Goal: Task Accomplishment & Management: Use online tool/utility

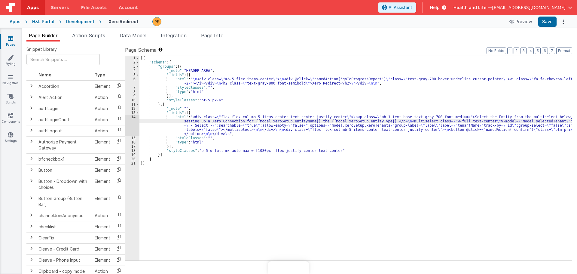
click at [75, 19] on div "Development" at bounding box center [80, 22] width 28 height 6
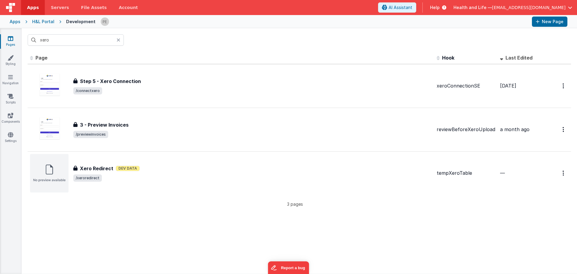
click at [120, 40] on icon at bounding box center [119, 40] width 4 height 5
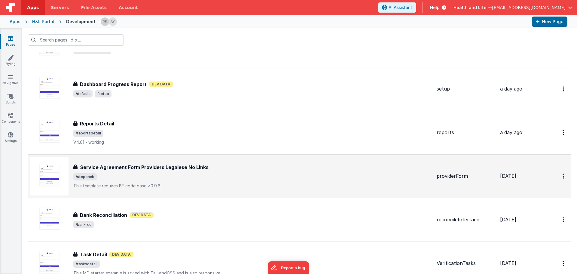
scroll to position [30, 0]
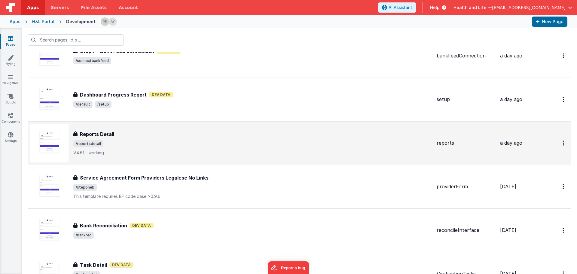
click at [164, 133] on div "Reports Detail" at bounding box center [252, 133] width 359 height 7
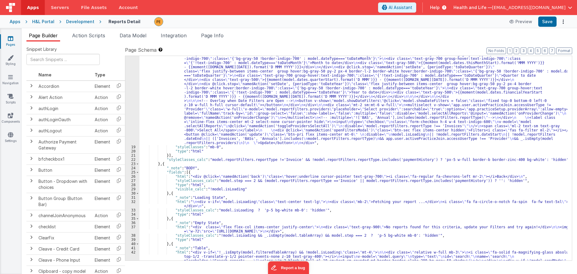
scroll to position [379, 0]
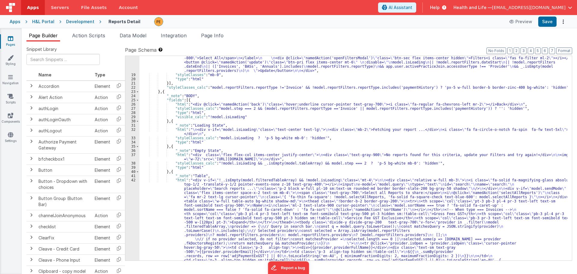
click at [214, 31] on div "Page Builder Action Scripts Data Model Integration Page Info Snippet Library Na…" at bounding box center [299, 151] width 555 height 246
click at [214, 35] on span "Page Info" at bounding box center [212, 35] width 23 height 6
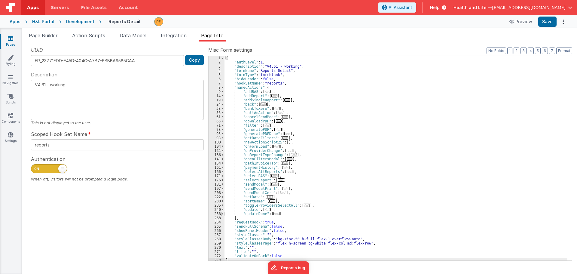
click at [223, 212] on span at bounding box center [222, 214] width 3 height 4
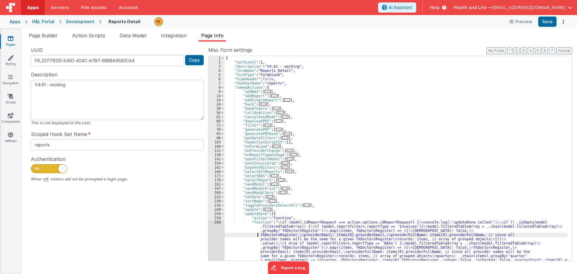
click at [245, 234] on div "{ "authLevel" : 1 , "description" : "V4.61 - working" , "formName" : "Reports D…" at bounding box center [396, 208] width 343 height 305
click at [221, 233] on div "260" at bounding box center [217, 268] width 16 height 97
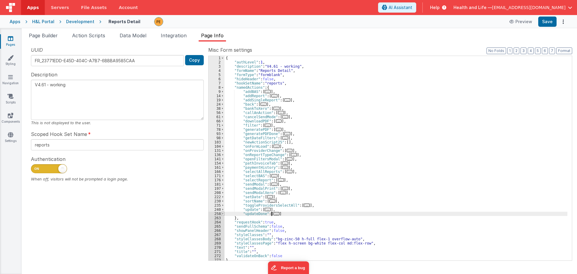
click at [222, 213] on span at bounding box center [222, 214] width 3 height 4
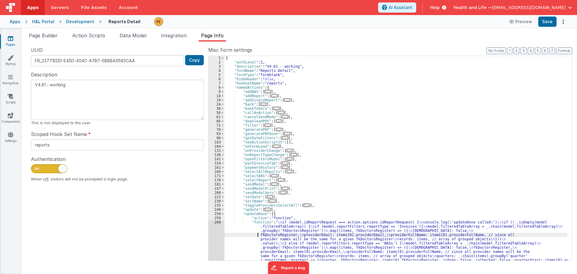
click at [233, 229] on div "{ "authLevel" : 1 , "description" : "V4.61 - working" , "formName" : "Reports D…" at bounding box center [396, 208] width 343 height 305
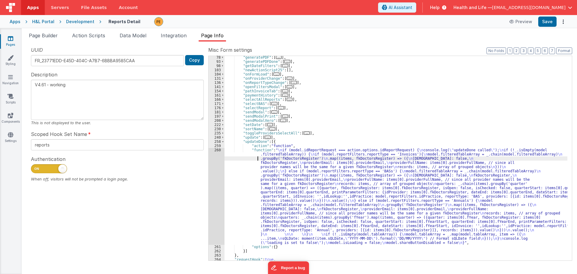
scroll to position [72, 0]
click at [254, 193] on div ""generatePDF" : [ ... ] , "generatePDFDone" : [ ... ] , "getDateFilters" : [ ..…" at bounding box center [396, 161] width 343 height 213
drag, startPoint x: 224, startPoint y: 192, endPoint x: 218, endPoint y: 191, distance: 5.8
click at [224, 192] on div "260" at bounding box center [217, 196] width 16 height 97
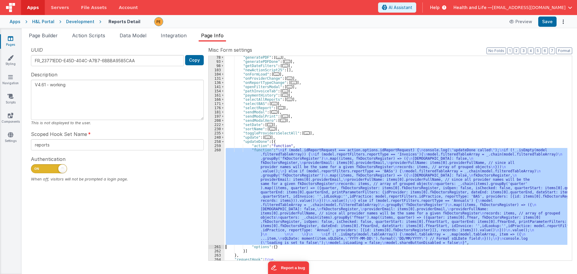
click at [218, 191] on div "260" at bounding box center [217, 196] width 16 height 97
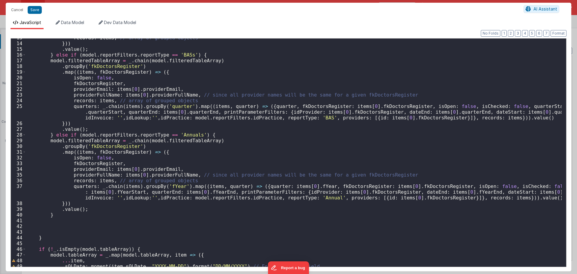
scroll to position [109, 0]
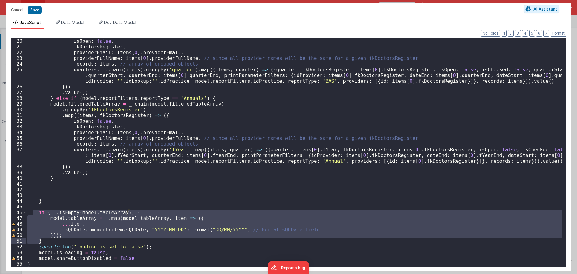
drag, startPoint x: 32, startPoint y: 212, endPoint x: 44, endPoint y: 241, distance: 31.5
click at [44, 241] on div "isOpen : false , fkDoctorsRegister , providerEmail : items [ 0 ] . providerEmai…" at bounding box center [294, 158] width 536 height 240
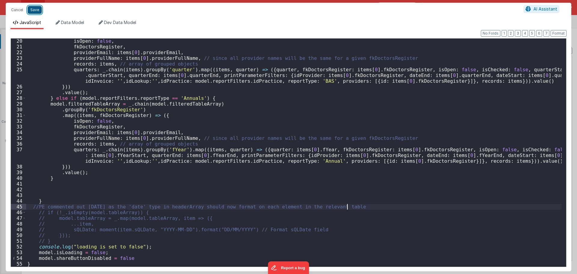
click at [36, 10] on button "Save" at bounding box center [35, 10] width 14 height 8
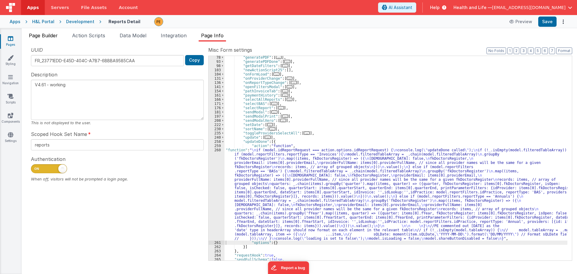
click at [49, 34] on span "Page Builder" at bounding box center [43, 35] width 29 height 6
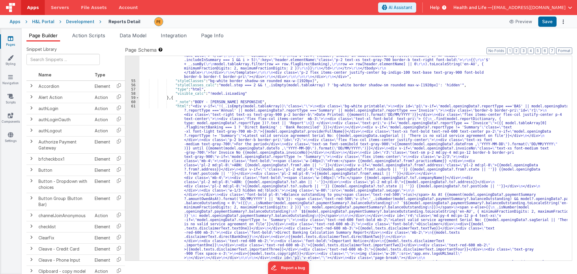
scroll to position [1749, 0]
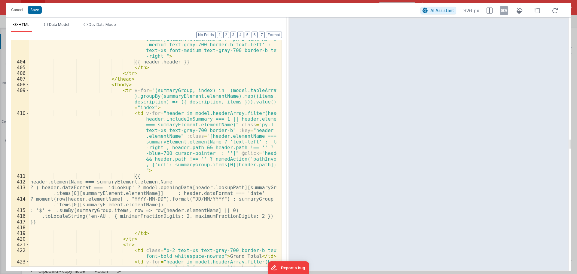
scroll to position [3084, 0]
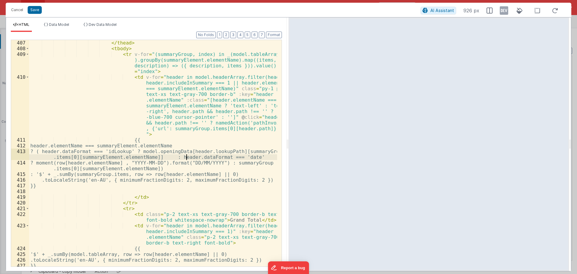
click at [186, 158] on div "</ thead > < tbody > < tr v-for = "(summaryGroup, index) in _(model.tableArray …" at bounding box center [153, 159] width 248 height 238
click at [115, 164] on div "</ thead > < tbody > < tr v-for = "(summaryGroup, index) in _(model.tableArray …" at bounding box center [153, 159] width 248 height 238
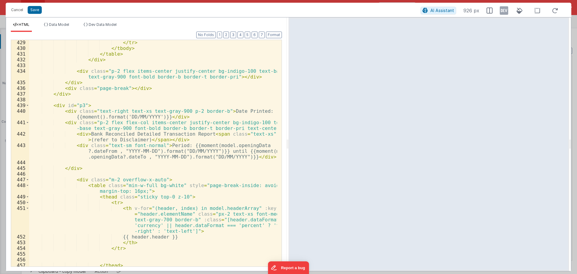
scroll to position [3318, 0]
click at [23, 12] on button "Cancel" at bounding box center [17, 10] width 18 height 8
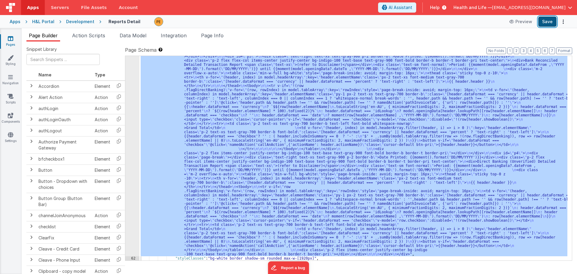
click at [552, 22] on button "Save" at bounding box center [547, 22] width 18 height 10
click at [268, 99] on div ""html" : "<div v-if= \" !(_.isEmpty(model.tableArray)) \" class= \"\" > \n <div…" at bounding box center [353, 158] width 428 height 204
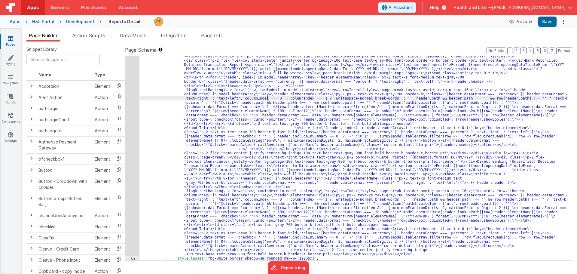
click at [85, 24] on div "Apps H&L Portal Development Reports Detail Preview Save" at bounding box center [288, 21] width 577 height 13
click at [86, 22] on div "Development" at bounding box center [80, 22] width 28 height 6
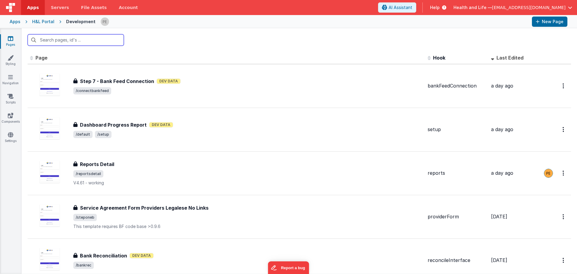
click at [88, 38] on input "text" at bounding box center [76, 39] width 96 height 11
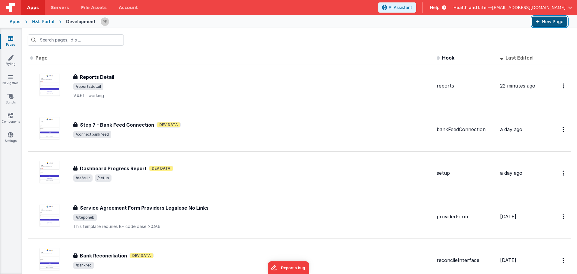
click at [537, 22] on icon at bounding box center [538, 22] width 4 height 4
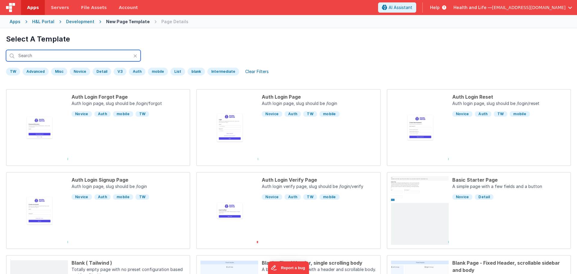
click at [80, 55] on input "text" at bounding box center [73, 55] width 135 height 11
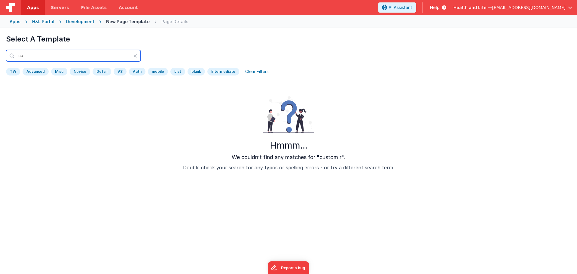
type input "c"
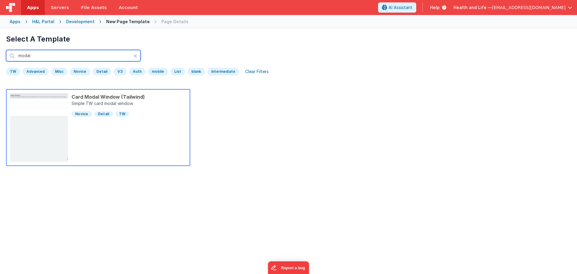
type input "modal"
click at [158, 96] on div "Card Modal Window (Tailwind)" at bounding box center [129, 96] width 115 height 7
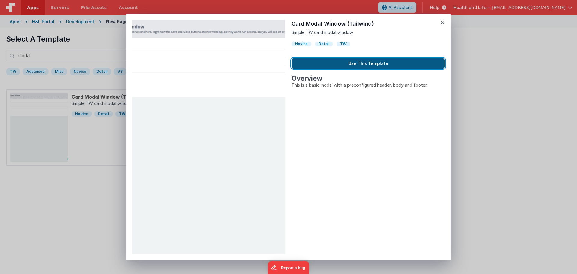
click at [355, 63] on button "Use This Template" at bounding box center [368, 63] width 153 height 10
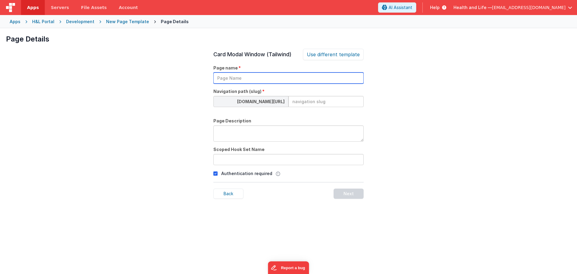
click at [284, 81] on input "text" at bounding box center [288, 77] width 150 height 11
type input "Custom Report Modal"
click at [300, 101] on input at bounding box center [326, 101] width 75 height 11
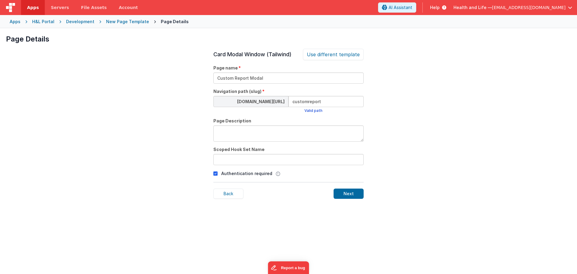
type input "customreport"
click at [310, 129] on textarea at bounding box center [288, 133] width 150 height 16
type textarea "modal for configuring headerArray for a custom report"
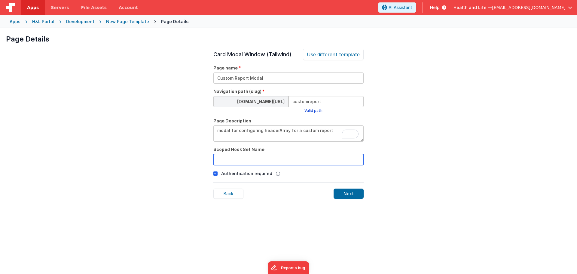
click at [231, 160] on input "text" at bounding box center [288, 159] width 150 height 11
click at [353, 193] on div "Next" at bounding box center [349, 193] width 30 height 10
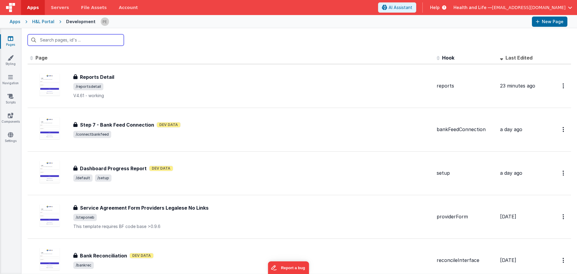
click at [96, 41] on input "text" at bounding box center [76, 39] width 96 height 11
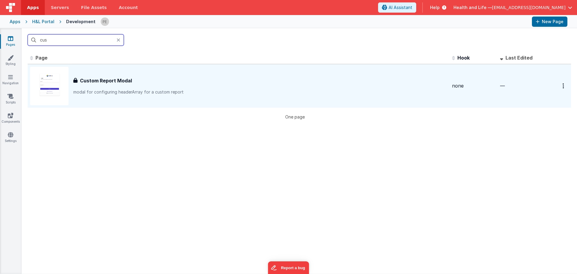
type input "cus"
click at [156, 75] on div "Custom Report Modal Custom Report Modal modal for configuring headerArray for a…" at bounding box center [238, 86] width 417 height 38
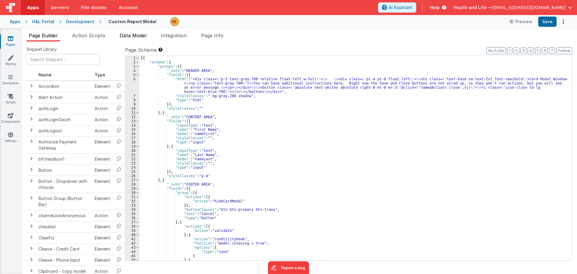
click at [128, 35] on span "Data Model" at bounding box center [133, 35] width 27 height 6
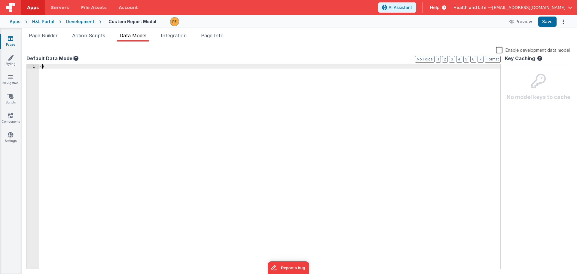
click at [41, 66] on div "{ }" at bounding box center [270, 170] width 462 height 213
click at [503, 49] on label "Enable development data model" at bounding box center [533, 49] width 74 height 7
click at [0, 0] on input "Enable development data model" at bounding box center [0, 0] width 0 height 0
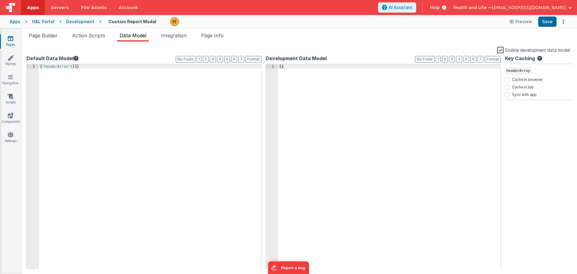
click at [281, 65] on div "{ }" at bounding box center [389, 170] width 222 height 213
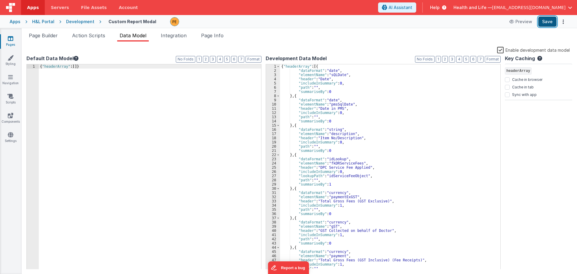
click at [546, 21] on button "Save" at bounding box center [547, 22] width 18 height 10
click at [337, 72] on div "{ "headerArray" : [{ "dataFormat" : "date" , "elementName" : "sQLDate" , "heade…" at bounding box center [388, 170] width 216 height 213
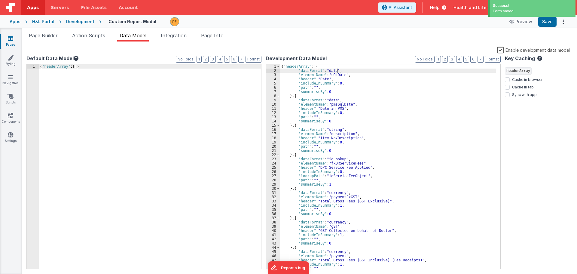
click at [334, 77] on div "{ "headerArray" : [{ "dataFormat" : "date" , "elementName" : "sQLDate" , "heade…" at bounding box center [388, 170] width 216 height 213
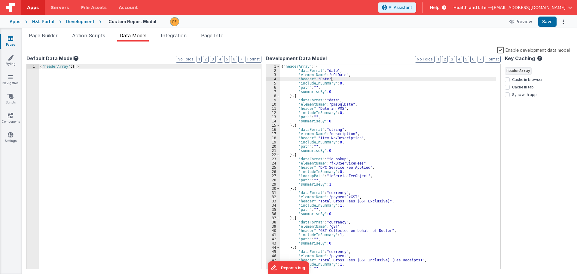
click at [334, 77] on div "{ "headerArray" : [{ "dataFormat" : "date" , "elementName" : "sQLDate" , "heade…" at bounding box center [388, 170] width 216 height 213
click at [334, 76] on div "{ "headerArray" : [{ "dataFormat" : "date" , "elementName" : "sQLDate" , "heade…" at bounding box center [388, 170] width 216 height 213
click at [332, 71] on div "{ "headerArray" : [{ "dataFormat" : "date" , "elementName" : "sQLDate" , "heade…" at bounding box center [388, 170] width 216 height 213
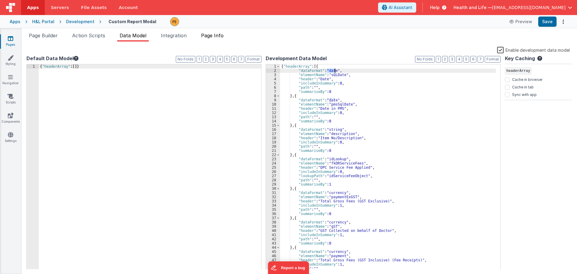
click at [222, 33] on span "Page Info" at bounding box center [212, 35] width 23 height 6
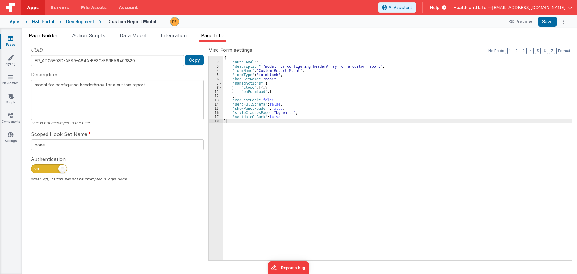
click at [37, 38] on span "Page Builder" at bounding box center [43, 35] width 29 height 6
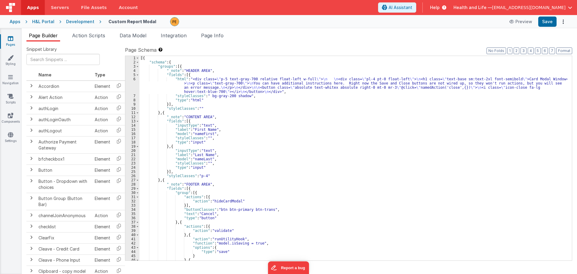
click at [201, 112] on div "[{ "schema" : { "groups" : [{ "_note" : "HEADER AREA" , "fields" : [{ "html" : …" at bounding box center [353, 162] width 428 height 213
click at [83, 21] on div "Development" at bounding box center [80, 22] width 28 height 6
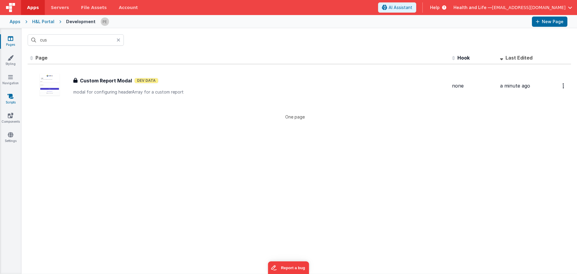
click at [9, 99] on link "Scripts" at bounding box center [11, 99] width 22 height 12
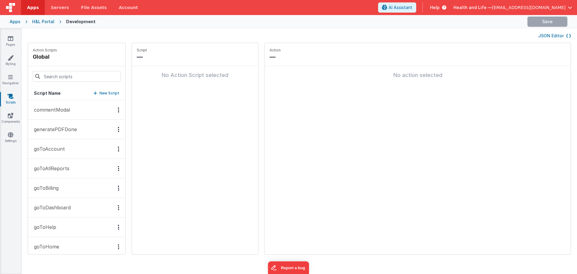
click at [10, 111] on div "Pages Styling Navigation Scripts Components Settings" at bounding box center [11, 151] width 22 height 246
click at [10, 115] on icon at bounding box center [10, 115] width 5 height 6
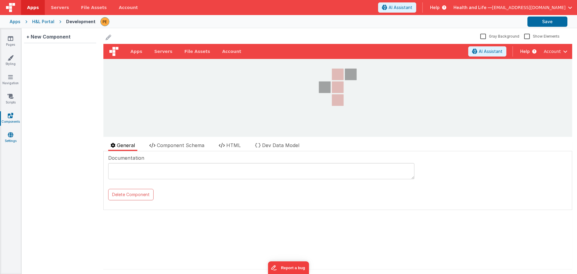
click at [11, 136] on icon at bounding box center [10, 135] width 5 height 6
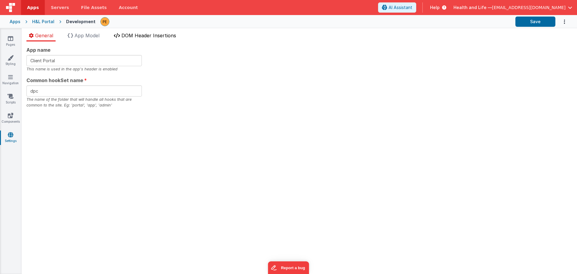
click at [144, 34] on span "DOM Header Insertions" at bounding box center [148, 35] width 55 height 6
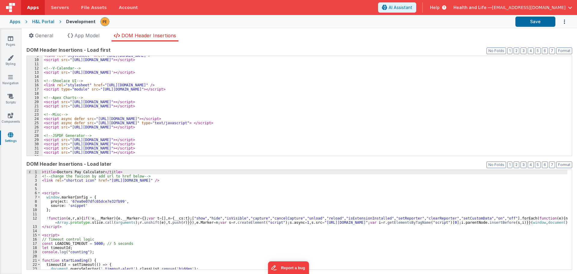
scroll to position [54, 0]
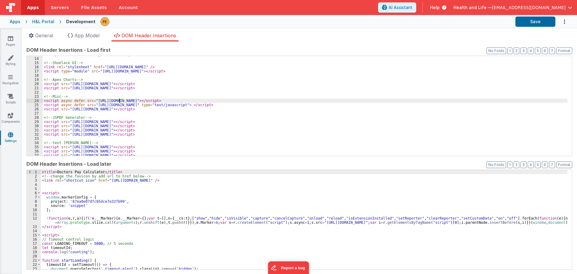
click at [120, 101] on div "< script src = '[URL][DOMAIN_NAME]' > </ script > <!-- Shoelace UI --> < link r…" at bounding box center [305, 106] width 525 height 108
click at [188, 98] on div "< script src = '[URL][DOMAIN_NAME]' > </ script > <!-- Shoelace UI --> < link r…" at bounding box center [305, 106] width 525 height 108
click at [189, 99] on div "< script src = '[URL][DOMAIN_NAME]' > </ script > <!-- Shoelace UI --> < link r…" at bounding box center [305, 106] width 525 height 108
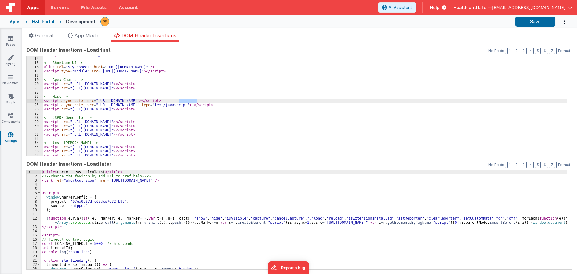
click at [189, 99] on div "< script src = '[URL][DOMAIN_NAME]' > </ script > <!-- Shoelace UI --> < link r…" at bounding box center [305, 106] width 525 height 108
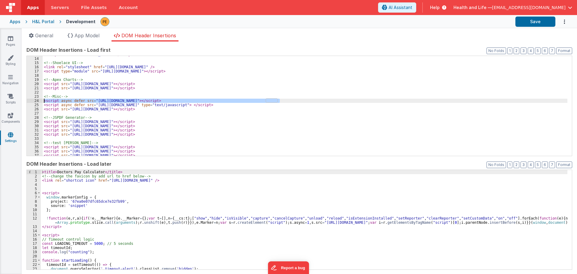
drag, startPoint x: 283, startPoint y: 101, endPoint x: 44, endPoint y: 99, distance: 239.0
click at [44, 99] on div "< script src = '[URL][DOMAIN_NAME]' > </ script > <!-- Shoelace UI --> < link r…" at bounding box center [305, 106] width 525 height 108
click at [140, 99] on div "< script src = '[URL][DOMAIN_NAME]' > </ script > <!-- Shoelace UI --> < link r…" at bounding box center [305, 106] width 525 height 100
drag, startPoint x: 93, startPoint y: 100, endPoint x: 258, endPoint y: 102, distance: 165.0
click at [258, 102] on div "< script src = '[URL][DOMAIN_NAME]' > </ script > <!-- Shoelace UI --> < link r…" at bounding box center [305, 106] width 525 height 108
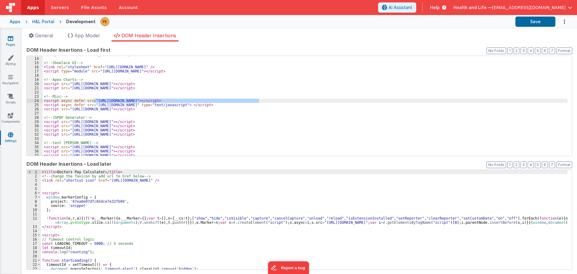
click at [14, 39] on link "Pages" at bounding box center [11, 41] width 22 height 12
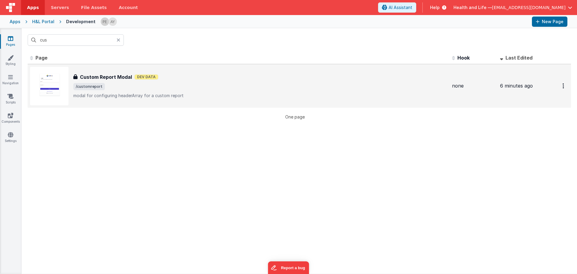
click at [180, 84] on span "/customreport" at bounding box center [260, 86] width 374 height 7
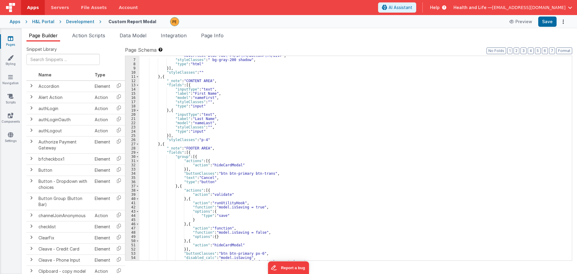
scroll to position [54, 0]
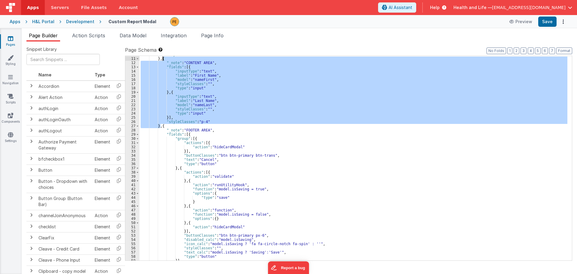
drag, startPoint x: 160, startPoint y: 125, endPoint x: 162, endPoint y: 60, distance: 65.6
click at [162, 60] on div ""styleClasses" : "" } , { "_note" : "CONTENT AREA" , "fields" : [{ "inputType" …" at bounding box center [353, 158] width 428 height 213
click at [169, 66] on div ""styleClasses" : "" } , { "_note" : "CONTENT AREA" , "fields" : [{ "inputType" …" at bounding box center [353, 158] width 428 height 204
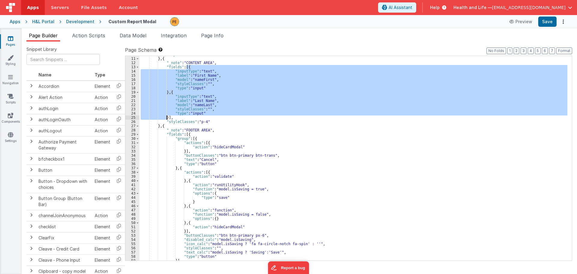
drag, startPoint x: 186, startPoint y: 68, endPoint x: 167, endPoint y: 118, distance: 53.0
click at [167, 118] on div ""styleClasses" : "" } , { "_note" : "CONTENT AREA" , "fields" : [{ "inputType" …" at bounding box center [353, 158] width 428 height 213
click at [186, 99] on div ""styleClasses" : "" } , { "_note" : "CONTENT AREA" , "fields" : [{ "inputType" …" at bounding box center [353, 158] width 428 height 204
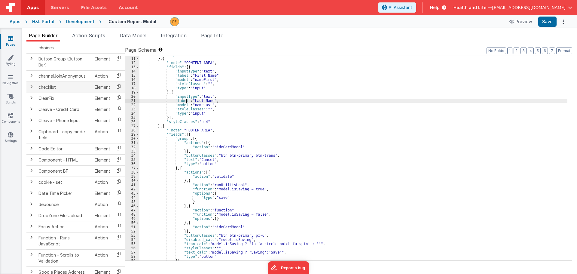
scroll to position [150, 0]
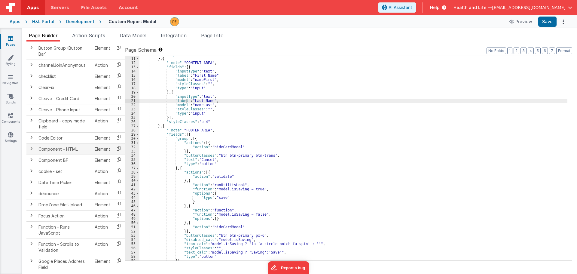
click at [55, 150] on td "Component - HTML" at bounding box center [64, 148] width 56 height 11
click at [30, 148] on span at bounding box center [31, 148] width 5 height 5
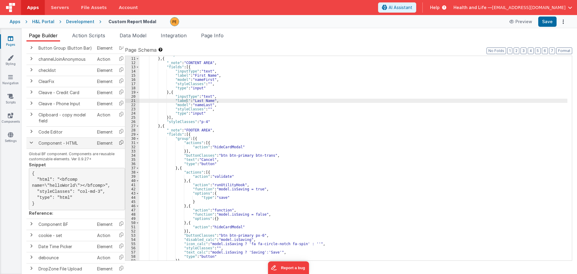
click at [121, 144] on icon at bounding box center [121, 142] width 12 height 9
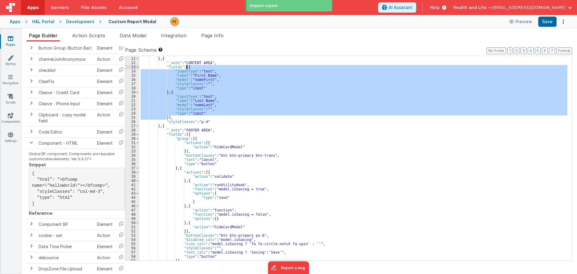
drag, startPoint x: 167, startPoint y: 117, endPoint x: 186, endPoint y: 67, distance: 53.4
click at [186, 67] on div ""styleClasses" : "" } , { "_note" : "CONTENT AREA" , "fields" : [{ "inputType" …" at bounding box center [353, 158] width 428 height 213
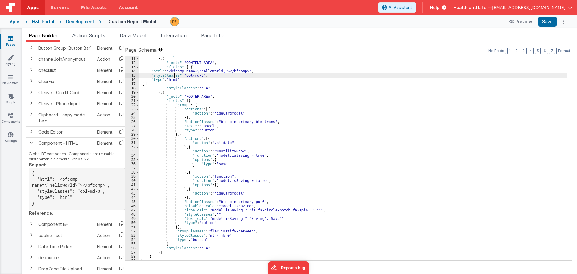
click at [173, 75] on div ""styleClasses" : "" } , { "_note" : "CONTENT AREA" , "fields" : [ { "html" : "<…" at bounding box center [353, 158] width 428 height 213
click at [186, 72] on div ""styleClasses" : "" } , { "_note" : "CONTENT AREA" , "fields" : [ { "html" : "<…" at bounding box center [353, 158] width 428 height 213
click at [128, 69] on div "14" at bounding box center [132, 71] width 14 height 4
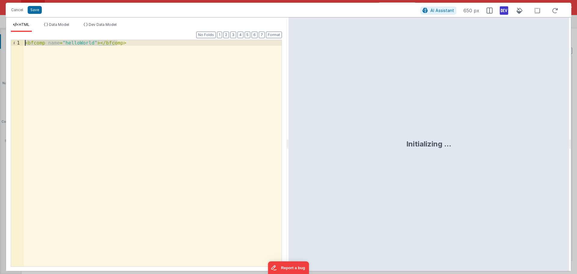
drag, startPoint x: 147, startPoint y: 44, endPoint x: -18, endPoint y: 41, distance: 165.1
click at [0, 41] on html "Cancel Save AI Assistant 650 px HTML Data Model Dev Data Model Format 7 6 5 4 3…" at bounding box center [288, 137] width 577 height 274
click at [77, 55] on div "< bfcomp name = "helloWorld" > </ bfcomp >" at bounding box center [153, 153] width 258 height 226
drag, startPoint x: 130, startPoint y: 44, endPoint x: -118, endPoint y: 45, distance: 248.0
click at [0, 45] on html "Cancel Save AI Assistant 926 px HTML Data Model Dev Data Model Format 7 6 5 4 3…" at bounding box center [288, 137] width 577 height 274
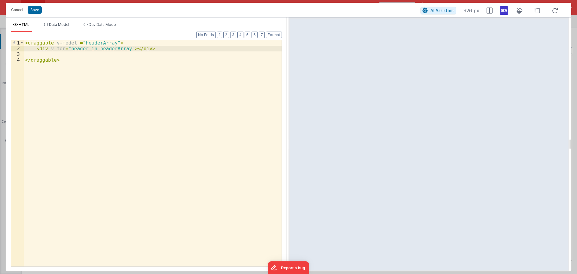
click at [123, 50] on div "< draggable v-model = "headerArray" > < div v-for = "header in headerArray" > <…" at bounding box center [153, 159] width 258 height 238
click at [124, 48] on div "< draggable v-model = "headerArray" > < div v-for = "header in headerArray" > <…" at bounding box center [153, 159] width 258 height 238
click at [128, 48] on div "< draggable v-model = "headerArray" > < div v-for = "header in headerArray" > <…" at bounding box center [153, 159] width 258 height 238
click at [506, 11] on icon at bounding box center [504, 11] width 8 height 10
click at [502, 9] on icon at bounding box center [504, 11] width 8 height 10
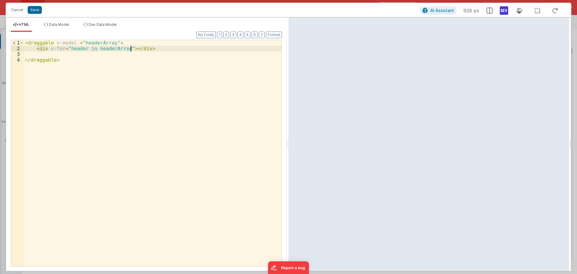
click at [130, 48] on div "< draggable v-model = "headerArray" > < div v-for = "header in headerArray" > <…" at bounding box center [153, 159] width 258 height 238
click at [128, 48] on div "< draggable v-model = "headerArray" > < div v-for = "header in headerArray" > <…" at bounding box center [153, 159] width 258 height 238
click at [194, 61] on div "< draggable v-model = "headerArray" > < div v-for = "header in headerArray" > {…" at bounding box center [153, 159] width 258 height 238
click at [170, 50] on div "< draggable v-model = "headerArray" > < div v-for = "header in headerArray" > {…" at bounding box center [153, 159] width 258 height 238
click at [161, 54] on div "< draggable v-model = "headerArray" > < div v-for = "header in headerArray" > {…" at bounding box center [153, 159] width 258 height 238
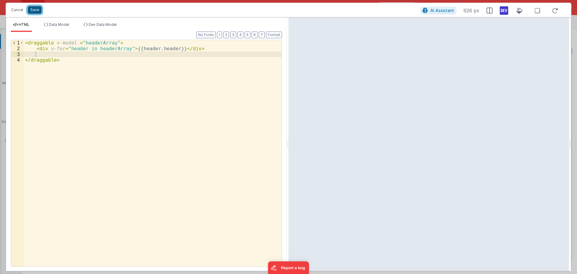
click at [33, 7] on button "Save" at bounding box center [35, 10] width 14 height 8
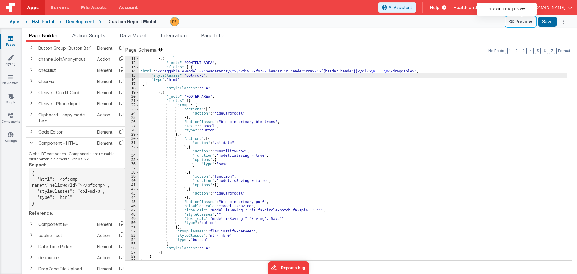
click at [514, 23] on icon at bounding box center [512, 22] width 6 height 4
click at [210, 73] on div ""styleClasses" : "" } , { "_note" : "CONTENT AREA" , "fields" : [ { "html" : "<…" at bounding box center [353, 158] width 428 height 213
click at [212, 78] on div ""styleClasses" : "" } , { "_note" : "CONTENT AREA" , "fields" : [ { "html" : "<…" at bounding box center [353, 158] width 428 height 213
click at [133, 74] on div "15" at bounding box center [132, 75] width 14 height 4
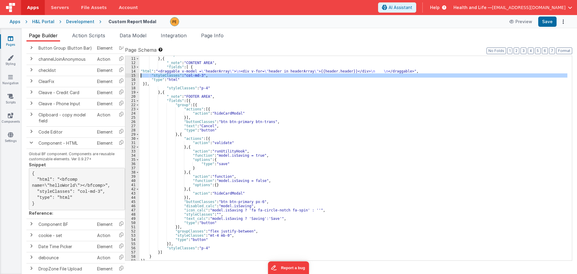
click at [132, 68] on div "13" at bounding box center [132, 67] width 14 height 4
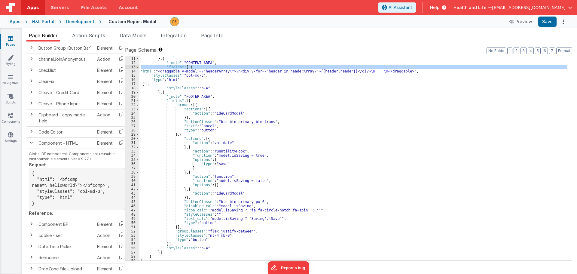
click at [132, 68] on div "13" at bounding box center [132, 67] width 14 height 4
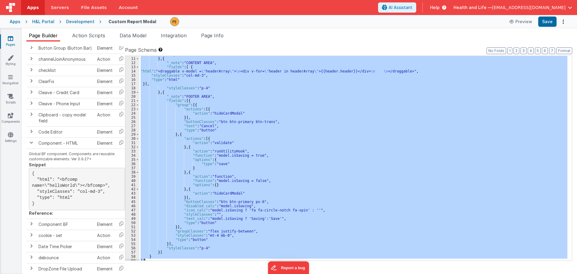
click at [132, 70] on div "14" at bounding box center [132, 71] width 14 height 4
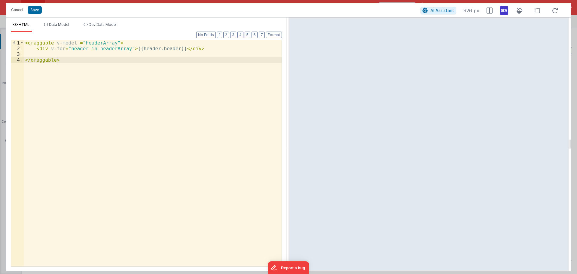
click at [87, 21] on div "HTML Data Model Dev Data Model Format 7 6 5 4 3 2 1 No Folds 1 2 3 4 < draggabl…" at bounding box center [146, 143] width 281 height 253
click at [90, 25] on span "Dev Data Model" at bounding box center [103, 24] width 28 height 5
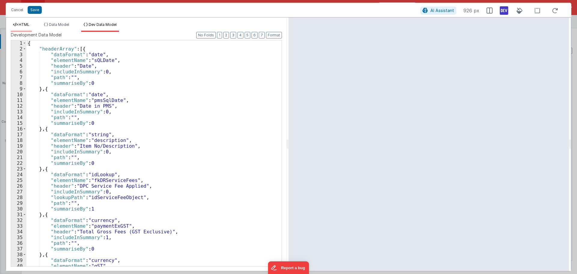
click at [26, 30] on li "HTML" at bounding box center [21, 27] width 21 height 10
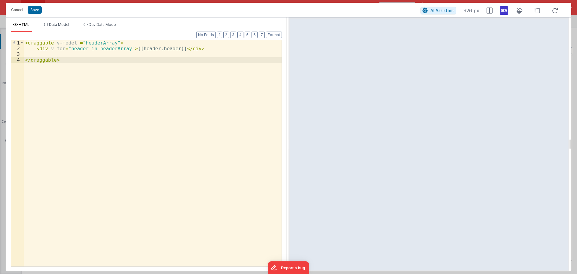
click at [74, 48] on div "< draggable v-model = "headerArray" > < div v-for = "header in headerArray" > {…" at bounding box center [153, 159] width 258 height 238
click at [139, 53] on div "< draggable v-model = "headerArray" > < div v-for = "element in headerArray" > …" at bounding box center [153, 159] width 258 height 238
click at [142, 49] on div "< draggable v-model = "headerArray" > < div v-for = "element in headerArray" > …" at bounding box center [153, 159] width 258 height 238
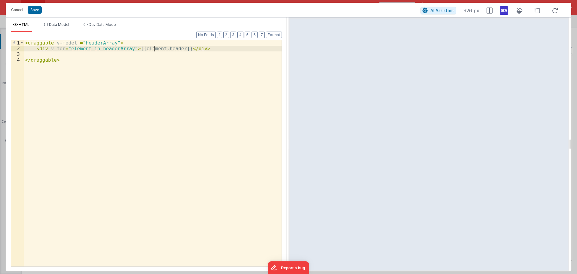
click at [171, 48] on div "< draggable v-model = "headerArray" > < div v-for = "element in headerArray" > …" at bounding box center [153, 159] width 258 height 238
click at [160, 49] on div "< draggable v-model = "headerArray" > < div v-for = "element in headerArray" > …" at bounding box center [153, 153] width 258 height 226
click at [160, 49] on div "< draggable v-model = "headerArray" > < div v-for = "element in headerArray" > …" at bounding box center [153, 159] width 258 height 238
click at [166, 48] on div "< draggable v-model = "headerArray" > < div v-for = "element in headerArray" > …" at bounding box center [153, 153] width 258 height 226
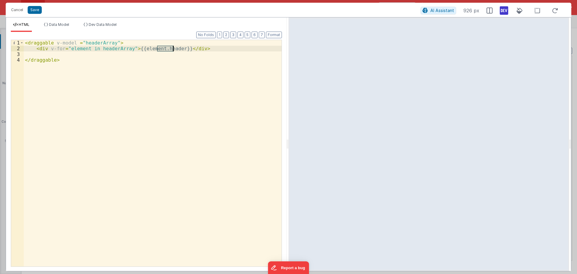
click at [166, 48] on div "< draggable v-model = "headerArray" > < div v-for = "element in headerArray" > …" at bounding box center [153, 159] width 258 height 238
click at [131, 51] on div "< draggable v-model = "headerArray" > < div v-for = "element in headerArray" > …" at bounding box center [153, 159] width 258 height 238
click at [17, 9] on button "Cancel" at bounding box center [17, 10] width 18 height 8
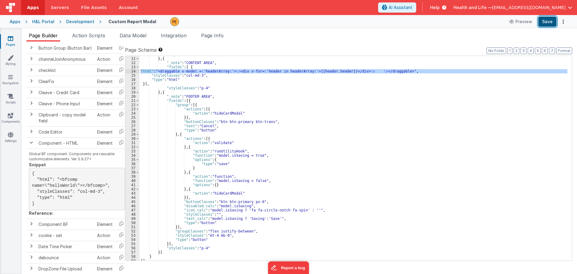
click at [551, 20] on button "Save" at bounding box center [547, 22] width 18 height 10
click at [245, 72] on div ""styleClasses" : "" } , { "_note" : "CONTENT AREA" , "fields" : [ { "html" : "<…" at bounding box center [353, 158] width 428 height 204
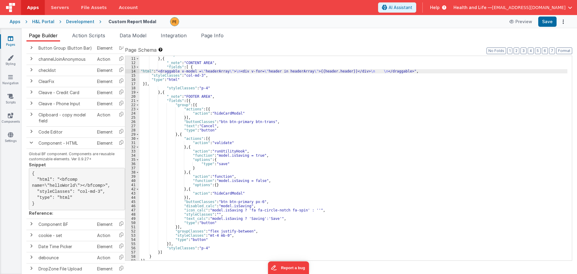
click at [134, 70] on div "14" at bounding box center [132, 71] width 14 height 4
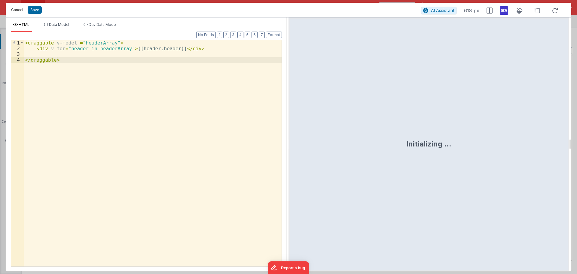
click at [15, 9] on button "Cancel" at bounding box center [17, 10] width 18 height 8
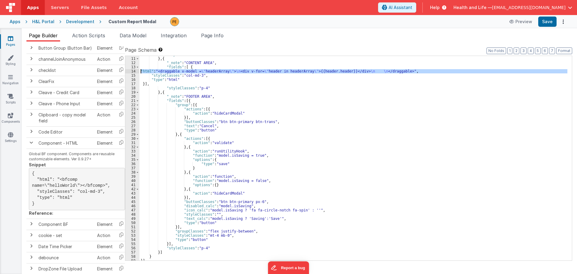
click at [189, 72] on div ""styleClasses" : "" } , { "_note" : "CONTENT AREA" , "fields" : [ { "html" : "<…" at bounding box center [353, 158] width 428 height 204
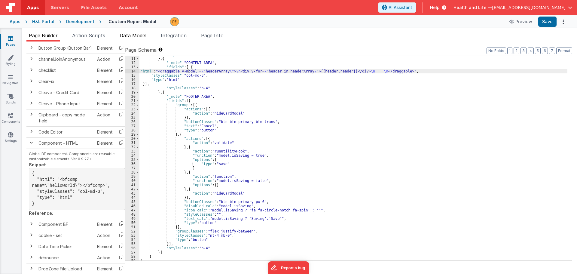
click at [125, 36] on span "Data Model" at bounding box center [133, 35] width 27 height 6
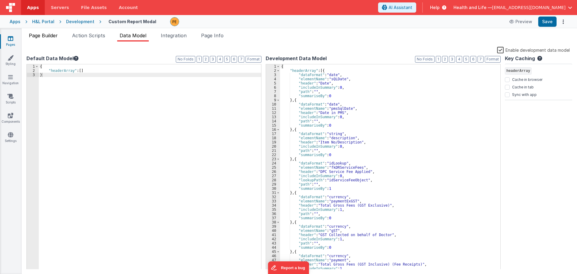
click at [43, 34] on span "Page Builder" at bounding box center [43, 35] width 29 height 6
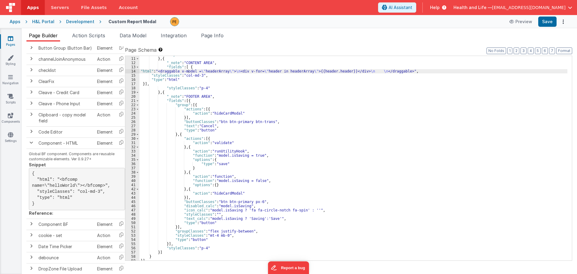
click at [187, 71] on div ""styleClasses" : "" } , { "_note" : "CONTENT AREA" , "fields" : [ { "html" : "<…" at bounding box center [353, 158] width 428 height 213
click at [69, 23] on div "Development" at bounding box center [80, 22] width 28 height 6
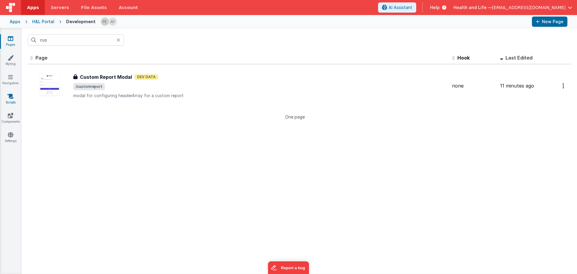
click at [12, 104] on link "Scripts" at bounding box center [11, 99] width 22 height 12
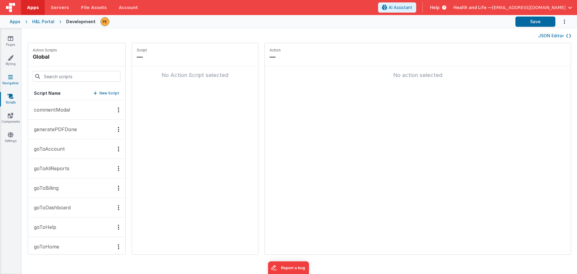
click at [10, 76] on icon at bounding box center [10, 77] width 5 height 6
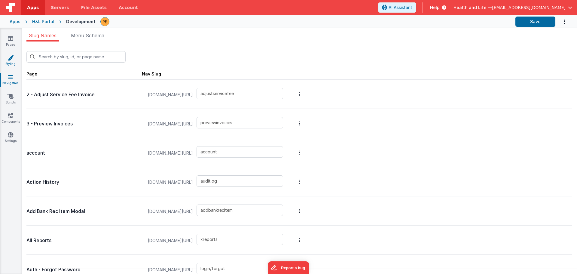
click at [11, 62] on link "Styling" at bounding box center [11, 61] width 22 height 12
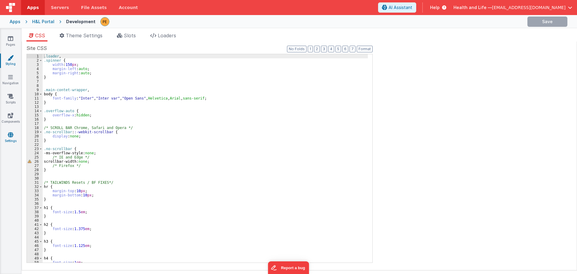
click at [13, 136] on link "Settings" at bounding box center [11, 138] width 22 height 12
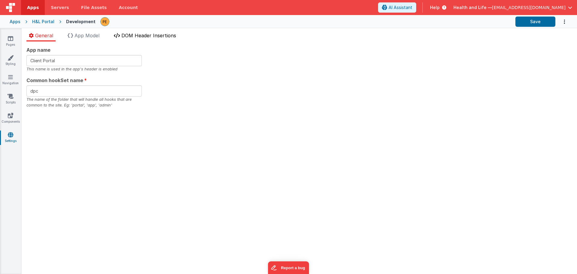
click at [167, 39] on li "DOM Header Insertions" at bounding box center [145, 37] width 67 height 10
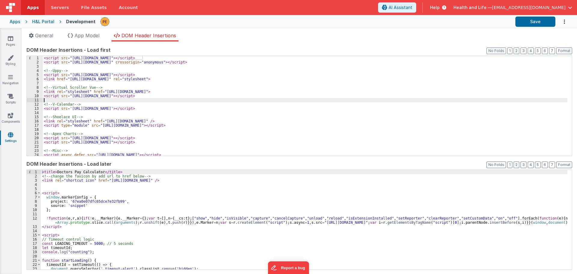
click at [119, 102] on div "< script src = "[URL][DOMAIN_NAME]" > </ script > < script src = "[URL][DOMAIN_…" at bounding box center [305, 110] width 525 height 108
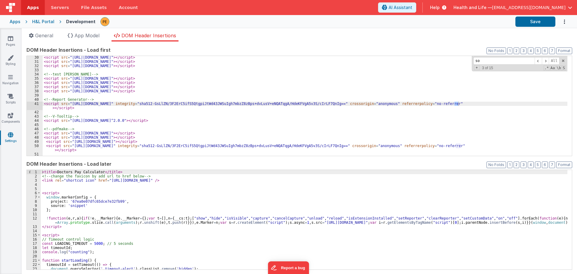
scroll to position [123, 0]
type input "sortab"
click at [155, 96] on div "< script src = "[URL][DOMAIN_NAME]" > </ script > < script src = "[URL][DOMAIN_…" at bounding box center [305, 109] width 525 height 108
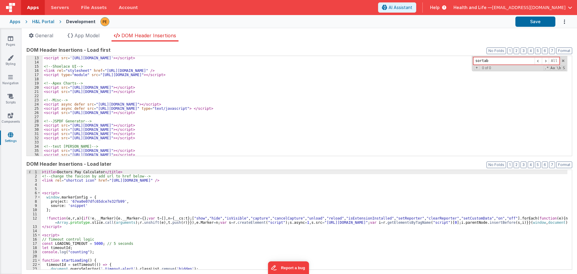
scroll to position [50, 0]
click at [211, 101] on div "< script src = '[URL][DOMAIN_NAME]' > </ script > <!-- Shoelace UI --> < link r…" at bounding box center [305, 110] width 525 height 108
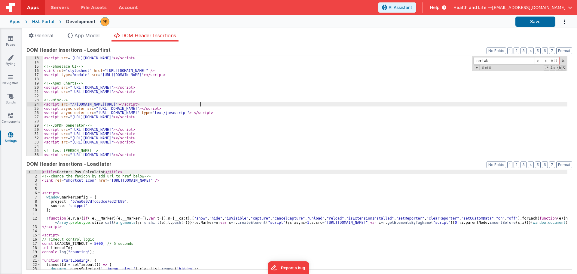
click at [217, 106] on div "< script src = '[URL][DOMAIN_NAME]' > </ script > <!-- Shoelace UI --> < link r…" at bounding box center [305, 110] width 525 height 108
click at [561, 60] on span at bounding box center [563, 61] width 4 height 4
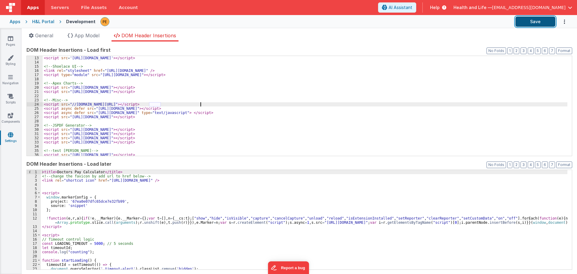
click at [540, 25] on button "Save" at bounding box center [535, 22] width 40 height 10
click at [10, 60] on icon at bounding box center [11, 58] width 6 height 6
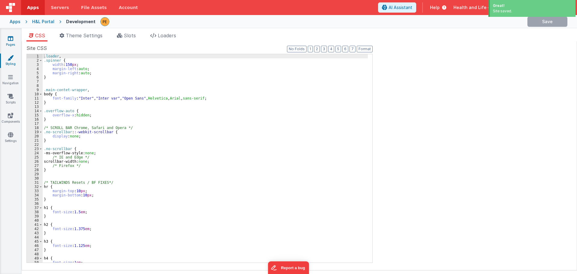
click at [11, 41] on icon at bounding box center [10, 38] width 5 height 6
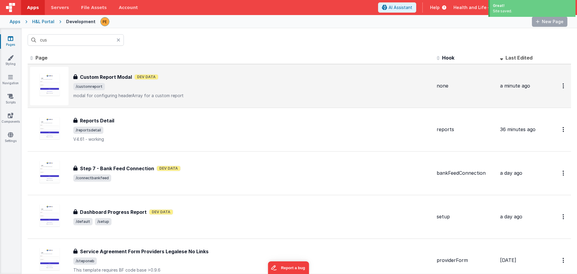
click at [188, 78] on div "Custom Report Modal Dev Data" at bounding box center [252, 76] width 359 height 7
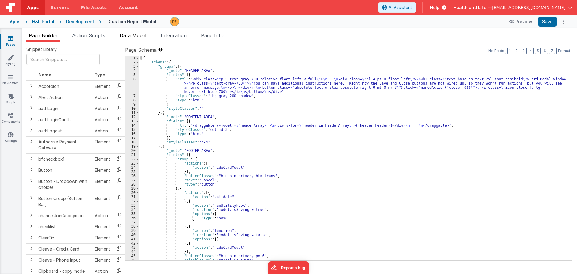
click at [125, 36] on span "Data Model" at bounding box center [133, 35] width 27 height 6
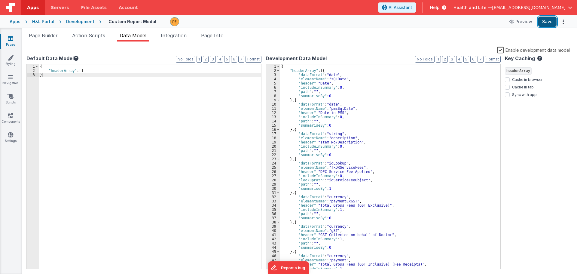
click at [553, 23] on button "Save" at bounding box center [547, 22] width 18 height 10
click at [59, 36] on li "Page Builder" at bounding box center [43, 37] width 34 height 10
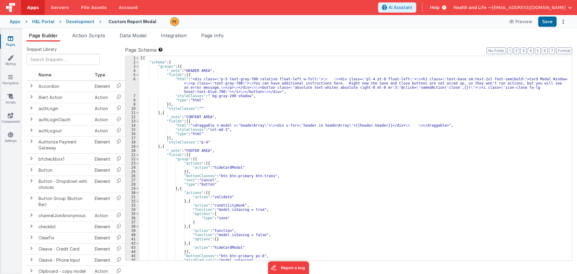
click at [245, 126] on div "[{ "schema" : { "groups" : [{ "_note" : "HEADER AREA" , "fields" : [{ "html" : …" at bounding box center [353, 162] width 428 height 213
click at [245, 126] on div "[{ "schema" : { "groups" : [{ "_note" : "HEADER AREA" , "fields" : [{ "html" : …" at bounding box center [353, 158] width 428 height 204
click at [245, 125] on div "[{ "schema" : { "groups" : [{ "_note" : "HEADER AREA" , "fields" : [{ "html" : …" at bounding box center [353, 162] width 428 height 213
click at [158, 128] on div "[{ "schema" : { "groups" : [{ "_note" : "HEADER AREA" , "fields" : [{ "html" : …" at bounding box center [353, 162] width 428 height 213
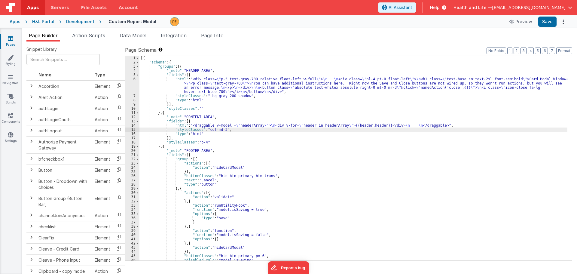
click at [128, 125] on div "14" at bounding box center [132, 125] width 14 height 4
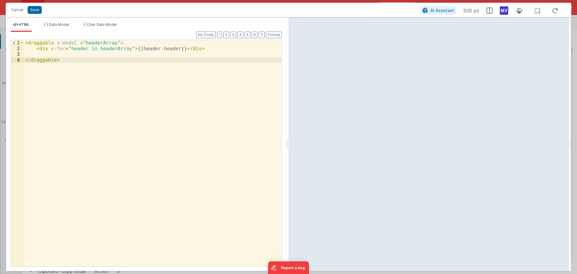
click at [26, 42] on div "< draggable v-model = "headerArray" > < div v-for = "header in headerArray" > {…" at bounding box center [153, 159] width 258 height 238
drag, startPoint x: 89, startPoint y: 41, endPoint x: 105, endPoint y: 44, distance: 15.9
click at [105, 44] on div "< div v-if = "headerArray" > </ div > < draggable v-model = "headerArray" > < d…" at bounding box center [153, 159] width 258 height 238
click at [101, 60] on div "< div v-if = "headerArray" > < draggable v-model = "headerArray" > < div v-for …" at bounding box center [153, 159] width 258 height 238
click at [32, 12] on button "Save" at bounding box center [35, 10] width 14 height 8
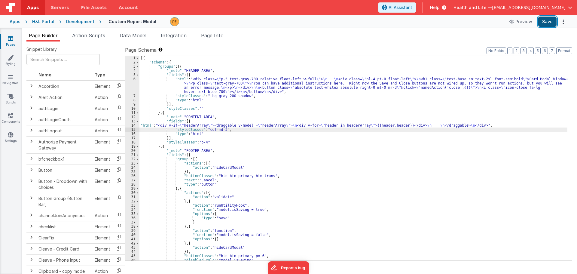
click at [545, 20] on button "Save" at bounding box center [547, 22] width 18 height 10
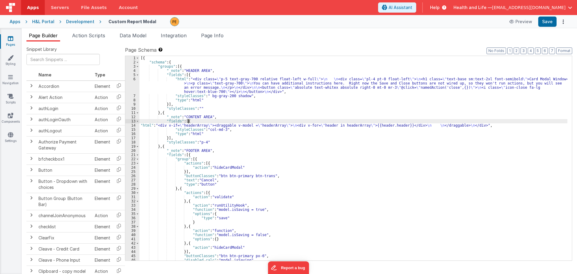
click at [208, 122] on div "[{ "schema" : { "groups" : [{ "_note" : "HEADER AREA" , "fields" : [{ "html" : …" at bounding box center [353, 162] width 428 height 213
click at [197, 84] on div "[{ "schema" : { "groups" : [{ "_note" : "HEADER AREA" , "fields" : [{ "html" : …" at bounding box center [353, 162] width 428 height 213
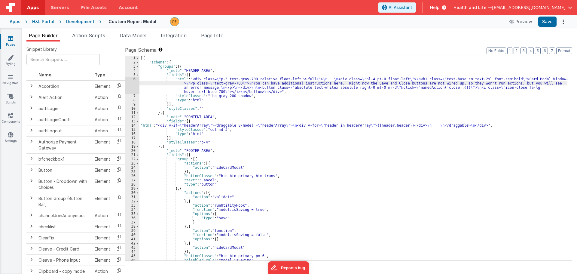
click at [130, 83] on div "6" at bounding box center [132, 85] width 14 height 17
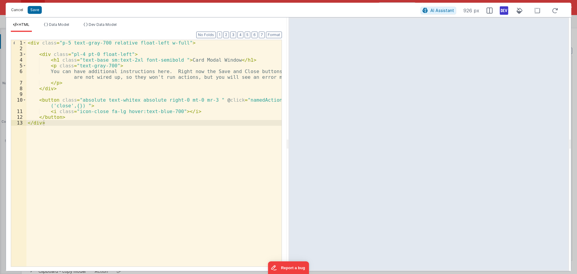
click at [20, 11] on button "Cancel" at bounding box center [17, 10] width 18 height 8
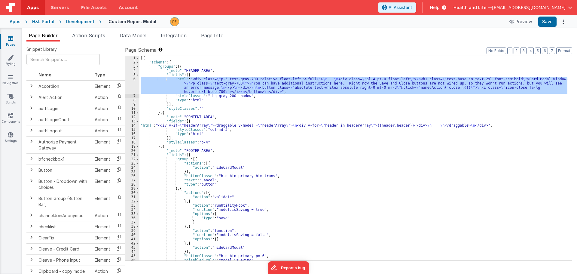
click at [211, 125] on div "[{ "schema" : { "groups" : [{ "_note" : "HEADER AREA" , "fields" : [{ "html" : …" at bounding box center [353, 162] width 428 height 213
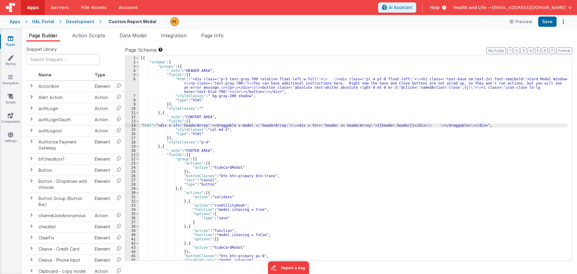
click at [138, 155] on span at bounding box center [137, 155] width 3 height 4
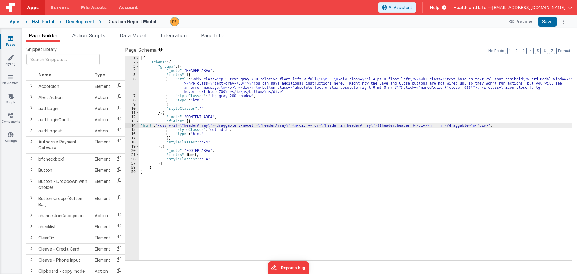
click at [157, 124] on div "[{ "schema" : { "groups" : [{ "_note" : "HEADER AREA" , "fields" : [{ "html" : …" at bounding box center [355, 162] width 433 height 213
click at [135, 125] on div "14" at bounding box center [132, 125] width 14 height 4
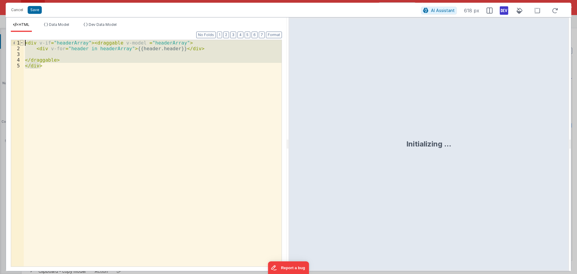
drag, startPoint x: 60, startPoint y: 66, endPoint x: 21, endPoint y: 41, distance: 45.1
click at [21, 41] on div "1 2 3 4 5 < div v-if = "headerArray" > < draggable v-model = "headerArray" > < …" at bounding box center [146, 153] width 271 height 227
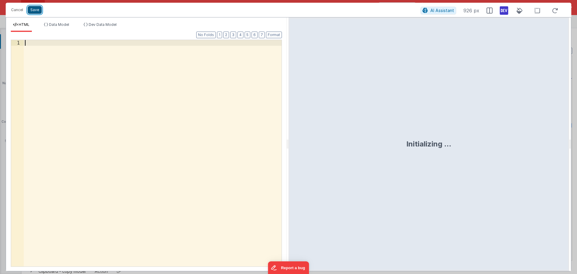
click at [36, 11] on button "Save" at bounding box center [35, 10] width 14 height 8
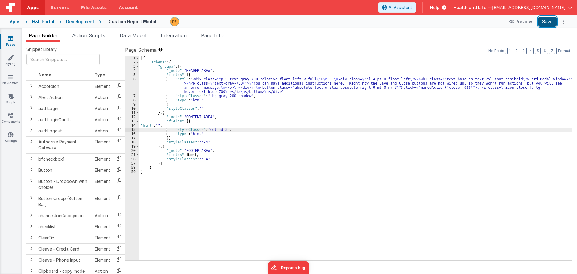
click at [543, 25] on button "Save" at bounding box center [547, 22] width 18 height 10
click at [180, 115] on div "[{ "schema" : { "groups" : [{ "_note" : "HEADER AREA" , "fields" : [{ "html" : …" at bounding box center [355, 162] width 433 height 213
click at [197, 128] on div "[{ "schema" : { "groups" : [{ "_note" : "HEADER AREA" , "fields" : [{ "html" : …" at bounding box center [355, 162] width 433 height 213
click at [157, 125] on div "[{ "schema" : { "groups" : [{ "_note" : "HEADER AREA" , "fields" : [{ "html" : …" at bounding box center [355, 162] width 433 height 213
click at [134, 126] on div "14" at bounding box center [132, 125] width 14 height 4
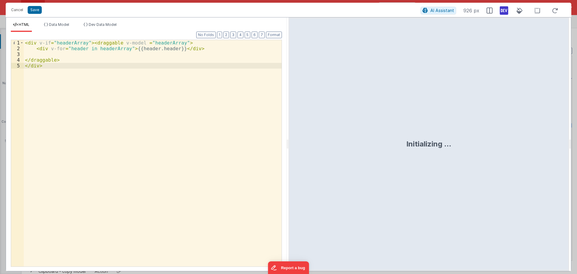
click at [95, 69] on div "< div v-if = "headerArray" > < draggable v-model = "headerArray" > < div v-for …" at bounding box center [153, 159] width 258 height 238
click at [32, 9] on button "Save" at bounding box center [35, 10] width 14 height 8
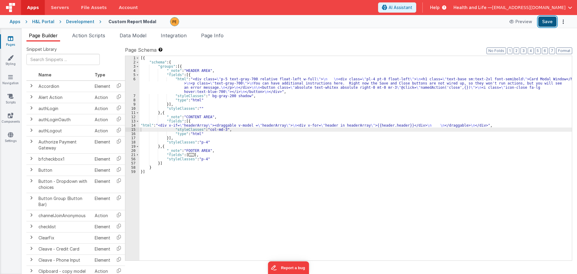
click at [551, 24] on button "Save" at bounding box center [547, 22] width 18 height 10
click at [149, 124] on div "[{ "schema" : { "groups" : [{ "_note" : "HEADER AREA" , "fields" : [{ "html" : …" at bounding box center [355, 162] width 433 height 213
click at [131, 126] on div "14" at bounding box center [132, 125] width 14 height 4
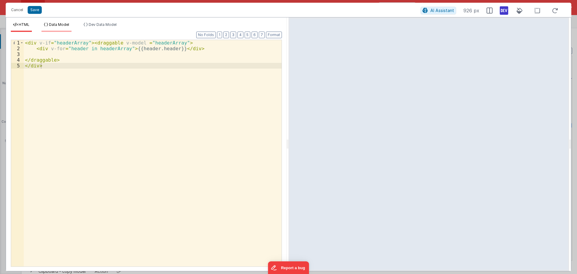
click at [72, 27] on li "Data Model" at bounding box center [56, 27] width 30 height 10
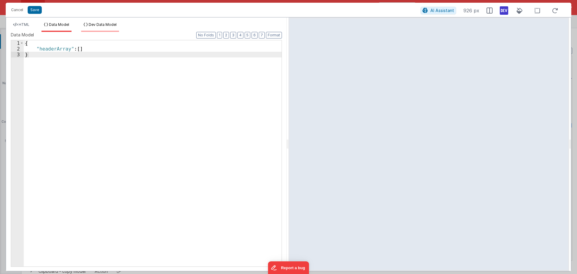
click at [96, 25] on span "Dev Data Model" at bounding box center [103, 24] width 28 height 5
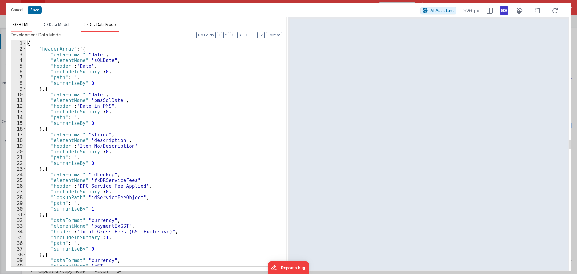
click at [26, 25] on span "HTML" at bounding box center [24, 24] width 11 height 5
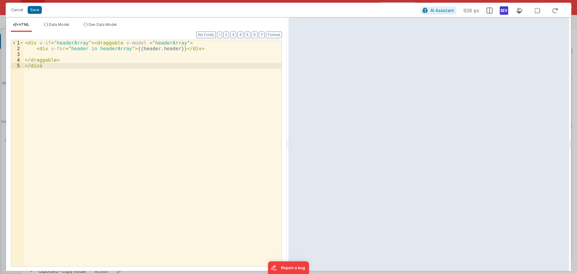
click at [94, 47] on div "< div v-if = "headerArray" > < draggable v-model = "headerArray" > < div v-for …" at bounding box center [153, 159] width 258 height 238
click at [38, 8] on button "Save" at bounding box center [35, 10] width 14 height 8
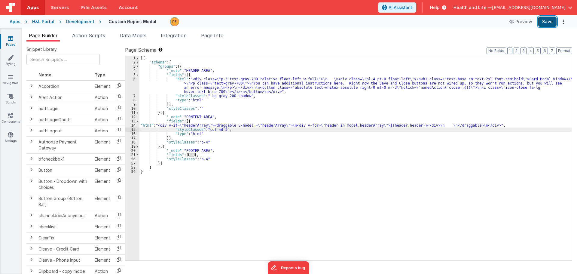
click at [544, 24] on button "Save" at bounding box center [547, 22] width 18 height 10
click at [180, 92] on div "[{ "schema" : { "groups" : [{ "_note" : "HEADER AREA" , "fields" : [{ "html" : …" at bounding box center [355, 162] width 433 height 213
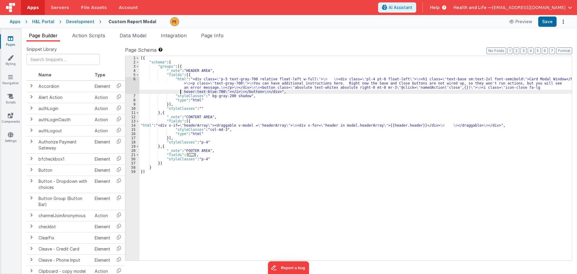
click at [146, 126] on div "[{ "schema" : { "groups" : [{ "_note" : "HEADER AREA" , "fields" : [{ "html" : …" at bounding box center [355, 162] width 433 height 213
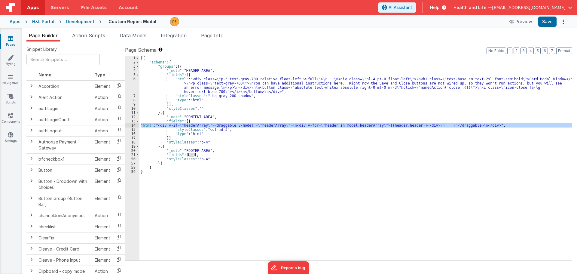
click at [134, 124] on div "14" at bounding box center [132, 125] width 14 height 4
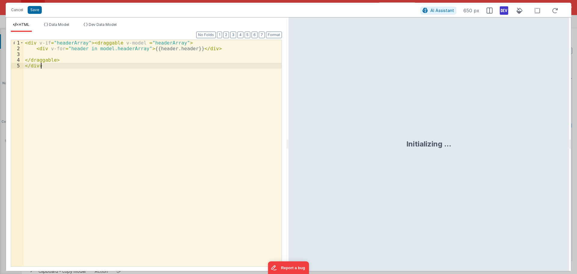
click at [143, 42] on div "< div v-if = "headerArray" > < draggable v-model = "headerArray" > < div v-for …" at bounding box center [153, 159] width 258 height 238
click at [34, 12] on button "Save" at bounding box center [35, 10] width 14 height 8
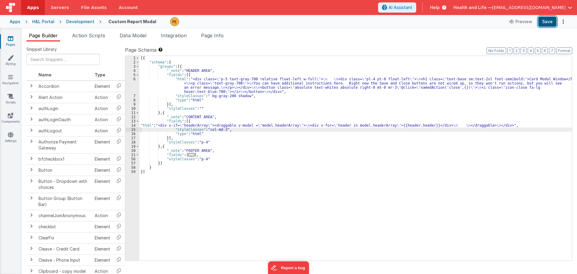
click at [546, 20] on button "Save" at bounding box center [547, 22] width 18 height 10
click at [247, 77] on div "[{ "schema" : { "groups" : [{ "_note" : "HEADER AREA" , "fields" : [{ "html" : …" at bounding box center [355, 162] width 433 height 213
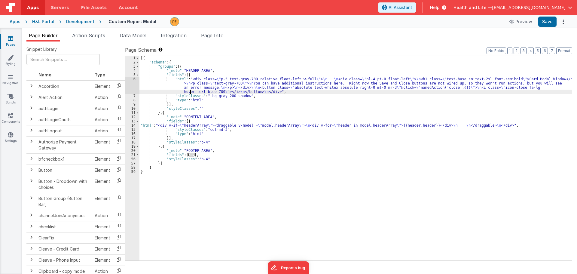
click at [191, 90] on div "[{ "schema" : { "groups" : [{ "_note" : "HEADER AREA" , "fields" : [{ "html" : …" at bounding box center [355, 162] width 433 height 213
click at [187, 85] on div "[{ "schema" : { "groups" : [{ "_note" : "HEADER AREA" , "fields" : [{ "html" : …" at bounding box center [355, 162] width 433 height 213
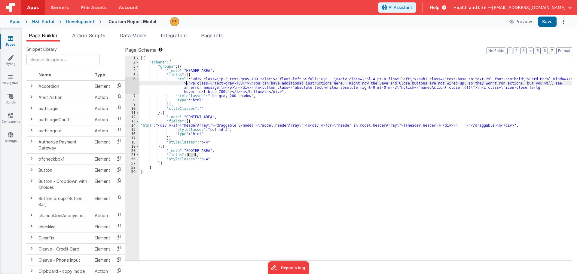
click at [132, 82] on div "6" at bounding box center [132, 85] width 14 height 17
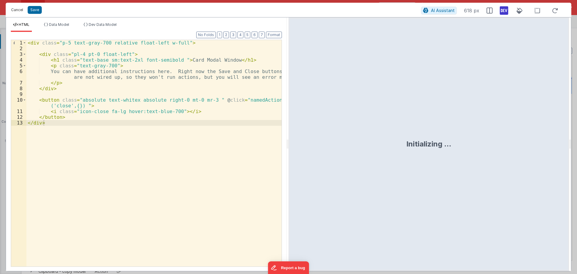
click at [22, 8] on button "Cancel" at bounding box center [17, 10] width 18 height 8
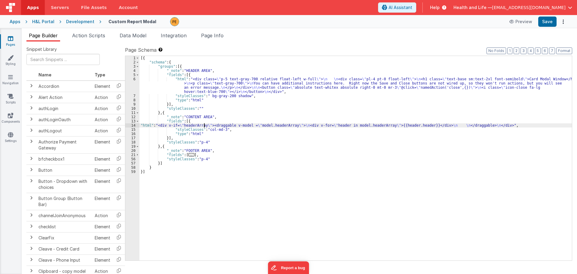
click at [204, 127] on div "[{ "schema" : { "groups" : [{ "_note" : "HEADER AREA" , "fields" : [{ "html" : …" at bounding box center [355, 162] width 433 height 213
click at [208, 126] on div "[{ "schema" : { "groups" : [{ "_note" : "HEADER AREA" , "fields" : [{ "html" : …" at bounding box center [355, 162] width 433 height 213
click at [133, 127] on div "14" at bounding box center [132, 125] width 14 height 4
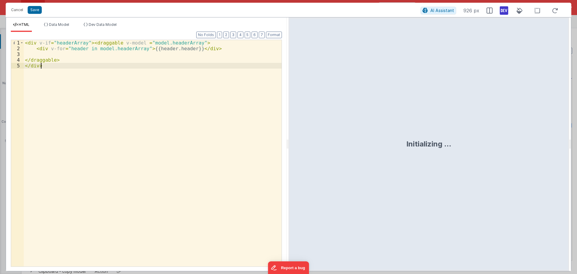
click at [67, 44] on div "< div v-if = "headerArray" > < draggable v-model = "model.headerArray" > < div …" at bounding box center [153, 159] width 258 height 238
click at [54, 44] on div "< div v-if = "headerArray" > < draggable v-model = "model.headerArray" > < div …" at bounding box center [153, 153] width 258 height 226
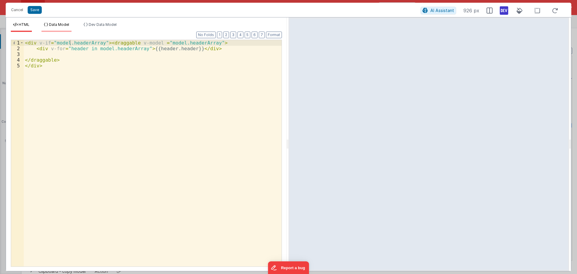
click at [54, 26] on span "Data Model" at bounding box center [59, 24] width 20 height 5
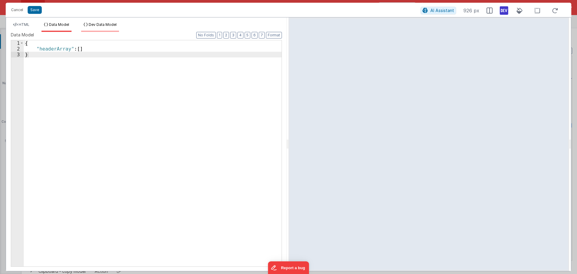
click at [102, 24] on span "Dev Data Model" at bounding box center [103, 24] width 28 height 5
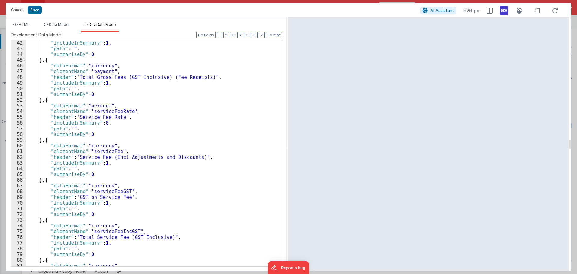
scroll to position [277, 0]
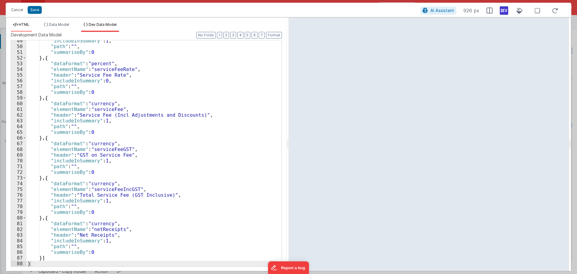
click at [24, 23] on span "HTML" at bounding box center [24, 24] width 11 height 5
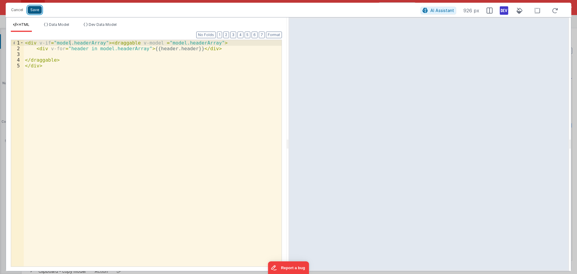
click at [38, 12] on button "Save" at bounding box center [35, 10] width 14 height 8
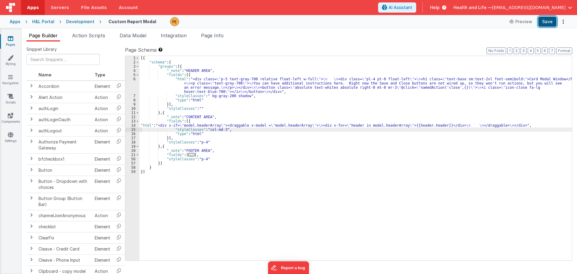
click at [540, 24] on button "Save" at bounding box center [547, 22] width 18 height 10
click at [220, 37] on span "Page Info" at bounding box center [212, 35] width 23 height 6
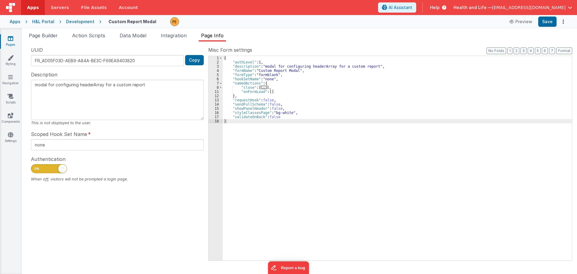
click at [86, 22] on div "Development" at bounding box center [80, 22] width 28 height 6
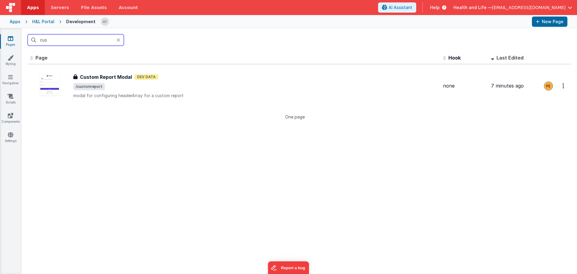
click at [104, 45] on input "cus" at bounding box center [76, 39] width 96 height 11
drag, startPoint x: 90, startPoint y: 43, endPoint x: 25, endPoint y: 39, distance: 65.7
click at [25, 39] on div "cus" at bounding box center [299, 39] width 555 height 23
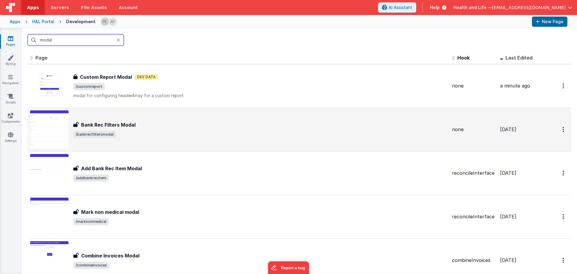
type input "modal"
click at [146, 127] on div "Bank Rec Filters Modal" at bounding box center [260, 124] width 374 height 7
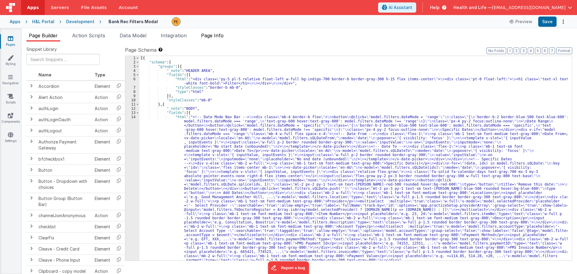
click at [214, 35] on span "Page Info" at bounding box center [212, 35] width 23 height 6
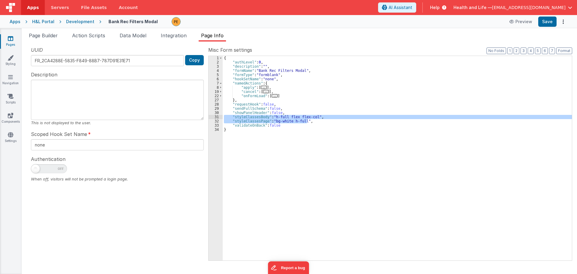
drag, startPoint x: 311, startPoint y: 122, endPoint x: 202, endPoint y: 117, distance: 108.9
click at [202, 117] on div "UUID FR_2CA4288E-5835-F849-88B7-787D91E31E71 Copy Description This is not displ…" at bounding box center [299, 153] width 546 height 214
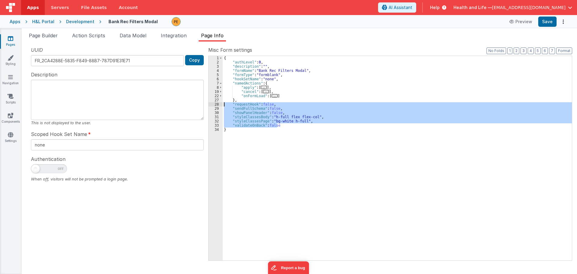
drag, startPoint x: 296, startPoint y: 124, endPoint x: 197, endPoint y: 104, distance: 100.7
click at [197, 104] on div "UUID FR_2CA4288E-5835-F849-88B7-787D91E31E71 Copy Description This is not displ…" at bounding box center [299, 153] width 546 height 214
click at [145, 38] on li "Data Model" at bounding box center [133, 37] width 32 height 10
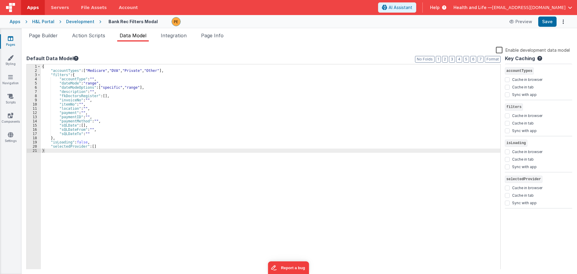
click at [77, 23] on div "Development" at bounding box center [80, 22] width 28 height 6
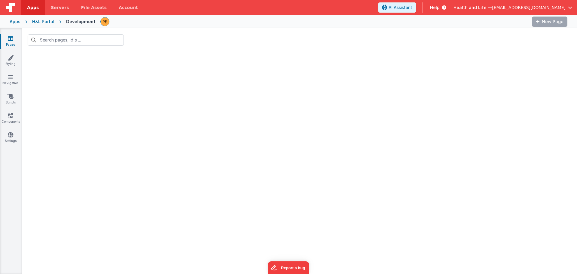
type input "modal"
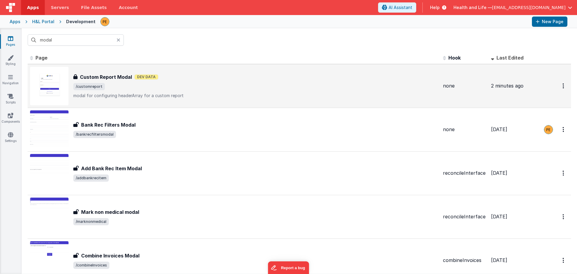
click at [171, 77] on div "Custom Report Modal Dev Data" at bounding box center [255, 76] width 365 height 7
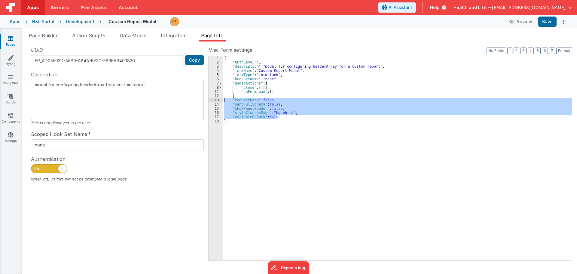
drag, startPoint x: 288, startPoint y: 118, endPoint x: 208, endPoint y: 101, distance: 81.4
click at [208, 101] on div "UUID FR_AD05F03D-AEB9-A84A-BE3C-F69EA9403820 Copy Description modal for configu…" at bounding box center [299, 153] width 546 height 214
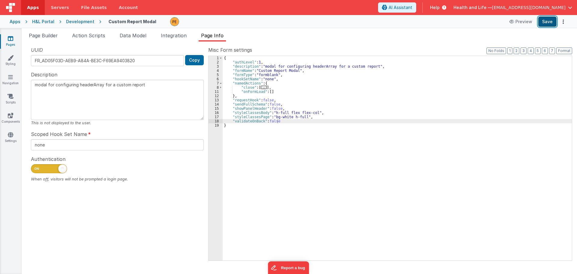
click at [542, 20] on button "Save" at bounding box center [547, 22] width 18 height 10
click at [60, 38] on li "Page Builder" at bounding box center [43, 37] width 34 height 10
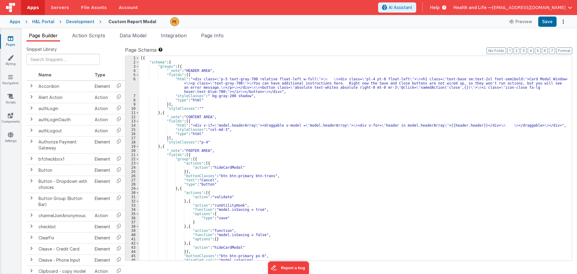
click at [54, 34] on span "Page Builder" at bounding box center [43, 35] width 29 height 6
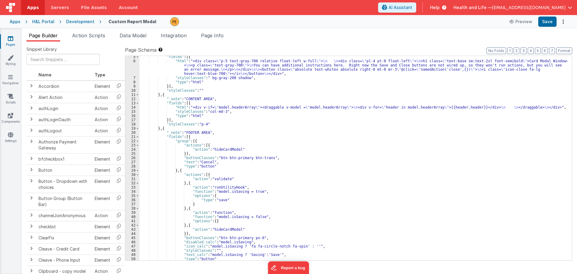
scroll to position [18, 0]
click at [187, 108] on div ""fields" : [{ "html" : "<div class= \" p-5 text-gray-700 relative float-left w-…" at bounding box center [353, 161] width 428 height 213
click at [133, 109] on div "14" at bounding box center [132, 107] width 14 height 4
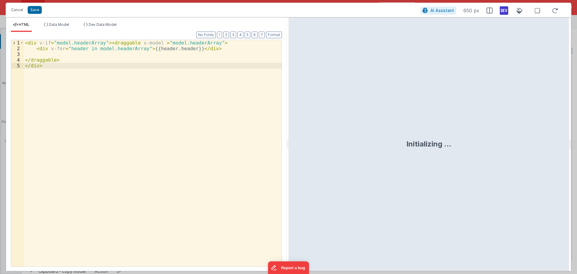
click at [114, 52] on div "< div v-if = "model.headerArray" > < draggable v-model = "model.headerArray" > …" at bounding box center [153, 159] width 258 height 238
click at [66, 57] on div "< div v-if = "model.headerArray" > < draggable v-model = "model.headerArray" > …" at bounding box center [153, 159] width 258 height 238
click at [66, 53] on div "< div v-if = "model.headerArray" > < draggable v-model = "model.headerArray" > …" at bounding box center [153, 159] width 258 height 238
click at [65, 54] on div "< div v-if = "model.headerArray" > < draggable v-model = "model.headerArray" > …" at bounding box center [153, 159] width 258 height 238
click at [143, 48] on div "< div v-if = "model.headerArray" > < draggable v-model = "model.headerArray" > …" at bounding box center [153, 159] width 258 height 238
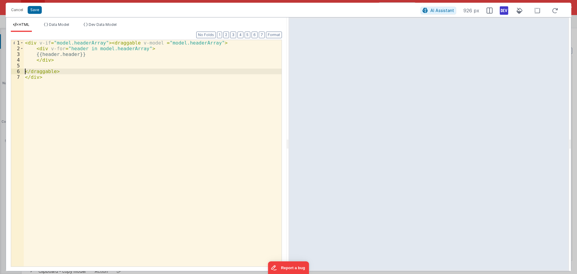
click at [25, 70] on div "< div v-if = "model.headerArray" > < draggable v-model = "model.headerArray" > …" at bounding box center [153, 159] width 258 height 238
click at [35, 60] on div "< div v-if = "model.headerArray" > < draggable v-model = "model.headerArray" > …" at bounding box center [153, 159] width 258 height 238
click at [34, 50] on div "< div v-if = "model.headerArray" > < draggable v-model = "model.headerArray" > …" at bounding box center [153, 159] width 258 height 238
click at [44, 54] on div "< div v-if = "model.headerArray" > < draggable v-model = "model.headerArray" > …" at bounding box center [153, 159] width 258 height 238
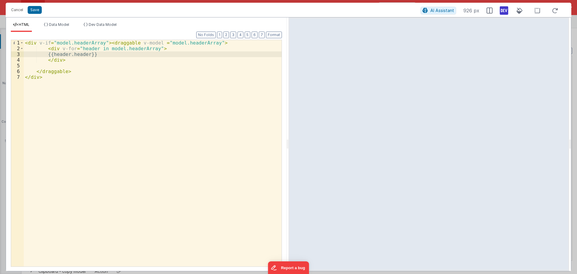
click at [211, 41] on div "< div v-if = "model.headerArray" > < draggable v-model = "model.headerArray" > …" at bounding box center [153, 159] width 258 height 238
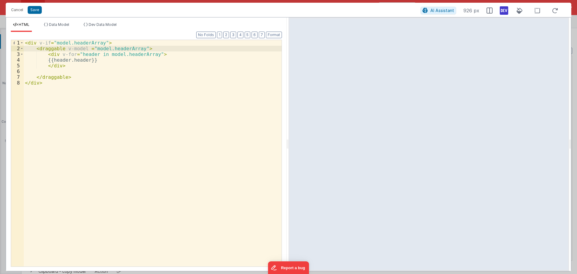
click at [109, 69] on div "< div v-if = "model.headerArray" > < draggable v-model = "model.headerArray" > …" at bounding box center [153, 159] width 258 height 238
click at [109, 62] on div "< div v-if = "model.headerArray" > < draggable v-model = "model.headerArray" > …" at bounding box center [153, 159] width 258 height 238
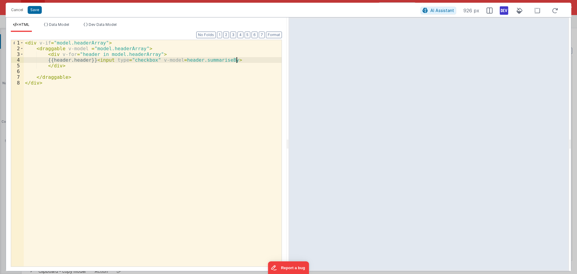
click at [240, 58] on div "< div v-if = "model.headerArray" > < draggable v-model = "model.headerArray" > …" at bounding box center [153, 159] width 258 height 238
click at [104, 60] on div "< div v-if = "model.headerArray" > < draggable v-model = "model.headerArray" > …" at bounding box center [153, 159] width 258 height 238
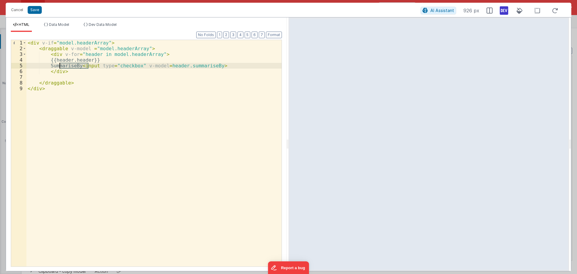
drag, startPoint x: 87, startPoint y: 66, endPoint x: 59, endPoint y: 65, distance: 28.9
click at [59, 65] on div "< div v-if = "model.headerArray" > < draggable v-model = "model.headerArray" > …" at bounding box center [153, 159] width 255 height 238
click at [189, 66] on div "< div v-if = "model.headerArray" > < draggable v-model = "model.headerArray" > …" at bounding box center [153, 159] width 255 height 238
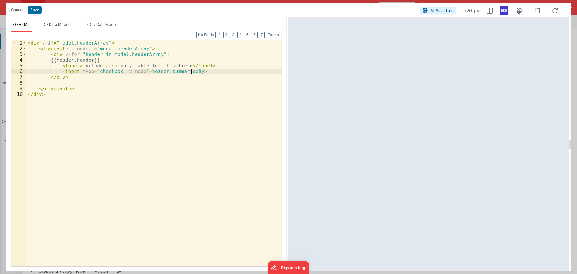
click at [203, 70] on div "< div v-if = "model.headerArray" > < draggable v-model = "model.headerArray" > …" at bounding box center [153, 159] width 255 height 238
click at [115, 59] on div "< div v-if = "model.headerArray" > < draggable v-model = "model.headerArray" > …" at bounding box center [153, 159] width 255 height 238
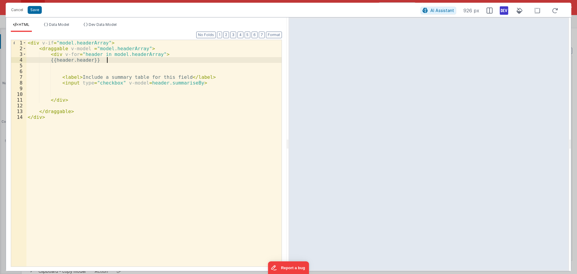
click at [107, 63] on div "< div v-if = "model.headerArray" > < draggable v-model = "model.headerArray" > …" at bounding box center [153, 159] width 255 height 238
click at [108, 66] on div "< div v-if = "model.headerArray" > < draggable v-model = "model.headerArray" > …" at bounding box center [153, 159] width 255 height 238
click at [155, 53] on div "< div v-if = "model.headerArray" > < draggable v-model = "model.headerArray" > …" at bounding box center [153, 159] width 255 height 238
click at [195, 51] on div "< div v-if = "model.headerArray" > < draggable v-model = "model.headerArray" > …" at bounding box center [153, 159] width 255 height 238
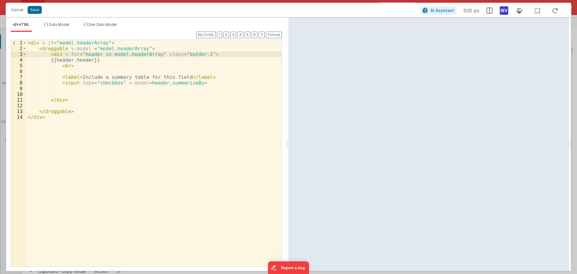
click at [186, 60] on div "< div v-if = "model.headerArray" > < draggable v-model = "model.headerArray" > …" at bounding box center [153, 159] width 255 height 238
click at [196, 55] on div "< div v-if = "model.headerArray" > < draggable v-model = "model.headerArray" > …" at bounding box center [153, 159] width 255 height 238
click at [197, 55] on div "< div v-if = "model.headerArray" > < draggable v-model = "model.headerArray" > …" at bounding box center [153, 153] width 255 height 226
click at [170, 82] on div "< div v-if = "model.headerArray" > < draggable v-model = "model.headerArray" > …" at bounding box center [153, 159] width 255 height 238
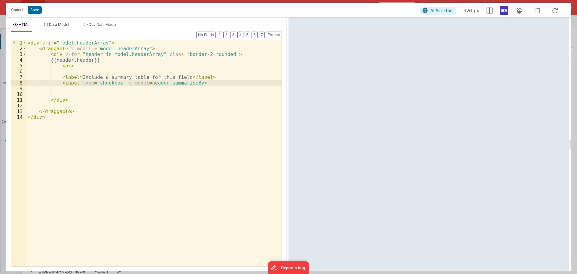
click at [211, 86] on div "< div v-if = "model.headerArray" > < draggable v-model = "model.headerArray" > …" at bounding box center [153, 159] width 255 height 238
click at [206, 81] on div "< div v-if = "model.headerArray" > < draggable v-model = "model.headerArray" > …" at bounding box center [153, 159] width 255 height 238
click at [197, 82] on div "< div v-if = "model.headerArray" > < draggable v-model = "model.headerArray" > …" at bounding box center [153, 159] width 255 height 238
click at [99, 47] on div "< div v-if = "model.headerArray" > < draggable v-model = "model.headerArray" > …" at bounding box center [153, 159] width 255 height 238
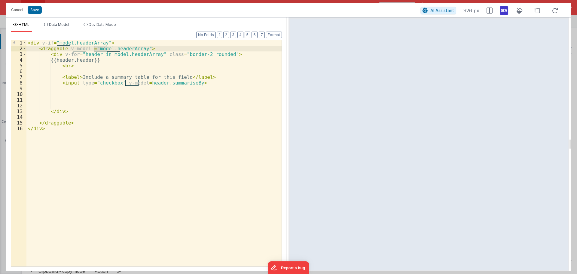
click at [99, 47] on div "< div v-if = "model.headerArray" > < draggable v-model = "model.headerArray" > …" at bounding box center [153, 159] width 255 height 238
click at [110, 90] on div "< div v-if = "model.headerArray" > < draggable v-model = "model.headerArray" > …" at bounding box center [153, 159] width 255 height 238
click at [99, 95] on div "< div v-if = "model.headerArray" > < draggable v-model = "model.headerArray" > …" at bounding box center [153, 159] width 255 height 238
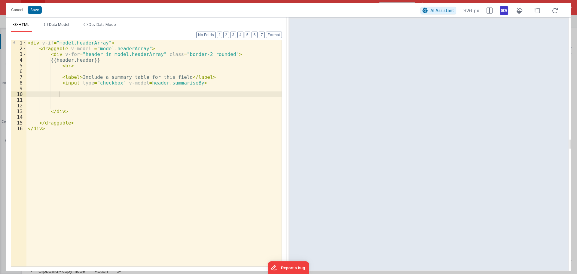
click at [155, 57] on div "< div v-if = "model.headerArray" > < draggable v-model = "model.headerArray" > …" at bounding box center [153, 159] width 255 height 238
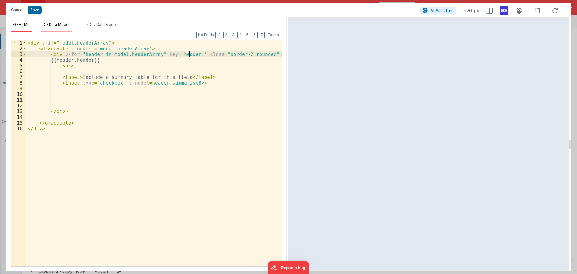
click at [53, 25] on span "Data Model" at bounding box center [59, 24] width 20 height 5
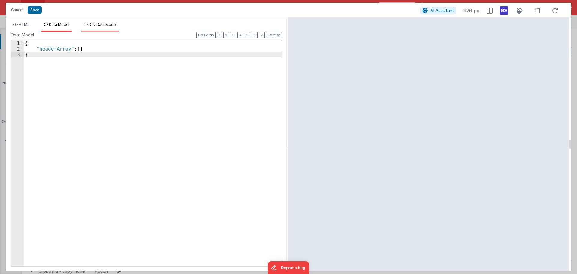
click at [113, 22] on span "Dev Data Model" at bounding box center [103, 24] width 28 height 5
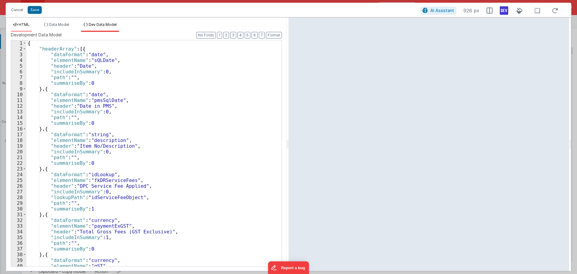
click at [18, 24] on li "HTML" at bounding box center [21, 27] width 21 height 10
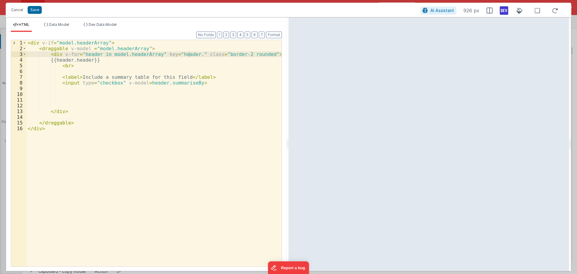
click at [190, 53] on div "< div v-if = "model.headerArray" > < draggable v-model = "model.headerArray" > …" at bounding box center [153, 159] width 255 height 238
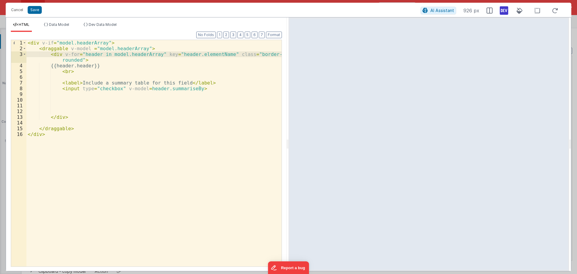
click at [184, 72] on div "< div v-if = "model.headerArray" > < draggable v-model = "model.headerArray" > …" at bounding box center [153, 159] width 255 height 238
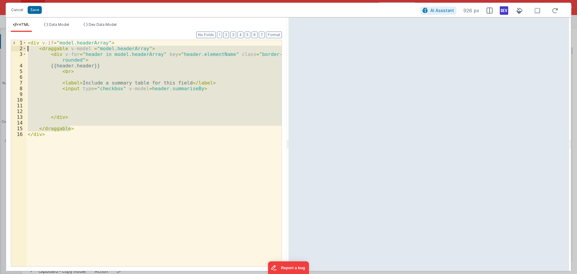
drag, startPoint x: 74, startPoint y: 127, endPoint x: -2, endPoint y: 48, distance: 109.3
click at [0, 48] on html "Cancel Save AI Assistant 926 px HTML Data Model Dev Data Model Format 7 6 5 4 3…" at bounding box center [288, 137] width 577 height 274
click at [75, 130] on div "< div v-if = "model.headerArray" > < draggable v-model = "model.headerArray" > …" at bounding box center [153, 153] width 255 height 226
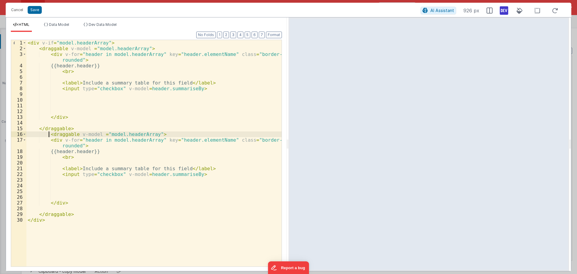
click at [49, 135] on div "< div v-if = "model.headerArray" > < draggable v-model = "model.headerArray" > …" at bounding box center [153, 159] width 255 height 238
click at [123, 135] on div "< div v-if = "model.headerArray" > < draggable v-model = "model.headerArray" > …" at bounding box center [153, 159] width 255 height 238
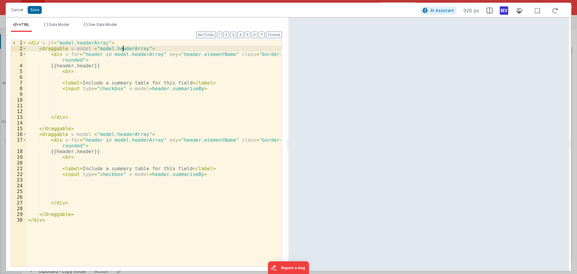
click at [123, 47] on div "< div v-if = "model.headerArray" > < draggable v-model = "model.headerArray" > …" at bounding box center [153, 159] width 255 height 238
click at [115, 46] on div "< div v-if = "model.headerArray" > < draggable v-model = "model.headerArray" > …" at bounding box center [153, 153] width 255 height 226
click at [120, 49] on div "< div v-if = "model.headerArray" > < draggable v-model = "model.headerArray" > …" at bounding box center [153, 159] width 255 height 238
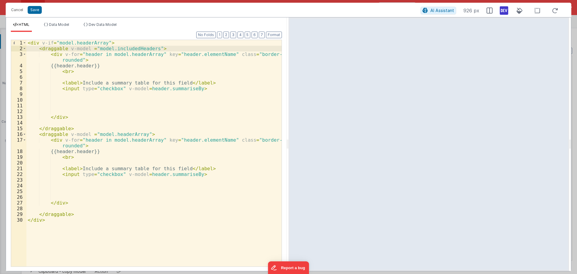
click at [132, 50] on div "< div v-if = "model.headerArray" > < draggable v-model = "model.includedHeaders…" at bounding box center [153, 159] width 255 height 238
click at [133, 53] on div "< div v-if = "model.headerArray" > < draggable v-model = "model.includedHeaders…" at bounding box center [153, 159] width 255 height 238
click at [123, 133] on div "< div v-if = "model.headerArray" > < draggable v-model = "model.includedHeaders…" at bounding box center [153, 159] width 255 height 238
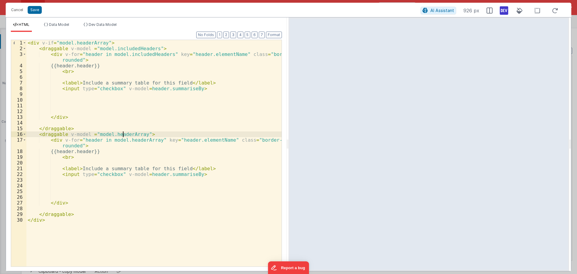
click at [123, 133] on div "< div v-if = "model.headerArray" > < draggable v-model = "model.includedHeaders…" at bounding box center [153, 159] width 255 height 238
click at [116, 134] on div "< div v-if = "model.headerArray" > < draggable v-model = "model.includedHeaders…" at bounding box center [153, 153] width 255 height 226
click at [116, 134] on div "< div v-if = "model.headerArray" > < draggable v-model = "model.includedHeaders…" at bounding box center [153, 159] width 255 height 238
click at [135, 136] on div "< div v-if = "model.headerArray" > < draggable v-model = "model.includedHeaders…" at bounding box center [153, 159] width 255 height 238
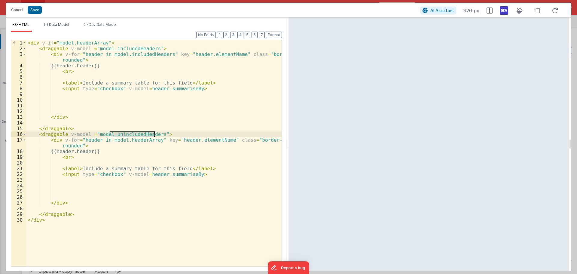
click at [140, 140] on div "< div v-if = "model.headerArray" > < draggable v-model = "model.includedHeaders…" at bounding box center [153, 159] width 255 height 238
click at [159, 148] on div "< div v-if = "model.headerArray" > < draggable v-model = "model.includedHeaders…" at bounding box center [153, 159] width 255 height 238
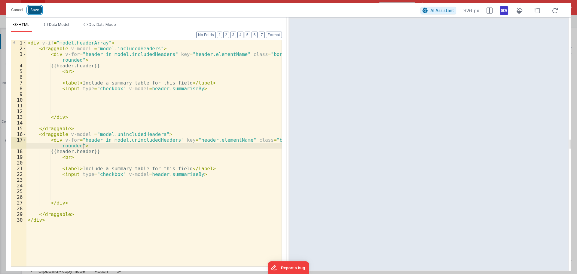
click at [40, 8] on button "Save" at bounding box center [35, 10] width 14 height 8
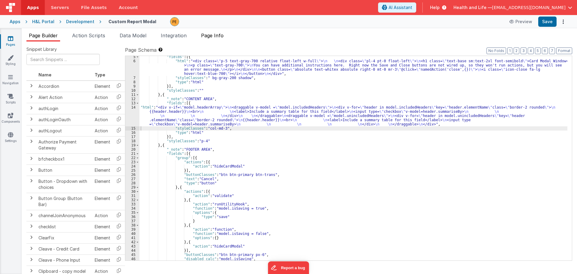
click at [211, 35] on span "Page Info" at bounding box center [212, 35] width 23 height 6
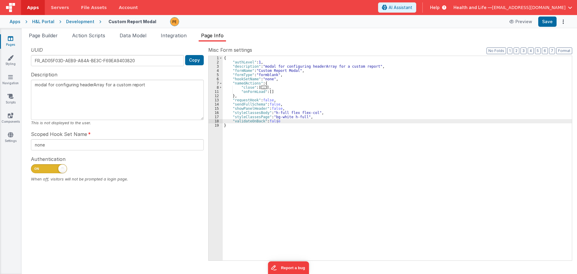
click at [269, 91] on div "{ "authLevel" : 1 , "description" : "modal for configuring headerArray for a cu…" at bounding box center [397, 162] width 349 height 213
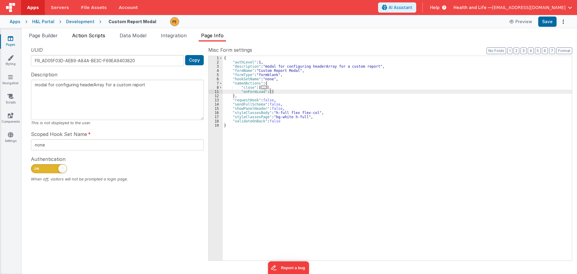
click at [105, 35] on span "Action Scripts" at bounding box center [88, 35] width 33 height 6
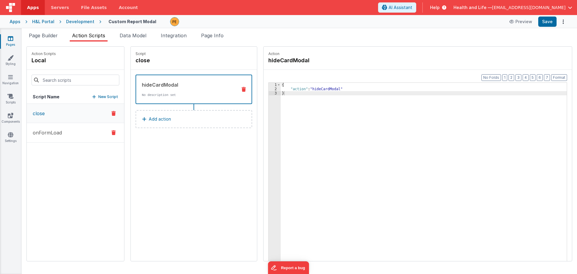
click at [79, 130] on button "onFormLoad" at bounding box center [75, 133] width 97 height 20
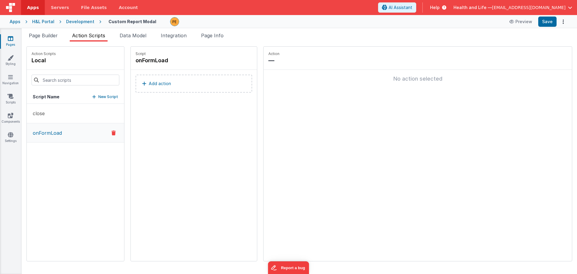
click at [145, 78] on button "Add action" at bounding box center [194, 84] width 117 height 18
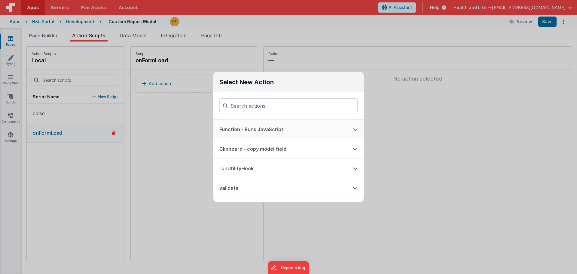
click at [274, 127] on button "Function - Runs JavaScript" at bounding box center [279, 129] width 133 height 19
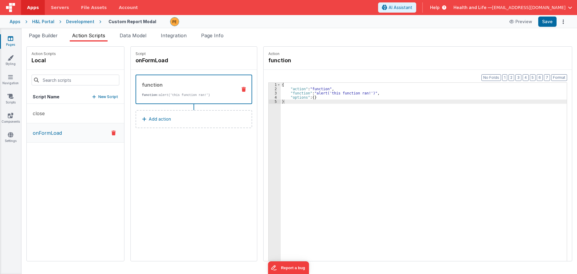
click at [316, 92] on div "{ "action" : "function" , "function" : "alert('this function ran!')" , "options…" at bounding box center [427, 185] width 292 height 205
click at [269, 91] on div "2" at bounding box center [275, 89] width 12 height 4
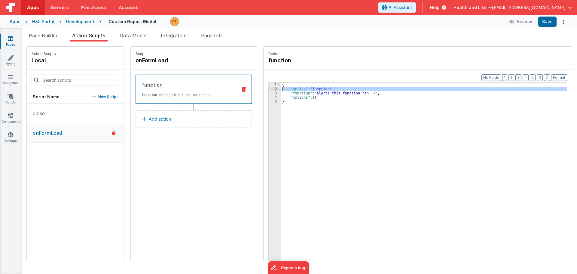
click at [269, 92] on div "3" at bounding box center [275, 93] width 12 height 4
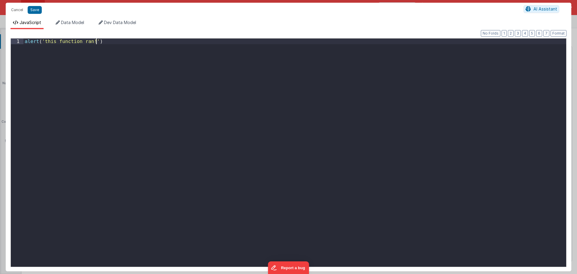
click at [266, 93] on div "alert ( 'this function ran!' )" at bounding box center [294, 158] width 543 height 240
drag, startPoint x: 89, startPoint y: 41, endPoint x: 17, endPoint y: 41, distance: 71.2
click at [17, 41] on div "1 alert ( 'this function ran!' ) XXXXXXXXXXXXXXXXXXXXXXXXXXXXXXXXXXXXXXXXXXXXXX…" at bounding box center [289, 152] width 556 height 229
click at [62, 39] on div "model . unincludedHeaderArray = model . headerArray" at bounding box center [294, 158] width 543 height 240
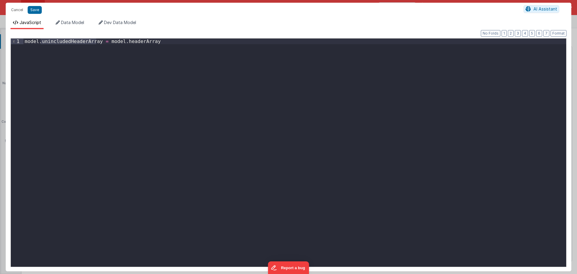
click at [159, 39] on div "model . unincludedHeaderArray = model . headerArray" at bounding box center [294, 158] width 543 height 240
click at [33, 8] on button "Save" at bounding box center [35, 10] width 14 height 8
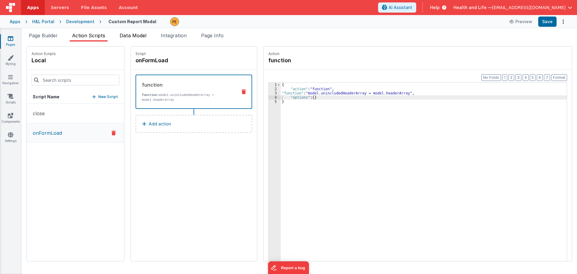
click at [125, 34] on span "Data Model" at bounding box center [133, 35] width 27 height 6
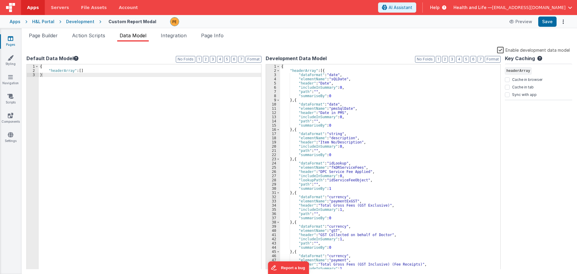
click at [82, 72] on div "{ "headerArray" : [ ] }" at bounding box center [150, 170] width 222 height 213
paste textarea
click at [49, 74] on div "{ "headerArray" : [ ] , unincludedHeaderArray " }" at bounding box center [150, 170] width 222 height 213
click at [107, 75] on div "{ "headerArray" : [ ] , "unincludedHeaderArray" }" at bounding box center [150, 170] width 222 height 213
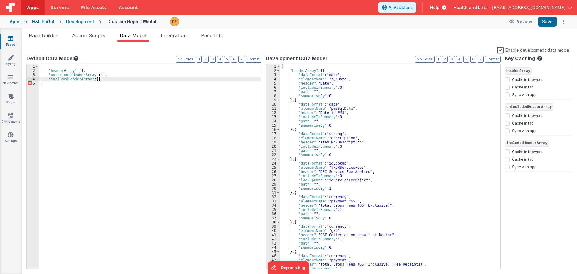
click at [291, 70] on div "{ "headerArray" : [{ "dataFormat" : "date" , "elementName" : "sQLDate" , "heade…" at bounding box center [388, 170] width 216 height 213
click at [278, 71] on span at bounding box center [278, 71] width 3 height 4
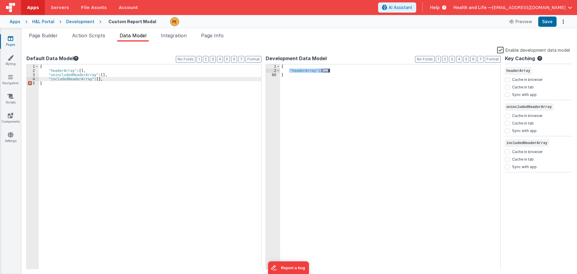
drag, startPoint x: 289, startPoint y: 70, endPoint x: 330, endPoint y: 70, distance: 40.6
click at [330, 70] on div "{ "headerArray" : [ ... ] }" at bounding box center [390, 170] width 220 height 213
click at [95, 72] on div "{ "headerArray" : [ ] , "unincludedHeaderArray" : [ ] , "includedHeaderArray" :…" at bounding box center [150, 170] width 222 height 213
click at [109, 78] on div "{ "headerArray" : [ ] , "unincludedHeaderArray" : [ ] , "includedHeaderArray" :…" at bounding box center [150, 170] width 222 height 213
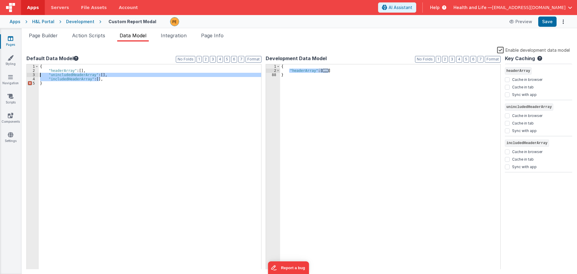
drag, startPoint x: 109, startPoint y: 79, endPoint x: 33, endPoint y: 75, distance: 75.2
click at [33, 75] on div "1 2 3 4 5 { "headerArray" : [ ] , "unincludedHeaderArray" : [ ] , "includedHead…" at bounding box center [143, 167] width 235 height 206
click at [332, 70] on div "{ "headerArray" : [ ... ] }" at bounding box center [390, 166] width 220 height 205
paste textarea
click at [297, 75] on div "{ "headerArray" : [ ... ] , "unincludedHeaderArray" : [ ] , "includedHeaderArra…" at bounding box center [390, 170] width 220 height 213
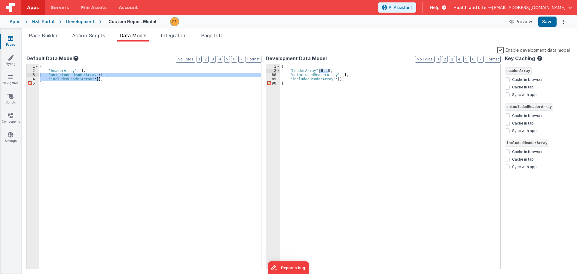
drag, startPoint x: 328, startPoint y: 70, endPoint x: 320, endPoint y: 70, distance: 8.7
click at [320, 70] on div "{ "headerArray" : [ ... ] , "unincludedHeaderArray" : [ ] , "includedHeaderArra…" at bounding box center [390, 170] width 220 height 213
click at [340, 75] on div "{ "headerArray" : [ ... ] , "unincludedHeaderArray" : [ ] , "includedHeaderArra…" at bounding box center [390, 170] width 220 height 213
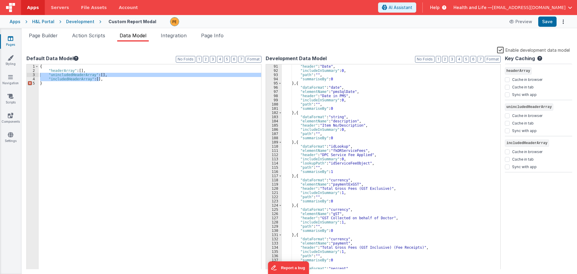
scroll to position [0, 0]
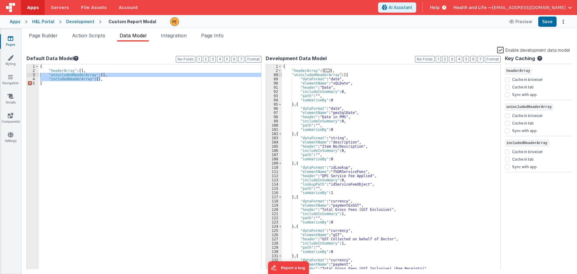
click at [279, 74] on span at bounding box center [279, 75] width 3 height 4
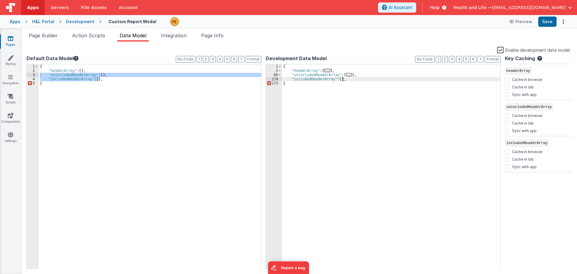
click at [358, 79] on div "{ "headerArray" : [ ... ] , "unincludedHeaderArray" : [ ... ] , "includedHeader…" at bounding box center [391, 170] width 219 height 213
click at [548, 24] on button "Save" at bounding box center [547, 22] width 18 height 10
click at [175, 80] on div "{ "headerArray" : [ ] , "unincludedHeaderArray" : [ ] , "includedHeaderArray" :…" at bounding box center [150, 166] width 222 height 205
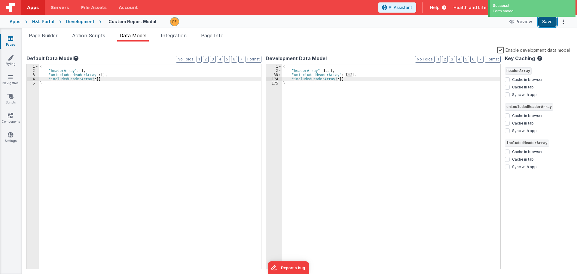
click at [543, 26] on button "Save" at bounding box center [547, 22] width 18 height 10
click at [50, 38] on span "Page Builder" at bounding box center [43, 35] width 29 height 6
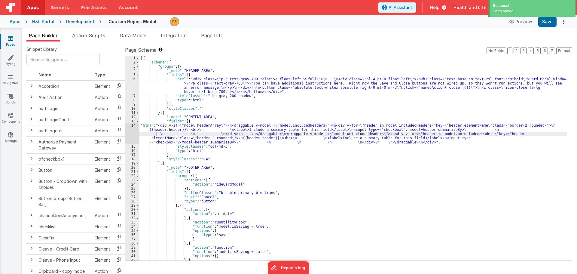
click at [157, 132] on div "[{ "schema" : { "groups" : [{ "_note" : "HEADER AREA" , "fields" : [{ "html" : …" at bounding box center [353, 162] width 428 height 213
click at [132, 130] on div "14" at bounding box center [132, 133] width 14 height 21
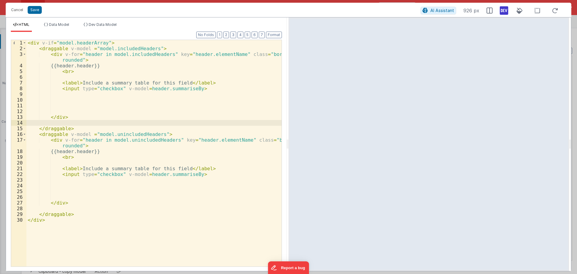
click at [173, 115] on div "< div v-if = "model.headerArray" > < draggable v-model = "model.includedHeaders…" at bounding box center [153, 159] width 255 height 238
drag, startPoint x: 95, startPoint y: 19, endPoint x: 98, endPoint y: 22, distance: 3.8
click at [96, 20] on div "HTML Data Model Dev Data Model Format 7 6 5 4 3 2 1 No Folds 1 2 3 4 5 6 7 8 9 …" at bounding box center [146, 143] width 281 height 253
click at [98, 22] on span "Dev Data Model" at bounding box center [103, 24] width 28 height 5
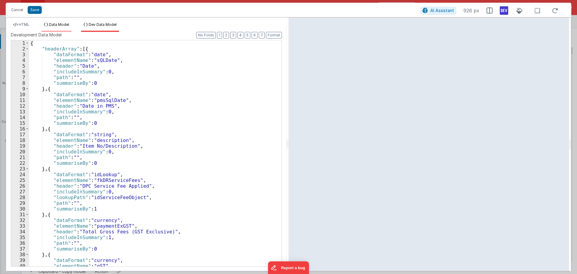
click at [65, 25] on span "Data Model" at bounding box center [59, 24] width 20 height 5
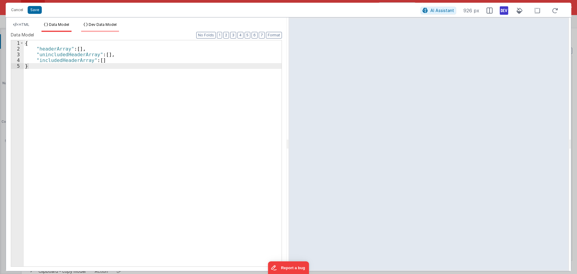
click at [99, 25] on span "Dev Data Model" at bounding box center [103, 24] width 28 height 5
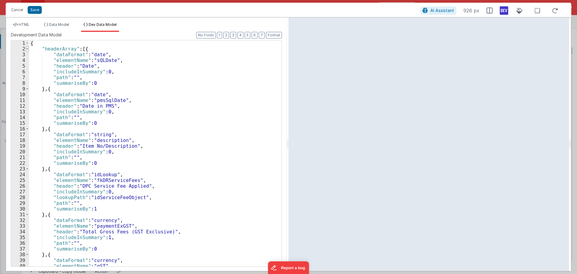
click at [26, 49] on span at bounding box center [27, 49] width 3 height 6
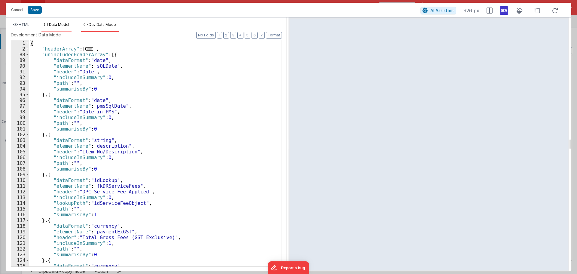
click at [59, 23] on span "Data Model" at bounding box center [59, 24] width 20 height 5
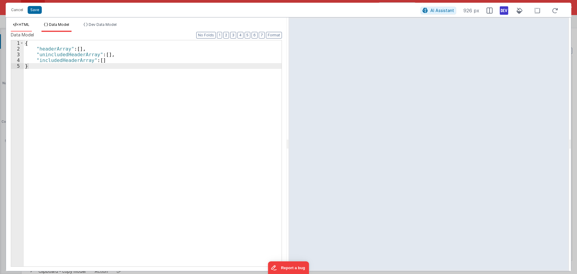
click at [19, 25] on span "HTML" at bounding box center [24, 24] width 11 height 5
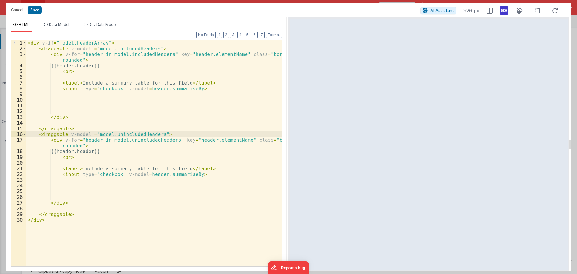
click at [111, 132] on div "< div v-if = "model.headerArray" > < draggable v-model = "model.includedHeaders…" at bounding box center [153, 159] width 255 height 238
drag, startPoint x: 154, startPoint y: 133, endPoint x: 151, endPoint y: 133, distance: 3.3
click at [151, 133] on div "< div v-if = "model.headerArray" > < draggable v-model = "model.includedHeaders…" at bounding box center [153, 159] width 255 height 238
click at [155, 134] on div "< div v-if = "model.headerArray" > < draggable v-model = "model.includedHeaders…" at bounding box center [153, 159] width 255 height 238
click at [147, 134] on div "< div v-if = "model.headerArray" > < draggable v-model = "model.includedHeaders…" at bounding box center [153, 159] width 255 height 238
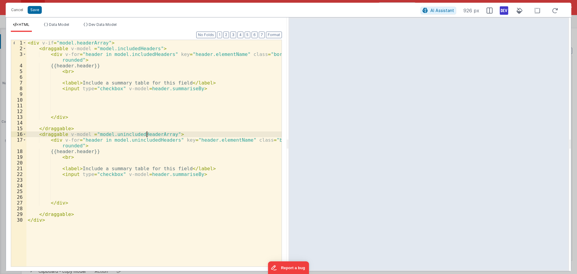
click at [147, 134] on div "< div v-if = "model.headerArray" > < draggable v-model = "model.includedHeaders…" at bounding box center [153, 159] width 255 height 238
click at [148, 140] on div "< div v-if = "model.headerArray" > < draggable v-model = "model.includedHeaders…" at bounding box center [153, 159] width 255 height 238
click at [149, 55] on div "< div v-if = "model.headerArray" > < draggable v-model = "model.includedHeaders…" at bounding box center [153, 159] width 255 height 238
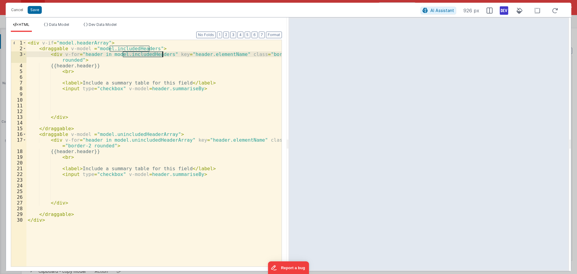
click at [149, 55] on div "< div v-if = "model.headerArray" > < draggable v-model = "model.includedHeaders…" at bounding box center [153, 159] width 255 height 238
click at [125, 54] on div "< div v-if = "model.headerArray" > < draggable v-model = "model.includedHeaders…" at bounding box center [153, 159] width 255 height 238
drag, startPoint x: 129, startPoint y: 54, endPoint x: 123, endPoint y: 55, distance: 5.8
click at [123, 55] on div "< div v-if = "model.headerArray" > < draggable v-model = "model.includedHeaders…" at bounding box center [153, 159] width 255 height 238
click at [126, 47] on div "< div v-if = "model.headerArray" > < draggable v-model = "model.includedHeaders…" at bounding box center [153, 159] width 255 height 238
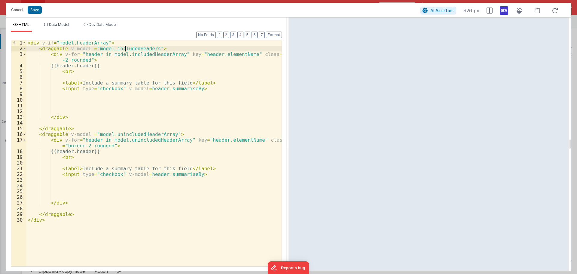
click at [126, 47] on div "< div v-if = "model.headerArray" > < draggable v-model = "model.includedHeaders…" at bounding box center [153, 159] width 255 height 238
paste textarea
click at [115, 49] on div "< div v-if = "model.headerArray" > < draggable v-model = "model.unincludedHeade…" at bounding box center [153, 159] width 255 height 238
click at [136, 73] on div "< div v-if = "model.headerArray" > < draggable v-model = "model.includedHeaderA…" at bounding box center [153, 159] width 255 height 238
click at [121, 46] on div "< div v-if = "model.headerArray" > < draggable v-model = "model.includedHeaderA…" at bounding box center [153, 159] width 255 height 238
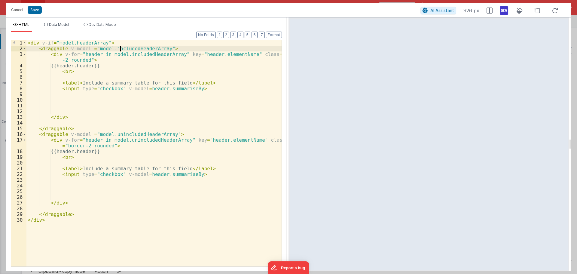
click at [121, 44] on div "< div v-if = "model.headerArray" > < draggable v-model = "model.includedHeaderA…" at bounding box center [153, 159] width 255 height 238
click at [87, 50] on div "< div v-if = "model.headerArray" > < draggable v-model = "model.includedHeaderA…" at bounding box center [153, 159] width 255 height 238
click at [88, 132] on div "< div v-if = "model.headerArray" > < draggable v-model = "model.includedHeaderA…" at bounding box center [153, 159] width 255 height 238
click at [134, 43] on div "< div v-if = "model.headerArray" > < draggable v-model = "model.includedHeaderA…" at bounding box center [153, 159] width 255 height 238
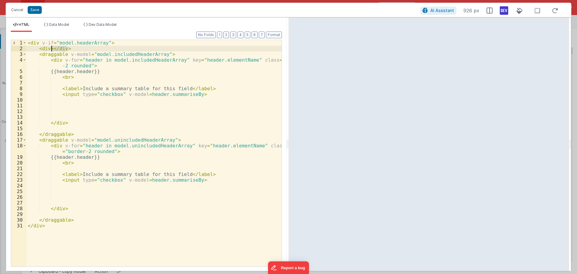
drag, startPoint x: 63, startPoint y: 50, endPoint x: 51, endPoint y: 50, distance: 12.6
click at [51, 50] on div "< div v-if = "model.headerArray" > < div > </ div > < draggable v-model = "mode…" at bounding box center [153, 159] width 255 height 238
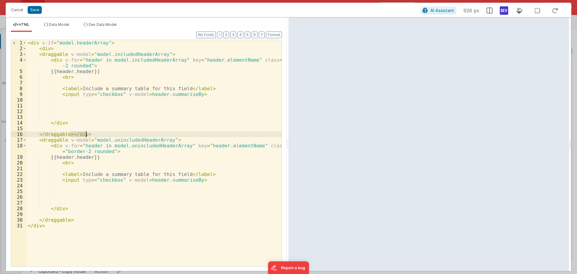
click at [69, 134] on div "< div v-if = "model.headerArray" > < div > < draggable v-model = "model.include…" at bounding box center [153, 153] width 255 height 226
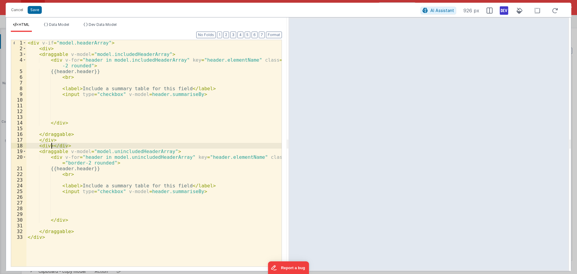
drag, startPoint x: 69, startPoint y: 145, endPoint x: 52, endPoint y: 145, distance: 17.5
click at [52, 145] on div "< div v-if = "model.headerArray" > < div > < draggable v-model = "model.include…" at bounding box center [153, 159] width 255 height 238
click at [71, 231] on div "< div v-if = "model.headerArray" > < div > < draggable v-model = "model.include…" at bounding box center [153, 153] width 255 height 226
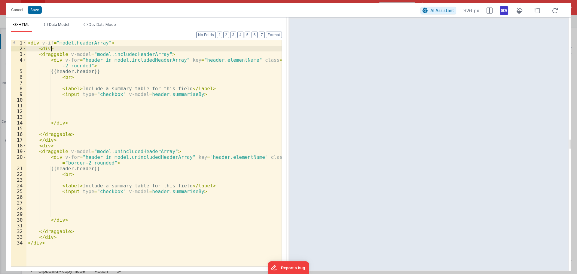
click at [71, 49] on div "< div v-if = "model.headerArray" > < div > < draggable v-model = "model.include…" at bounding box center [153, 159] width 255 height 238
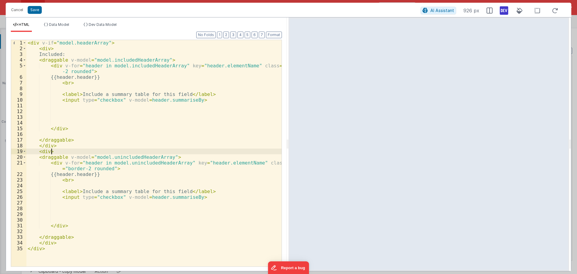
click at [66, 152] on div "< div v-if = "model.headerArray" > < div > Included: < draggable v-model = "mod…" at bounding box center [153, 159] width 255 height 238
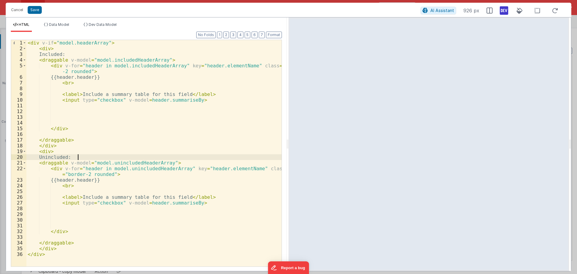
click at [106, 150] on div "< div v-if = "model.headerArray" > < div > Included: < draggable v-model = "mod…" at bounding box center [153, 159] width 255 height 238
click at [99, 166] on div "< div v-if = "model.headerArray" > < div > Included: < draggable v-model = "mod…" at bounding box center [153, 159] width 255 height 238
drag, startPoint x: 86, startPoint y: 59, endPoint x: 68, endPoint y: 60, distance: 18.1
click at [68, 60] on div "< div v-if = "model.headerArray" > < div > Included: < draggable v-model = "mod…" at bounding box center [153, 159] width 255 height 238
drag, startPoint x: 86, startPoint y: 163, endPoint x: 69, endPoint y: 164, distance: 16.9
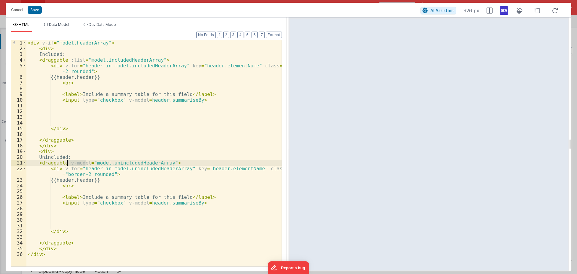
click at [68, 165] on div "< div v-if = "model.headerArray" > < div > Included: < draggable :list = "model…" at bounding box center [153, 159] width 255 height 238
click at [42, 11] on div "Cancel Save" at bounding box center [214, 10] width 412 height 8
click at [39, 10] on button "Save" at bounding box center [35, 10] width 14 height 8
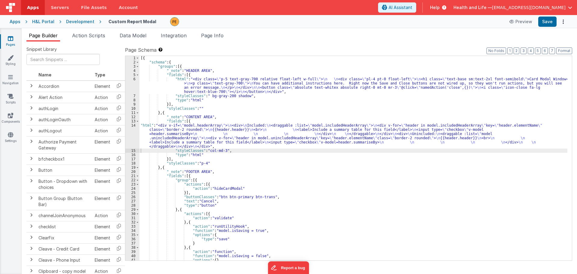
click at [172, 130] on div "[{ "schema" : { "groups" : [{ "_note" : "HEADER AREA" , "fields" : [{ "html" : …" at bounding box center [353, 162] width 428 height 213
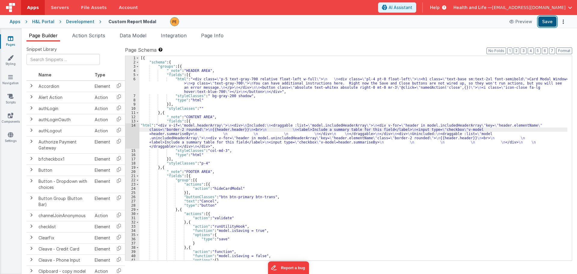
click at [545, 20] on button "Save" at bounding box center [547, 22] width 18 height 10
click at [173, 136] on div "[{ "schema" : { "groups" : [{ "_note" : "HEADER AREA" , "fields" : [{ "html" : …" at bounding box center [353, 162] width 428 height 213
click at [133, 130] on div "14" at bounding box center [132, 135] width 14 height 25
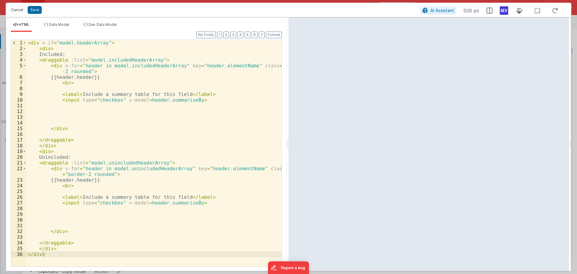
click at [19, 10] on button "Cancel" at bounding box center [17, 10] width 18 height 8
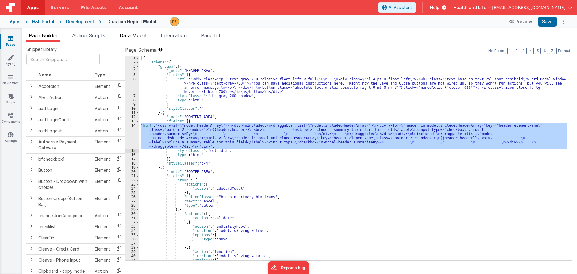
click at [128, 37] on span "Data Model" at bounding box center [133, 35] width 27 height 6
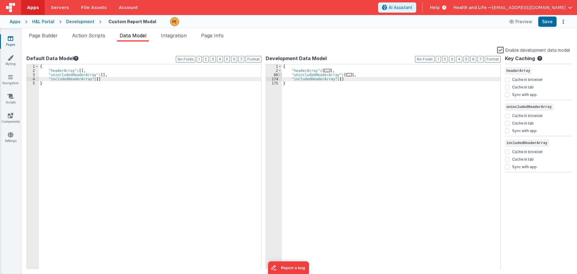
click at [280, 76] on span at bounding box center [279, 75] width 3 height 4
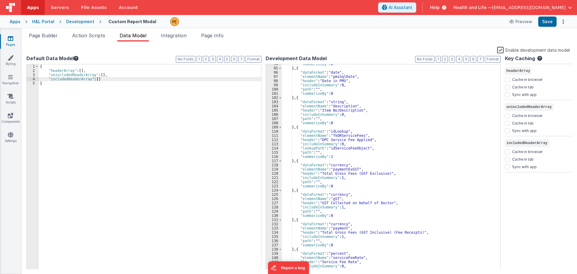
scroll to position [36, 0]
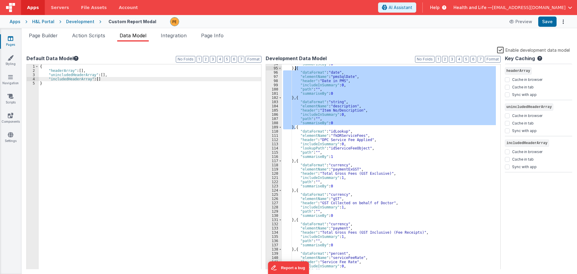
drag, startPoint x: 295, startPoint y: 129, endPoint x: 295, endPoint y: 69, distance: 60.4
click at [295, 69] on div ""summariseBy" : 0 } , { "dataFormat" : "date" , "elementName" : "pmsSqlDate" , …" at bounding box center [389, 168] width 214 height 213
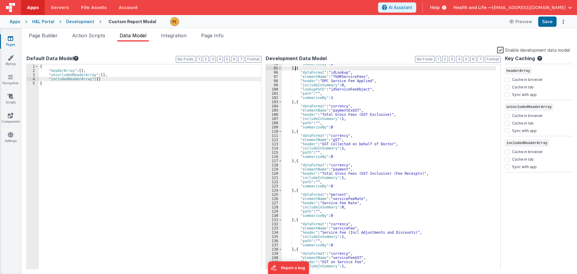
scroll to position [0, 0]
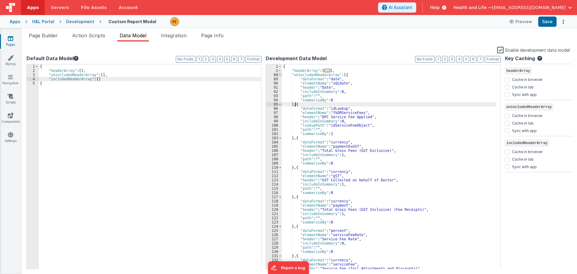
click at [281, 75] on span at bounding box center [279, 75] width 3 height 4
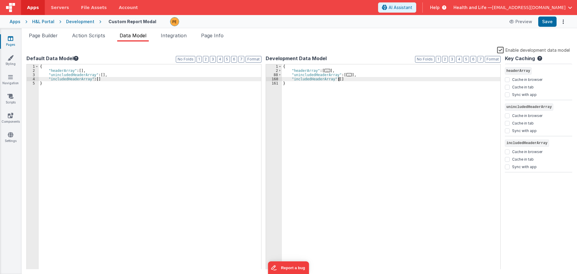
click at [338, 78] on div "{ "headerArray" : [ ... ] , "unincludedHeaderArray" : [ ... ] , "includedHeader…" at bounding box center [391, 170] width 219 height 213
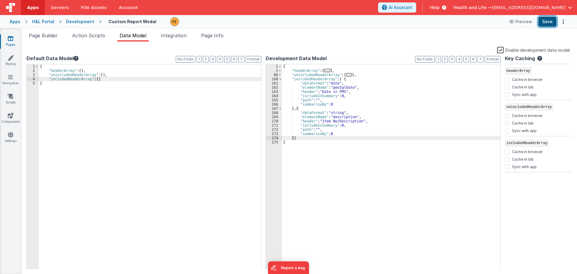
click at [546, 21] on button "Save" at bounding box center [547, 22] width 18 height 10
click at [87, 36] on span "Action Scripts" at bounding box center [88, 35] width 33 height 6
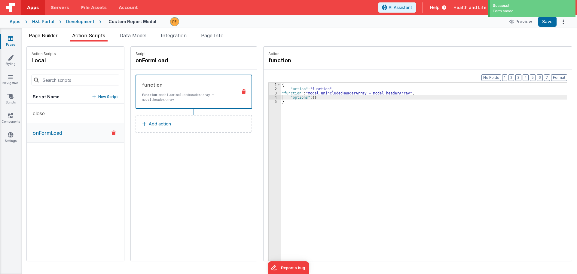
click at [55, 36] on span "Page Builder" at bounding box center [43, 35] width 29 height 6
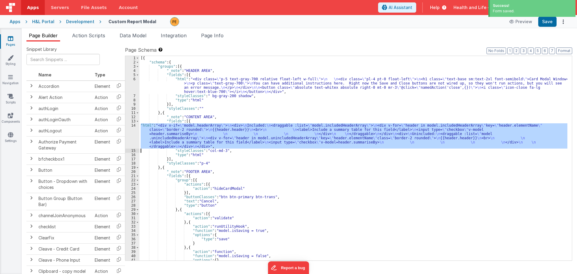
click at [225, 134] on div "[{ "schema" : { "groups" : [{ "_note" : "HEADER AREA" , "fields" : [{ "html" : …" at bounding box center [353, 158] width 428 height 204
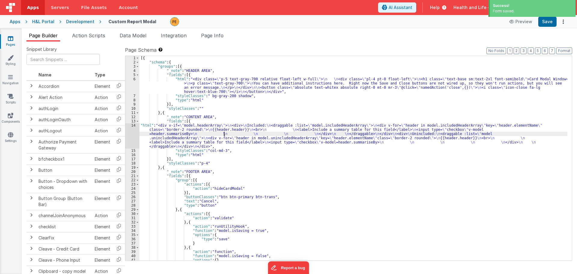
click at [167, 134] on div "[{ "schema" : { "groups" : [{ "_note" : "HEADER AREA" , "fields" : [{ "html" : …" at bounding box center [353, 162] width 428 height 213
click at [133, 133] on div "14" at bounding box center [132, 135] width 14 height 25
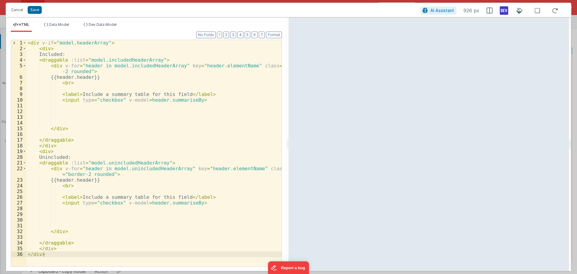
click at [66, 60] on div "< div v-if = "model.headerArray" > < div > Included: < draggable :list = "model…" at bounding box center [153, 159] width 255 height 238
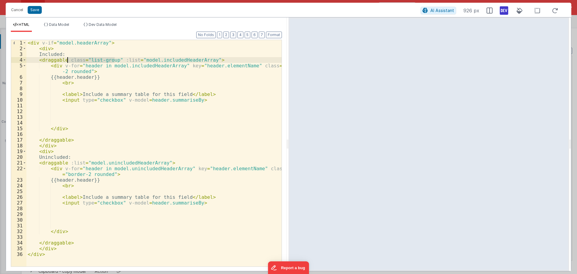
drag, startPoint x: 115, startPoint y: 58, endPoint x: 68, endPoint y: 61, distance: 47.3
click at [68, 61] on div "< div v-if = "model.headerArray" > < div > Included: < draggable class = "list-…" at bounding box center [153, 159] width 255 height 238
click at [65, 164] on div "< div v-if = "model.headerArray" > < div > Included: < draggable class = "list-…" at bounding box center [153, 159] width 255 height 238
click at [130, 60] on div "< div v-if = "model.headerArray" > < div > Included: < draggable class = "list-…" at bounding box center [153, 159] width 255 height 238
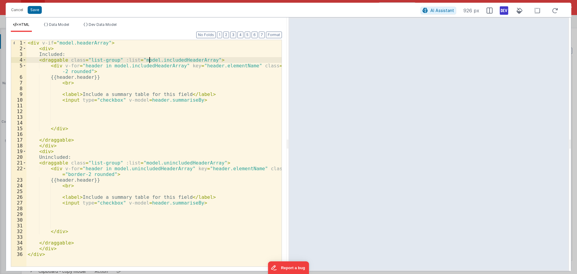
click at [150, 61] on div "< div v-if = "model.headerArray" > < div > Included: < draggable class = "list-…" at bounding box center [153, 159] width 255 height 238
drag, startPoint x: 151, startPoint y: 61, endPoint x: 137, endPoint y: 60, distance: 13.6
click at [137, 60] on div "< div v-if = "model.headerArray" > < div > Included: < draggable class = "list-…" at bounding box center [153, 159] width 255 height 238
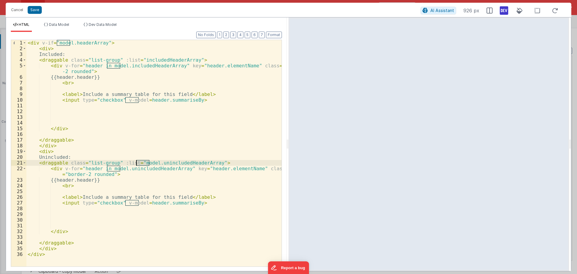
drag, startPoint x: 151, startPoint y: 163, endPoint x: 136, endPoint y: 162, distance: 14.2
click at [136, 162] on div "< div v-if = "model.headerArray" > < div > Included: < draggable class = "list-…" at bounding box center [153, 159] width 255 height 238
click at [152, 141] on div "< div v-if = "model.headerArray" > < div > Included: < draggable class = "list-…" at bounding box center [153, 159] width 255 height 238
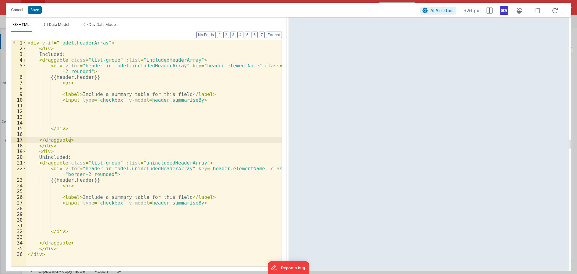
click at [178, 98] on div "< div v-if = "model.headerArray" > < div > Included: < draggable class = "list-…" at bounding box center [153, 159] width 255 height 238
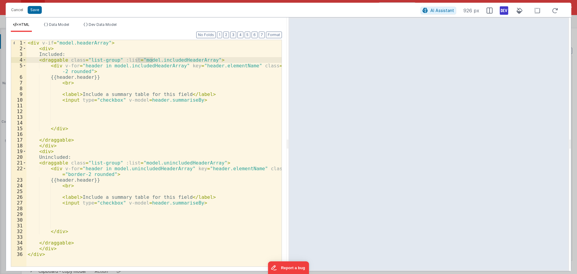
click at [183, 65] on div "< div v-if = "model.headerArray" > < div > Included: < draggable class = "list-…" at bounding box center [153, 159] width 255 height 238
click at [101, 60] on div "< div v-if = "model.headerArray" > < div > Included: < draggable class = "list-…" at bounding box center [153, 159] width 255 height 238
click at [206, 61] on div "< div v-if = "model.headerArray" > < div > Included: < draggable class = "list-…" at bounding box center [153, 159] width 255 height 238
drag, startPoint x: 259, startPoint y: 60, endPoint x: 208, endPoint y: 60, distance: 50.5
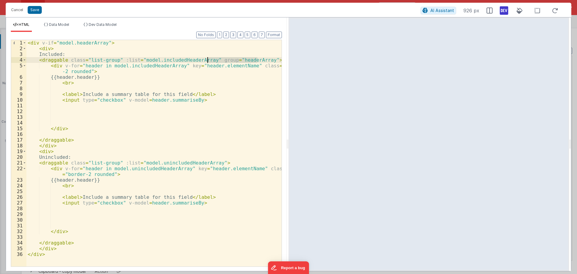
click at [208, 60] on div "< div v-if = "model.headerArray" > < div > Included: < draggable class = "list-…" at bounding box center [153, 159] width 255 height 238
click at [209, 164] on div "< div v-if = "model.headerArray" > < div > Included: < draggable class = "list-…" at bounding box center [153, 159] width 255 height 238
click at [240, 144] on div "< div v-if = "model.headerArray" > < div > Included: < draggable class = "list-…" at bounding box center [153, 159] width 255 height 238
drag, startPoint x: 115, startPoint y: 162, endPoint x: 68, endPoint y: 161, distance: 47.2
click at [68, 161] on div "< div v-if = "model.headerArray" > < div > Included: < draggable class = "list-…" at bounding box center [153, 159] width 255 height 238
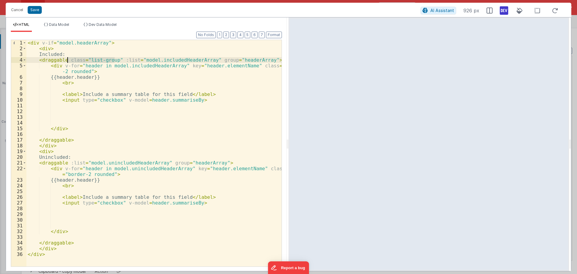
drag, startPoint x: 115, startPoint y: 60, endPoint x: 68, endPoint y: 61, distance: 46.9
click at [68, 61] on div "< div v-if = "model.headerArray" > < div > Included: < draggable class = "list-…" at bounding box center [153, 159] width 255 height 238
drag, startPoint x: 71, startPoint y: 54, endPoint x: 49, endPoint y: 52, distance: 21.7
click at [49, 52] on div "< div v-if = "model.headerArray" > < div > Included: < draggable :list = "model…" at bounding box center [153, 159] width 255 height 238
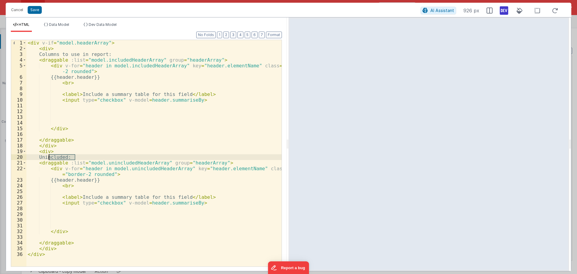
drag, startPoint x: 75, startPoint y: 154, endPoint x: 49, endPoint y: 158, distance: 26.7
click at [49, 158] on div "< div v-if = "model.headerArray" > < div > Columns to use in report: < draggabl…" at bounding box center [153, 159] width 255 height 238
click at [58, 52] on div "< div v-if = "model.headerArray" > < div > Columns to use in report: < draggabl…" at bounding box center [153, 159] width 255 height 238
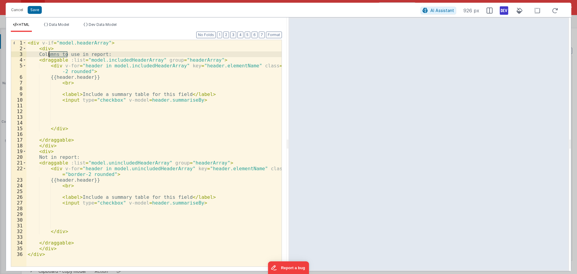
click at [58, 52] on div "< div v-if = "model.headerArray" > < div > Columns to use in report: < draggabl…" at bounding box center [153, 159] width 255 height 238
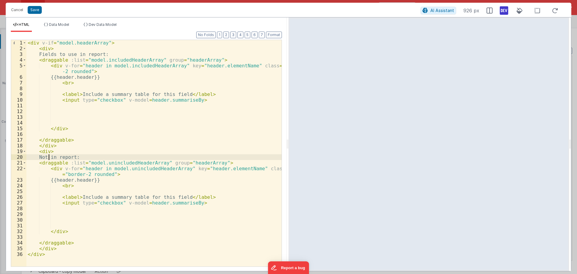
click at [50, 157] on div "< div v-if = "model.headerArray" > < div > Fields to use in report: < draggable…" at bounding box center [153, 159] width 255 height 238
click at [125, 118] on div "< div v-if = "model.headerArray" > < div > Fields to use in report: < draggable…" at bounding box center [153, 159] width 255 height 238
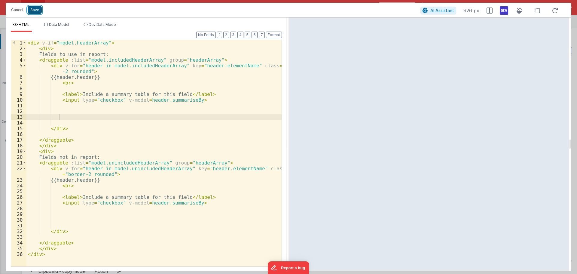
click at [37, 11] on button "Save" at bounding box center [35, 10] width 14 height 8
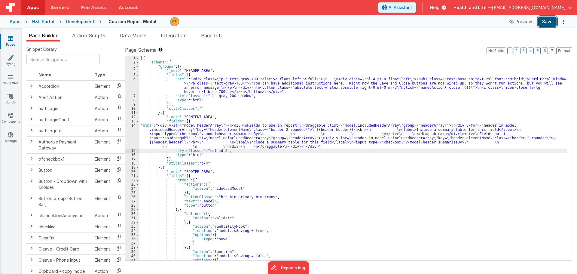
click at [544, 21] on button "Save" at bounding box center [547, 22] width 18 height 10
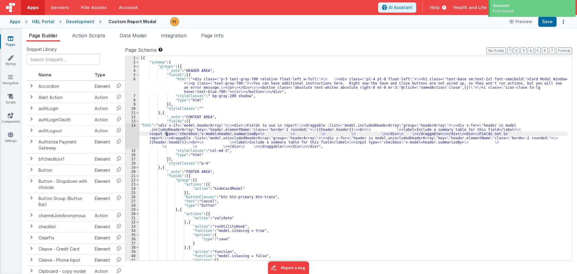
click at [167, 134] on div "[{ "schema" : { "groups" : [{ "_note" : "HEADER AREA" , "fields" : [{ "html" : …" at bounding box center [353, 162] width 428 height 213
click at [138, 131] on div "14" at bounding box center [132, 135] width 14 height 25
click at [132, 132] on div "14" at bounding box center [132, 135] width 14 height 25
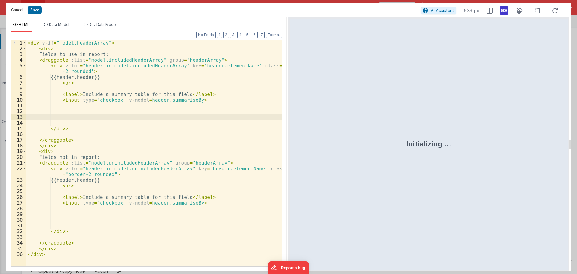
click at [22, 9] on button "Cancel" at bounding box center [17, 10] width 18 height 8
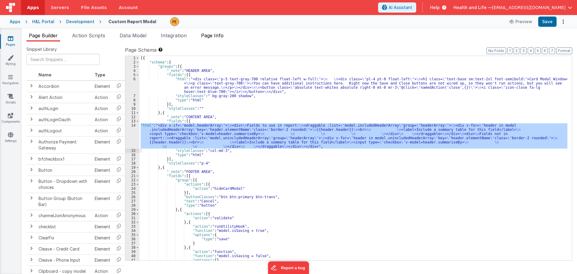
click at [210, 38] on span "Page Info" at bounding box center [212, 35] width 23 height 6
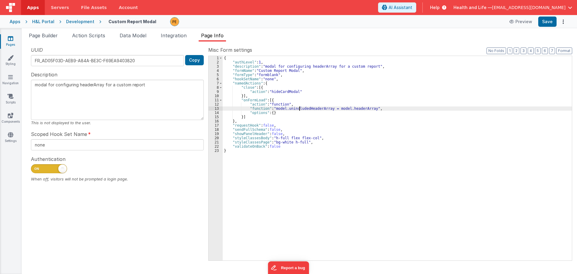
click at [298, 110] on div "{ "authLevel" : 1 , "description" : "modal for configuring headerArray for a cu…" at bounding box center [397, 162] width 349 height 213
click at [298, 110] on div "{ "authLevel" : 1 , "description" : "modal for configuring headerArray for a cu…" at bounding box center [397, 158] width 349 height 204
click at [298, 110] on div "{ "authLevel" : 1 , "description" : "modal for configuring headerArray for a cu…" at bounding box center [397, 162] width 349 height 213
click at [345, 109] on div "{ "authLevel" : 1 , "description" : "modal for configuring headerArray for a cu…" at bounding box center [397, 162] width 349 height 213
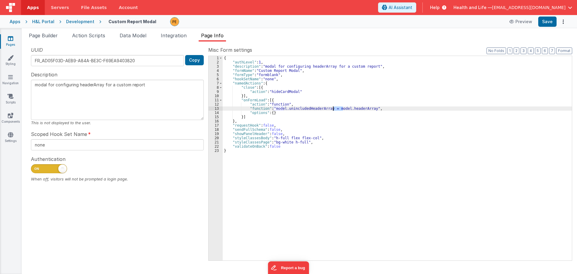
drag, startPoint x: 343, startPoint y: 109, endPoint x: 333, endPoint y: 108, distance: 9.9
click at [333, 108] on div "{ "authLevel" : 1 , "description" : "modal for configuring headerArray for a cu…" at bounding box center [397, 162] width 349 height 213
click at [350, 106] on div "{ "authLevel" : 1 , "description" : "modal for configuring headerArray for a cu…" at bounding box center [397, 162] width 349 height 213
click at [350, 109] on div "{ "authLevel" : 1 , "description" : "modal for configuring headerArray for a cu…" at bounding box center [397, 162] width 349 height 213
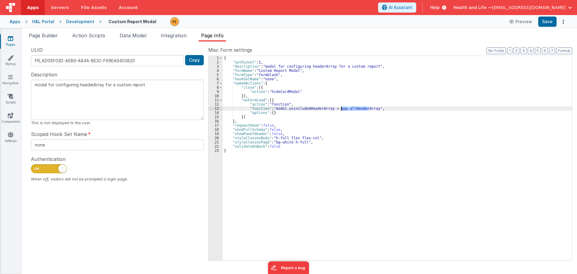
click at [346, 105] on div "{ "authLevel" : 1 , "description" : "modal for configuring headerArray for a cu…" at bounding box center [397, 162] width 349 height 213
click at [347, 109] on div "{ "authLevel" : 1 , "description" : "modal for configuring headerArray for a cu…" at bounding box center [397, 162] width 349 height 213
click at [346, 109] on div "{ "authLevel" : 1 , "description" : "modal for configuring headerArray for a cu…" at bounding box center [397, 158] width 349 height 204
click at [347, 109] on div "{ "authLevel" : 1 , "description" : "modal for configuring headerArray for a cu…" at bounding box center [397, 162] width 349 height 213
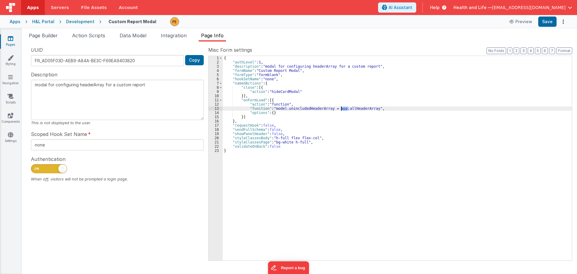
drag, startPoint x: 350, startPoint y: 108, endPoint x: 341, endPoint y: 108, distance: 8.7
click at [341, 108] on div "{ "authLevel" : 1 , "description" : "modal for configuring headerArray for a cu…" at bounding box center [397, 162] width 349 height 213
click at [357, 103] on div "{ "authLevel" : 1 , "description" : "modal for configuring headerArray for a cu…" at bounding box center [397, 162] width 349 height 213
click at [318, 109] on div "{ "authLevel" : 1 , "description" : "modal for configuring headerArray for a cu…" at bounding box center [397, 162] width 349 height 213
click at [216, 109] on div "13" at bounding box center [216, 108] width 14 height 4
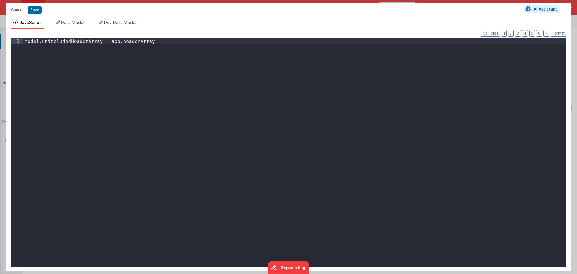
click at [216, 109] on div "model . unincludedHeaderArray = app . headerArray" at bounding box center [294, 158] width 543 height 240
click at [103, 41] on div "model . unincludedHeaderArray = app . headerArray" at bounding box center [294, 158] width 543 height 240
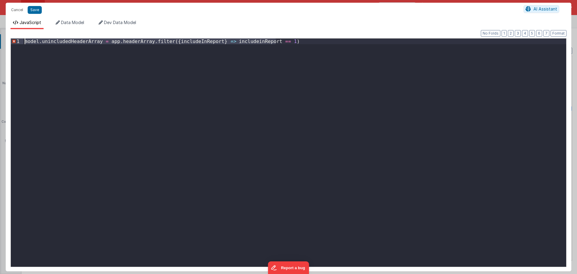
drag, startPoint x: 280, startPoint y: 41, endPoint x: 9, endPoint y: 37, distance: 270.8
click at [9, 37] on div "Format 7 6 5 4 3 2 1 No Folds 1 model . unincludedHeaderArray = app . headerArr…" at bounding box center [289, 150] width 566 height 242
click at [280, 41] on div "model . unincludedHeaderArray = app . headerArray . filter ({ includeInReport }…" at bounding box center [294, 152] width 543 height 228
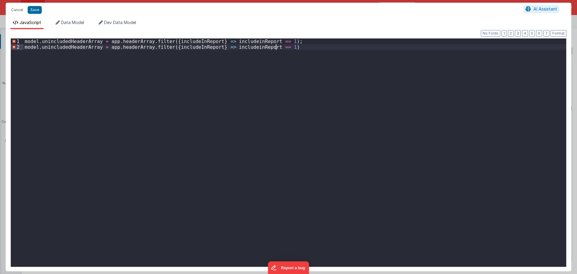
click at [165, 42] on div "model . unincludedHeaderArray = app . headerArray . filter ({ includeInReport }…" at bounding box center [294, 158] width 543 height 240
click at [209, 45] on div "model . unincludedHeaderArray = app . headerArray . filter (({ includeInReport …" at bounding box center [294, 158] width 543 height 240
drag, startPoint x: 274, startPoint y: 47, endPoint x: 278, endPoint y: 46, distance: 4.3
click at [278, 46] on div "model . unincludedHeaderArray = app . headerArray . filter (({ includeInReport …" at bounding box center [294, 158] width 543 height 240
click at [278, 46] on div "model . unincludedHeaderArray = app . headerArray . filter (({ includeInReport …" at bounding box center [294, 152] width 543 height 228
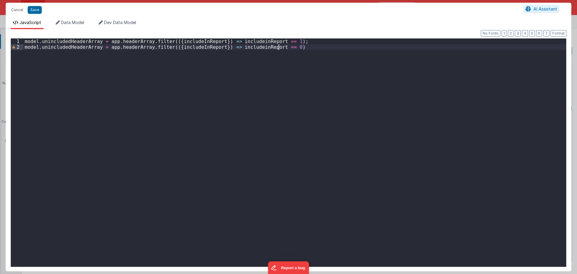
click at [28, 49] on div "model . unincludedHeaderArray = app . headerArray . filter (({ includeInReport …" at bounding box center [294, 158] width 543 height 240
click at [285, 47] on div "model . unincludedHeaderArray = app . headerArray . filter (({ includeInReport …" at bounding box center [294, 158] width 543 height 240
click at [273, 46] on div "model . unincludedHeaderArray = app . headerArray . filter (({ includeInReport …" at bounding box center [294, 158] width 543 height 240
click at [271, 40] on div "model . unincludedHeaderArray = app . headerArray . filter (({ includeInReport …" at bounding box center [294, 158] width 543 height 240
click at [298, 50] on div "model . unincludedHeaderArray = app . headerArray . filter (({ includeInReport …" at bounding box center [294, 158] width 543 height 240
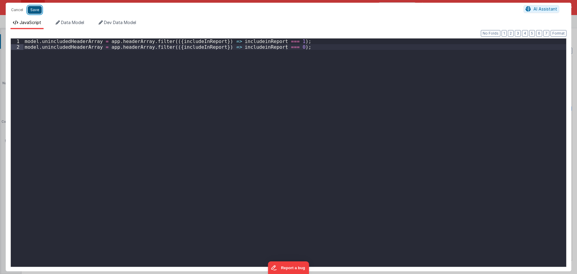
click at [34, 8] on button "Save" at bounding box center [35, 10] width 14 height 8
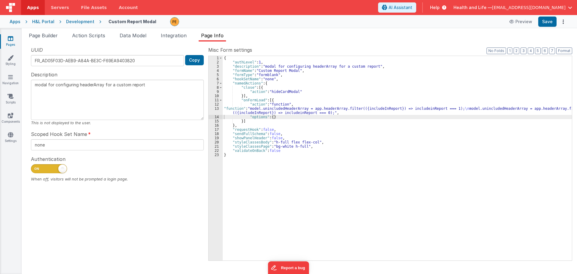
click at [313, 107] on div "{ "authLevel" : 1 , "description" : "modal for configuring headerArray for a cu…" at bounding box center [397, 162] width 349 height 213
click at [321, 109] on div "{ "authLevel" : 1 , "description" : "modal for configuring headerArray for a cu…" at bounding box center [397, 162] width 349 height 213
click at [323, 111] on div "{ "authLevel" : 1 , "description" : "modal for configuring headerArray for a cu…" at bounding box center [397, 162] width 349 height 213
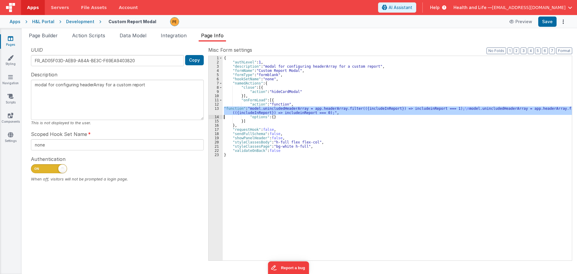
click at [210, 113] on div "13" at bounding box center [216, 110] width 14 height 8
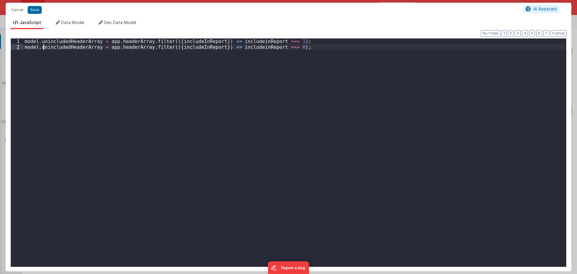
click at [42, 46] on div "model . unincludedHeaderArray = app . headerArray . filter (({ includeInReport …" at bounding box center [294, 158] width 543 height 240
drag, startPoint x: 45, startPoint y: 42, endPoint x: 40, endPoint y: 41, distance: 5.2
click at [40, 41] on div "model . unincludedHeaderArray = app . headerArray . filter (({ includeInReport …" at bounding box center [294, 158] width 543 height 240
click at [41, 45] on div "model . unincludedHeaderArray = app . headerArray . filter (({ includeInReport …" at bounding box center [294, 158] width 543 height 240
drag, startPoint x: 45, startPoint y: 40, endPoint x: 41, endPoint y: 41, distance: 4.3
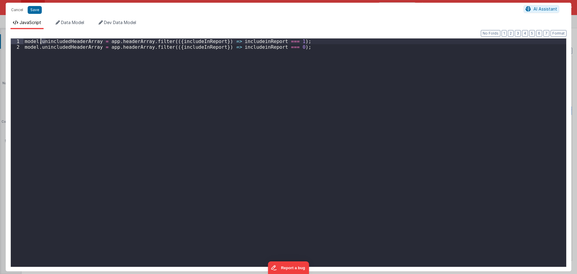
click at [41, 41] on div "model . unincludedHeaderArray = app . headerArray . filter (({ includeInReport …" at bounding box center [294, 158] width 543 height 240
click at [39, 11] on button "Save" at bounding box center [35, 10] width 14 height 8
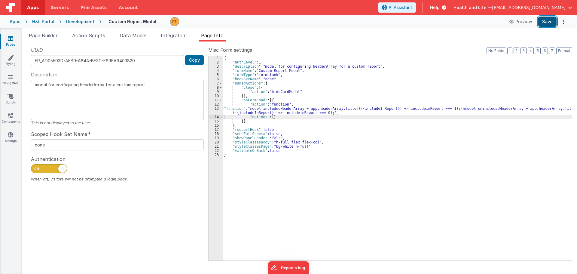
click at [546, 19] on button "Save" at bounding box center [547, 22] width 18 height 10
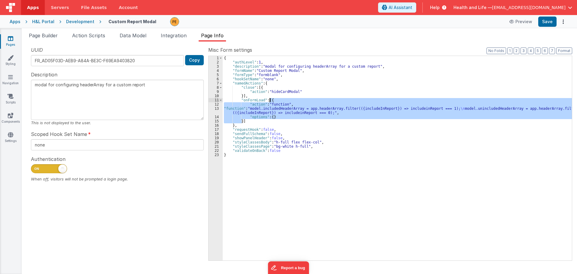
drag, startPoint x: 242, startPoint y: 122, endPoint x: 269, endPoint y: 99, distance: 35.3
click at [269, 99] on div "{ "authLevel" : 1 , "description" : "modal for configuring headerArray for a cu…" at bounding box center [397, 162] width 349 height 213
drag, startPoint x: 249, startPoint y: 122, endPoint x: 217, endPoint y: 100, distance: 38.8
click at [217, 100] on div "1 2 3 4 5 6 7 8 9 10 11 12 13 14 15 16 17 18 19 20 21 22 23 { "authLevel" : 1 ,…" at bounding box center [390, 158] width 364 height 205
click at [249, 120] on div "{ "authLevel" : 1 , "description" : "modal for configuring headerArray for a cu…" at bounding box center [397, 158] width 349 height 204
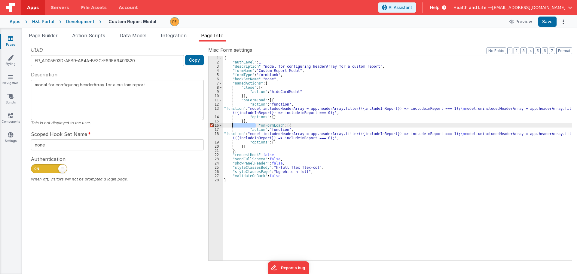
drag, startPoint x: 256, startPoint y: 124, endPoint x: 231, endPoint y: 126, distance: 25.4
click at [231, 126] on div "{ "authLevel" : 1 , "description" : "modal for configuring headerArray for a cu…" at bounding box center [397, 162] width 349 height 213
click at [248, 125] on div "{ "authLevel" : 1 , "description" : "modal for configuring headerArray for a cu…" at bounding box center [397, 162] width 349 height 213
click at [278, 133] on div "{ "authLevel" : 1 , "description" : "modal for configuring headerArray for a cu…" at bounding box center [397, 162] width 349 height 213
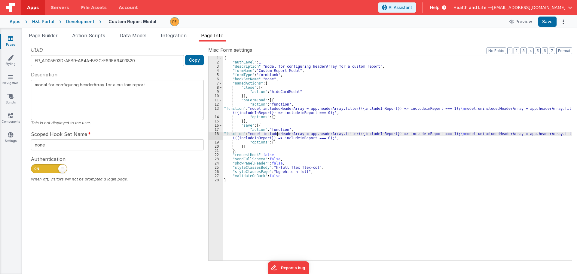
click at [278, 133] on div "{ "authLevel" : 1 , "description" : "modal for configuring headerArray for a cu…" at bounding box center [397, 162] width 349 height 213
click at [247, 135] on div "{ "authLevel" : 1 , "description" : "modal for configuring headerArray for a cu…" at bounding box center [397, 162] width 349 height 213
click at [213, 135] on div "18" at bounding box center [216, 136] width 14 height 8
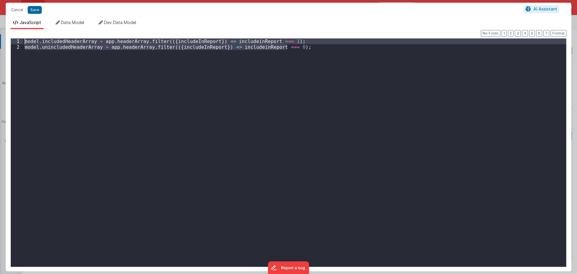
drag, startPoint x: 217, startPoint y: 48, endPoint x: 22, endPoint y: 33, distance: 195.4
click at [22, 33] on div "Format 7 6 5 4 3 2 1 No Folds 1 2 model . includedHeaderArray = app . headerArr…" at bounding box center [289, 150] width 566 height 242
drag, startPoint x: 25, startPoint y: 50, endPoint x: 24, endPoint y: 46, distance: 4.0
click at [25, 50] on div "model . includedHeaderArray = app . headerArray . filter (({ includeInReport })…" at bounding box center [294, 152] width 543 height 228
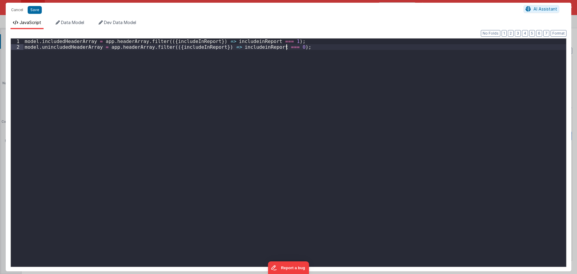
click at [23, 41] on div "model . includedHeaderArray = app . headerArray . filter (({ includeInReport })…" at bounding box center [294, 158] width 543 height 240
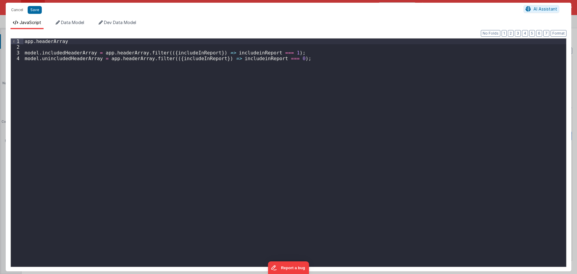
click at [24, 41] on div "app . headerArray model . includedHeaderArray = app . headerArray . filter (({ …" at bounding box center [294, 158] width 543 height 240
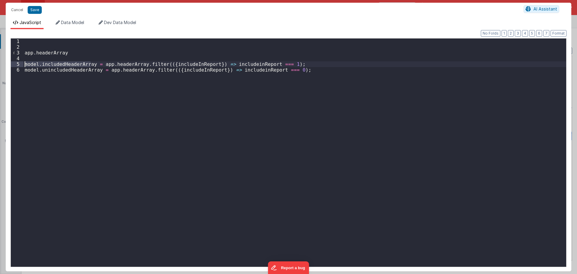
drag, startPoint x: 91, startPoint y: 65, endPoint x: 15, endPoint y: 62, distance: 75.5
click at [15, 62] on div "1 2 3 4 5 6 app . headerArray model . includedHeaderArray = app . headerArray .…" at bounding box center [289, 152] width 556 height 229
click at [50, 41] on div "app . headerArray model . includedHeaderArray = app . headerArray . filter (({ …" at bounding box center [294, 158] width 543 height 240
drag, startPoint x: 96, startPoint y: 70, endPoint x: 25, endPoint y: 70, distance: 71.5
click at [25, 70] on div "model . includedHeaderArray app . headerArray model . includedHeaderArray = app…" at bounding box center [294, 158] width 543 height 240
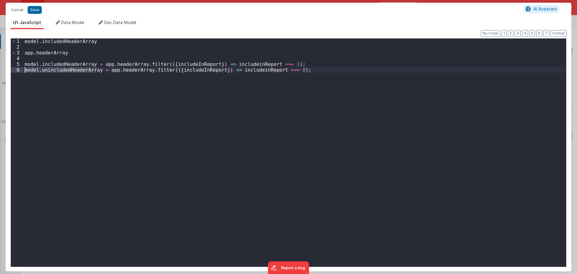
click at [105, 42] on div "model . includedHeaderArray app . headerArray model . includedHeaderArray = app…" at bounding box center [294, 158] width 543 height 240
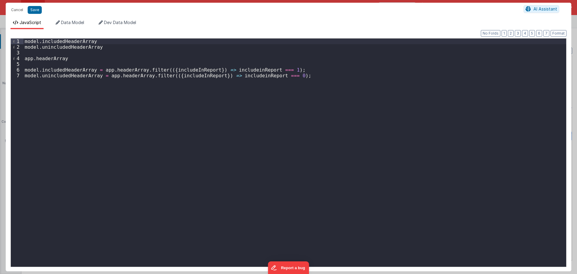
click at [24, 41] on div "model . includedHeaderArray model . unincludedHeaderArray app . headerArray mod…" at bounding box center [294, 158] width 543 height 240
click at [99, 41] on div "model . includedHeaderArray model . unincludedHeaderArray app . headerArray mod…" at bounding box center [294, 158] width 543 height 240
click at [90, 41] on div "model . includedHeaderArray . map ( ) model . unincludedHeaderArray app . heade…" at bounding box center [294, 158] width 543 height 240
drag, startPoint x: 90, startPoint y: 41, endPoint x: 12, endPoint y: 35, distance: 78.3
click at [12, 35] on div "Format 7 6 5 4 3 2 1 No Folds 1 2 3 4 5 6 7 model . includedHeaderArray = . map…" at bounding box center [289, 150] width 556 height 232
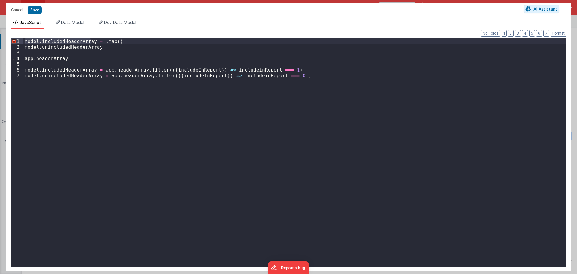
click at [99, 41] on div "model . includedHeaderArray = . map ( ) model . unincludedHeaderArray app . hea…" at bounding box center [294, 158] width 543 height 240
click at [179, 40] on div "model . includedHeaderArray = model . includedHeaderArray . map ( ) model . uni…" at bounding box center [294, 158] width 543 height 240
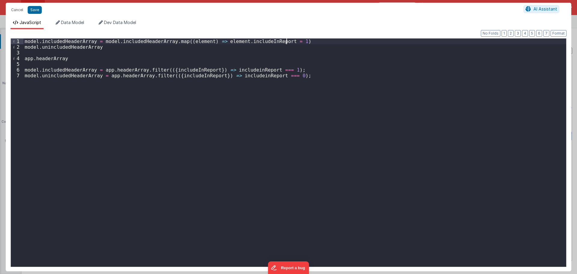
click at [311, 42] on div "model . includedHeaderArray = model . includedHeaderArray . map (( element ) =>…" at bounding box center [294, 158] width 543 height 240
click at [260, 41] on div "model . includedHeaderArray = model . includedHeaderArray . map (( element ) =>…" at bounding box center [294, 158] width 543 height 240
click at [260, 42] on div "model . includedHeaderArray = model . includedHeaderArray . map (( element ) =>…" at bounding box center [294, 158] width 543 height 240
click at [221, 43] on div "model . includedHeaderArray = model . includedHeaderArray . map (( element ) =>…" at bounding box center [294, 158] width 543 height 240
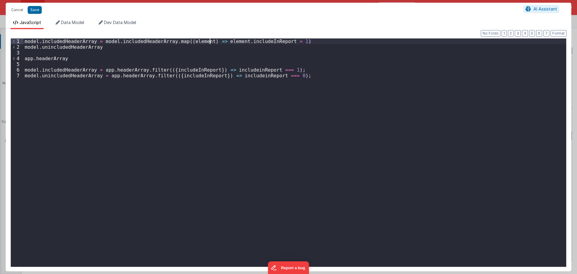
click at [210, 41] on div "model . includedHeaderArray = model . includedHeaderArray . map (( element ) =>…" at bounding box center [294, 158] width 543 height 240
click at [283, 41] on div "model . includedHeaderArray = model . includedHeaderArray . map (( element ) =>…" at bounding box center [294, 158] width 543 height 240
click at [267, 41] on div "model . includedHeaderArray = model . includedHeaderArray . map (( element ) =>…" at bounding box center [294, 158] width 543 height 240
click at [265, 40] on div "model . includedHeaderArray = model . includedHeaderArray . map (( element ) =>…" at bounding box center [294, 158] width 543 height 240
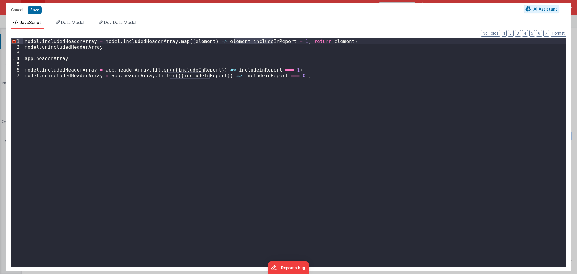
click at [288, 41] on div "model . includedHeaderArray = model . includedHeaderArray . map (( element ) =>…" at bounding box center [294, 158] width 543 height 240
click at [306, 43] on div "model . includedHeaderArray = model . includedHeaderArray . map (( element ) =>…" at bounding box center [294, 158] width 543 height 240
click at [300, 41] on div "model . includedHeaderArray = model . includedHeaderArray . map (( element ) =>…" at bounding box center [294, 158] width 543 height 240
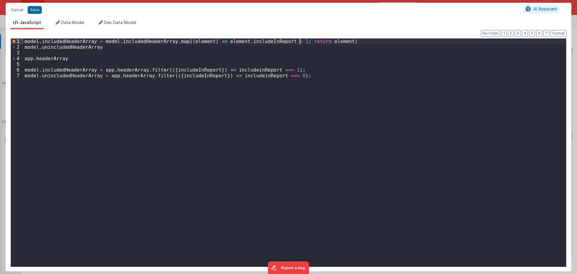
click at [300, 41] on div "model . includedHeaderArray = model . includedHeaderArray . map (( element ) =>…" at bounding box center [294, 158] width 543 height 240
drag, startPoint x: 333, startPoint y: 42, endPoint x: 99, endPoint y: 42, distance: 234.5
click at [99, 42] on div "model . includedHeaderArray = model . includedHeaderArray . map (( element ) =>…" at bounding box center [294, 158] width 543 height 240
click at [104, 48] on div "model . includedHeaderArray = model . includedHeaderArray . map (( element ) =>…" at bounding box center [294, 158] width 543 height 240
click at [287, 41] on div "model . includedHeaderArray = model . includedHeaderArray . map (( element ) =>…" at bounding box center [294, 158] width 543 height 240
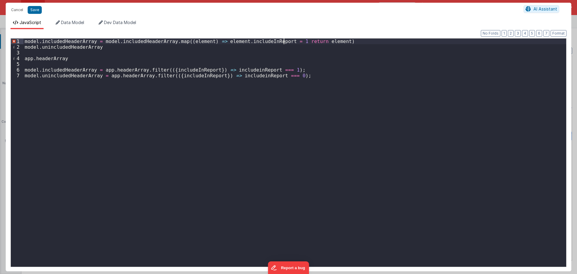
click at [178, 42] on div "model . includedHeaderArray = model . includedHeaderArray . map (( element ) =>…" at bounding box center [294, 158] width 543 height 240
click at [211, 40] on div "model . includedHeaderArray = model . includedHeaderArray . map (( element ) =>…" at bounding box center [294, 158] width 543 height 240
click at [287, 41] on div "model . includedHeaderArray = model . includedHeaderArray . map (( element ) =>…" at bounding box center [294, 158] width 543 height 240
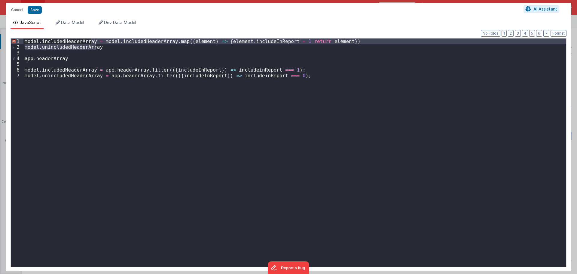
drag, startPoint x: 107, startPoint y: 46, endPoint x: 90, endPoint y: 41, distance: 18.2
click at [90, 41] on div "model . includedHeaderArray = model . includedHeaderArray . map (( element ) =>…" at bounding box center [294, 158] width 543 height 240
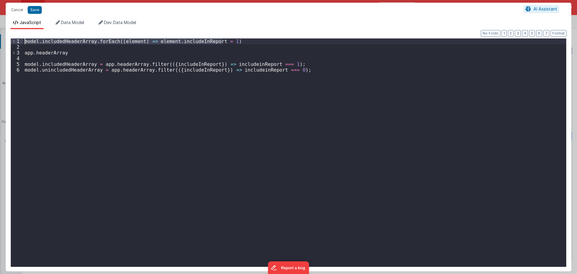
drag, startPoint x: 238, startPoint y: 41, endPoint x: 13, endPoint y: 36, distance: 225.2
click at [13, 36] on div "Format 7 6 5 4 3 2 1 No Folds 1 2 3 4 5 6 model . includedHeaderArray . forEach…" at bounding box center [289, 150] width 556 height 232
click at [35, 45] on div "model . includedHeaderArray . forEach (( element ) => element . includeInReport…" at bounding box center [294, 158] width 543 height 240
paste textarea
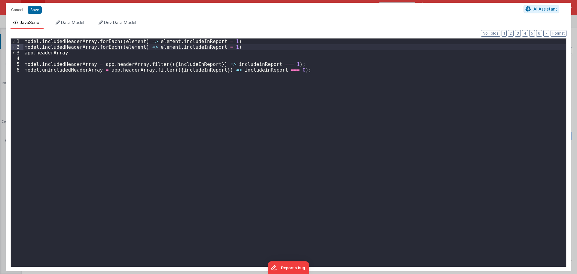
click at [41, 46] on div "model . includedHeaderArray . forEach (( element ) => element . includeInReport…" at bounding box center [294, 158] width 543 height 240
click at [175, 47] on div "model . includedHeaderArray . forEach (( element ) => element . includeInReport…" at bounding box center [294, 158] width 543 height 240
click at [224, 47] on div "model . includedHeaderArray . forEach (( element ) => element . includeInReport…" at bounding box center [294, 158] width 543 height 240
click at [73, 53] on div "model . includedHeaderArray . forEach (( element ) => element . includeInReport…" at bounding box center [294, 158] width 543 height 240
drag, startPoint x: 91, startPoint y: 42, endPoint x: 40, endPoint y: 43, distance: 50.5
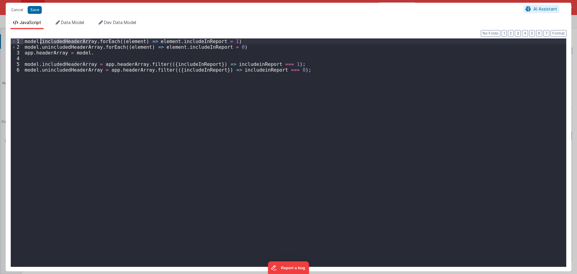
click at [40, 43] on div "model . includedHeaderArray . forEach (( element ) => element . includeInReport…" at bounding box center [294, 158] width 543 height 240
click at [92, 52] on div "model . includedHeaderArray . forEach (( element ) => element . includeInReport…" at bounding box center [294, 158] width 543 height 240
paste textarea
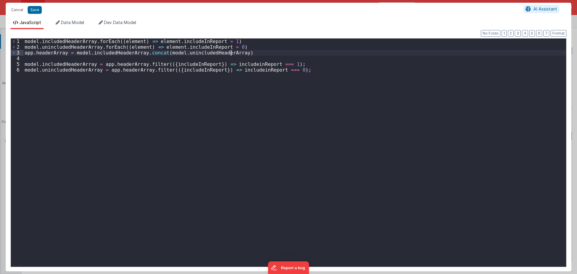
click at [244, 55] on div "model . includedHeaderArray . forEach (( element ) => element . includeInReport…" at bounding box center [294, 158] width 543 height 240
click at [243, 48] on div "model . includedHeaderArray . forEach (( element ) => element . includeInReport…" at bounding box center [294, 158] width 543 height 240
click at [238, 39] on div "model . includedHeaderArray . forEach (( element ) => element . includeInReport…" at bounding box center [294, 158] width 543 height 240
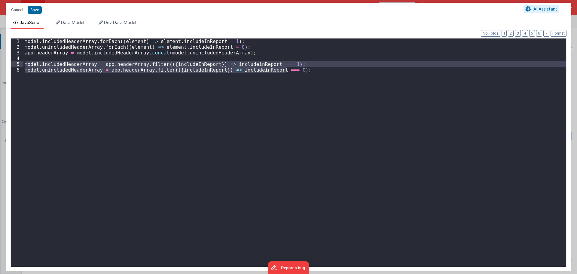
drag, startPoint x: 297, startPoint y: 72, endPoint x: 10, endPoint y: 64, distance: 286.9
click at [10, 64] on div "Format 7 6 5 4 3 2 1 No Folds 1 2 3 4 5 6 model . includedHeaderArray . forEach…" at bounding box center [289, 150] width 566 height 242
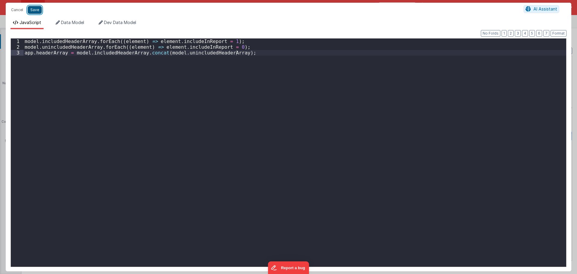
click at [38, 11] on button "Save" at bounding box center [35, 10] width 14 height 8
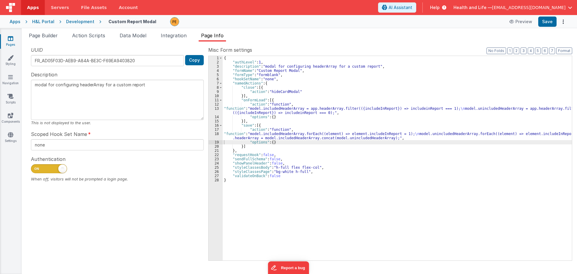
click at [263, 136] on div "{ "authLevel" : 1 , "description" : "modal for configuring headerArray for a cu…" at bounding box center [397, 162] width 349 height 213
click at [50, 36] on span "Page Builder" at bounding box center [43, 35] width 29 height 6
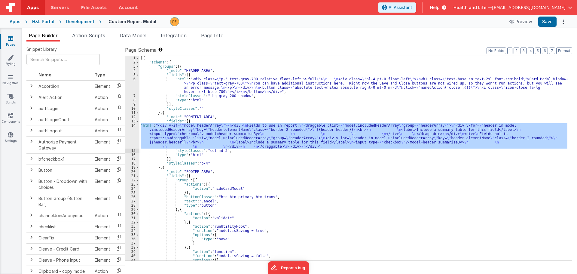
click at [180, 142] on div "[{ "schema" : { "groups" : [{ "_note" : "HEADER AREA" , "fields" : [{ "html" : …" at bounding box center [353, 158] width 428 height 204
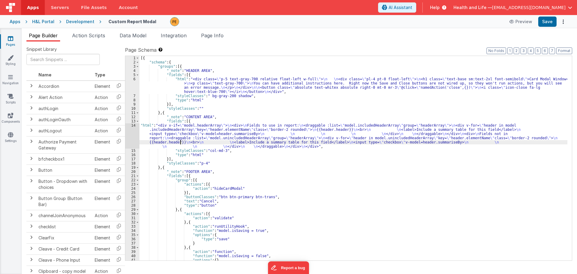
click at [133, 132] on div "14" at bounding box center [132, 135] width 14 height 25
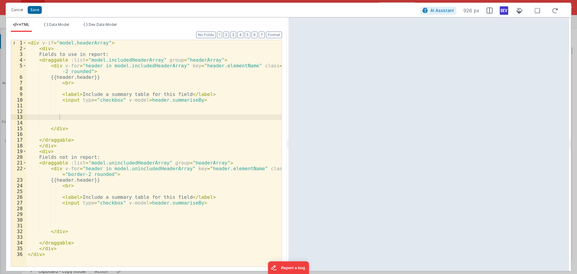
click at [107, 41] on div "< div v-if = "model.headerArray" > < div > Fields to use in report: < draggable…" at bounding box center [153, 159] width 255 height 238
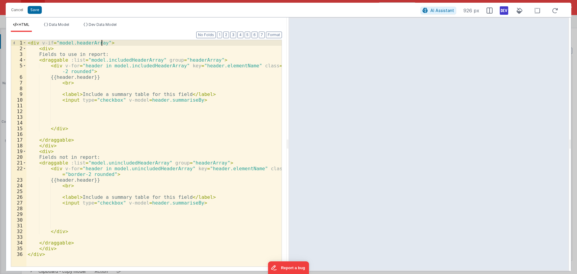
click at [102, 42] on div "< div v-if = "model.headerArray" > < div > Fields to use in report: < draggable…" at bounding box center [153, 159] width 255 height 238
click at [104, 42] on div "< div v-if = "model.headerArray" > < div > Fields to use in report: < draggable…" at bounding box center [153, 159] width 255 height 238
click at [132, 45] on div "< div v-if = "model.headerArray" class = "row" > < div > Fields to use in repor…" at bounding box center [153, 159] width 255 height 238
drag, startPoint x: 128, startPoint y: 42, endPoint x: 107, endPoint y: 43, distance: 21.0
click at [107, 43] on div "< div v-if = "model.headerArray" class = "" > < div > Fields to use in report: …" at bounding box center [153, 159] width 255 height 238
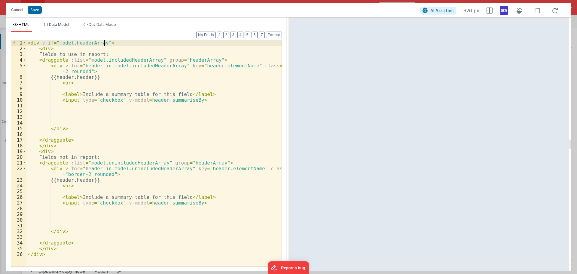
click at [57, 145] on div "< div v-if = "model.headerArray" > < div > Fields to use in report: < draggable…" at bounding box center [153, 159] width 255 height 238
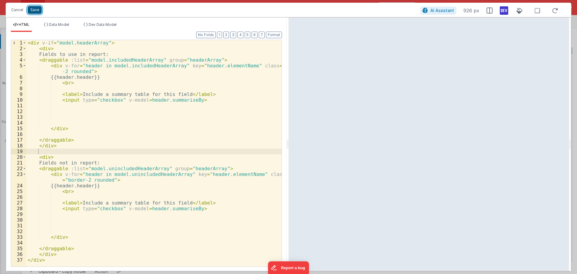
click at [38, 8] on button "Save" at bounding box center [35, 10] width 14 height 8
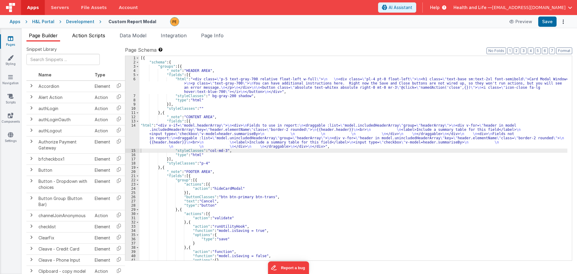
click at [93, 39] on li "Action Scripts" at bounding box center [89, 37] width 38 height 10
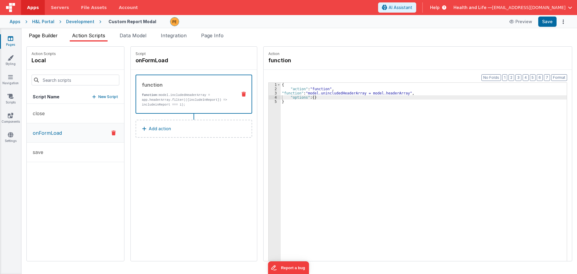
click at [47, 34] on span "Page Builder" at bounding box center [43, 35] width 29 height 6
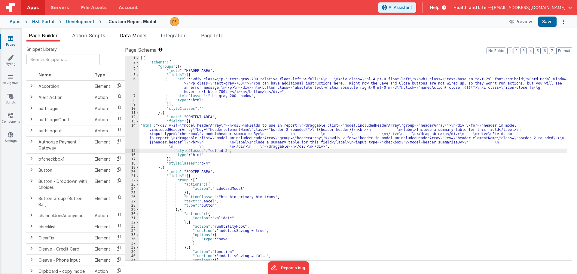
click at [137, 35] on span "Data Model" at bounding box center [133, 35] width 27 height 6
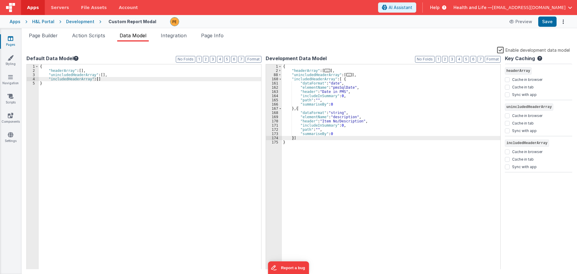
click at [25, 38] on ul "Page Builder Action Scripts Data Model Integration Page Info" at bounding box center [299, 37] width 555 height 10
click at [44, 38] on span "Page Builder" at bounding box center [43, 35] width 29 height 6
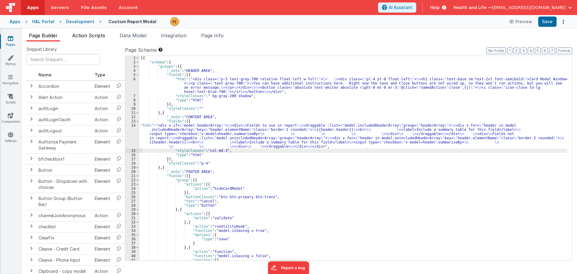
click at [98, 34] on span "Action Scripts" at bounding box center [88, 35] width 33 height 6
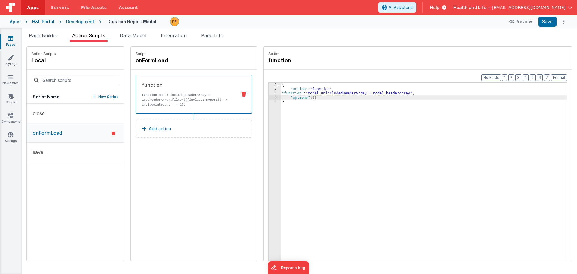
click at [117, 36] on ul "Page Builder Action Scripts Data Model Integration Page Info" at bounding box center [299, 37] width 555 height 10
click at [125, 33] on span "Data Model" at bounding box center [133, 35] width 27 height 6
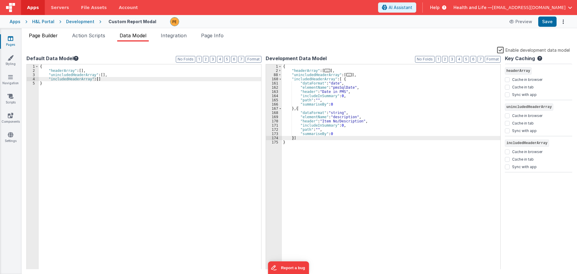
click at [53, 33] on span "Page Builder" at bounding box center [43, 35] width 29 height 6
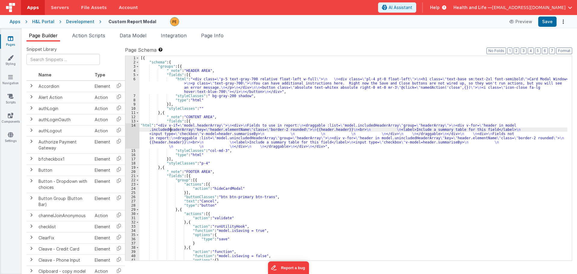
click at [170, 131] on div "[{ "schema" : { "groups" : [{ "_note" : "HEADER AREA" , "fields" : [{ "html" : …" at bounding box center [353, 162] width 428 height 213
click at [130, 132] on div "14" at bounding box center [132, 135] width 14 height 25
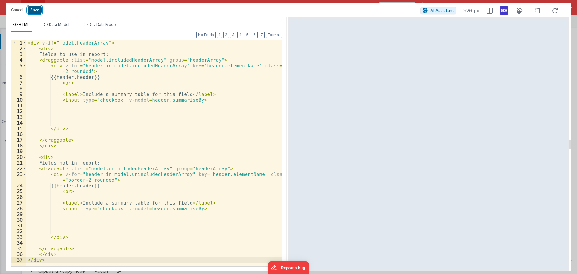
click at [37, 10] on button "Save" at bounding box center [35, 10] width 14 height 8
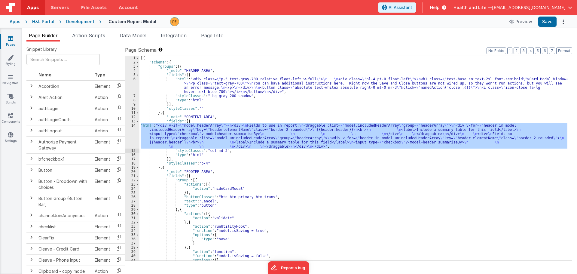
click at [550, 27] on div "Apps H&L Portal Development Custom Report Modal Preview Save" at bounding box center [288, 21] width 577 height 13
click at [549, 22] on button "Save" at bounding box center [547, 22] width 18 height 10
